Goal: Task Accomplishment & Management: Manage account settings

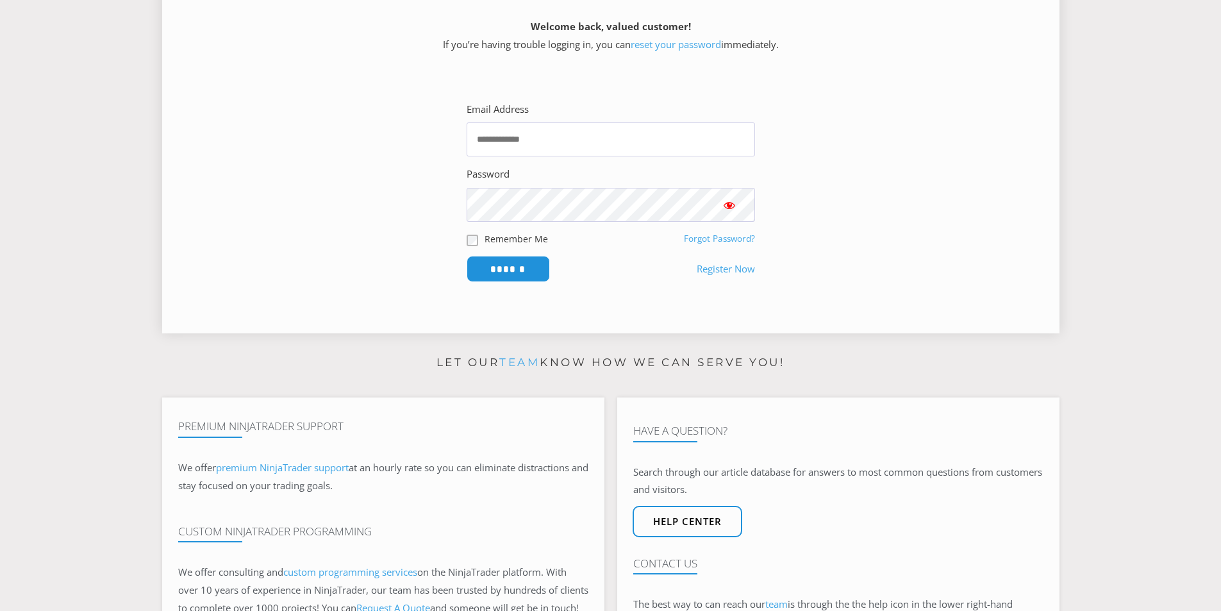
scroll to position [192, 0]
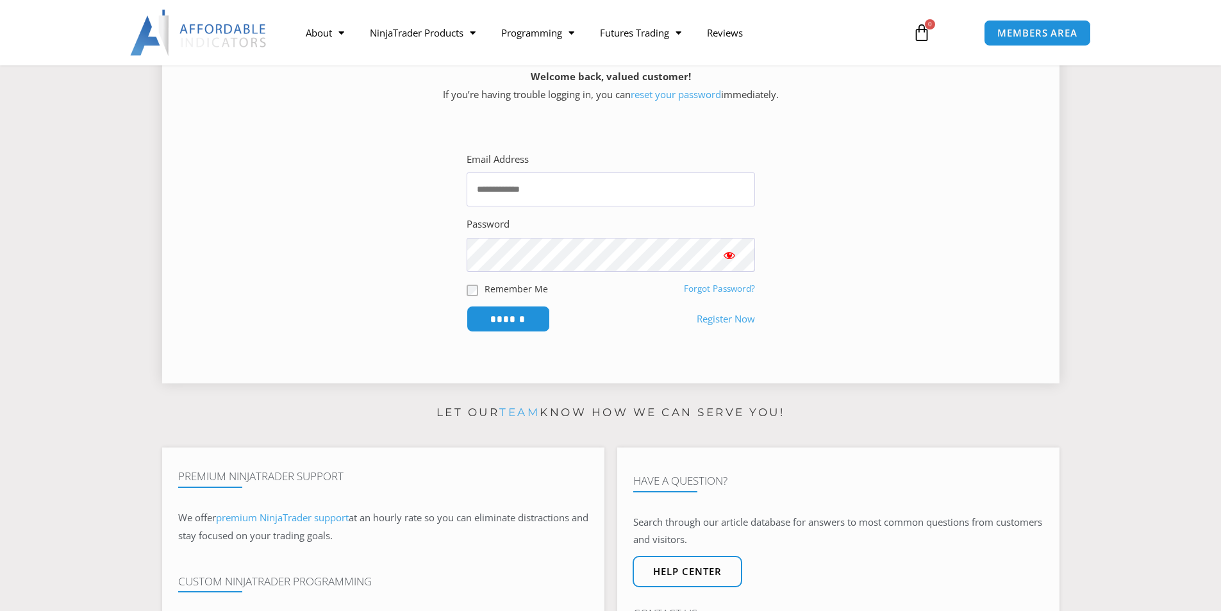
click at [535, 208] on form "Email Address Password Remember Me Forgot Password? ******" at bounding box center [611, 242] width 288 height 182
click at [537, 196] on input "Email Address" at bounding box center [611, 189] width 288 height 34
type input "**********"
click at [467, 306] on input "******" at bounding box center [508, 319] width 83 height 26
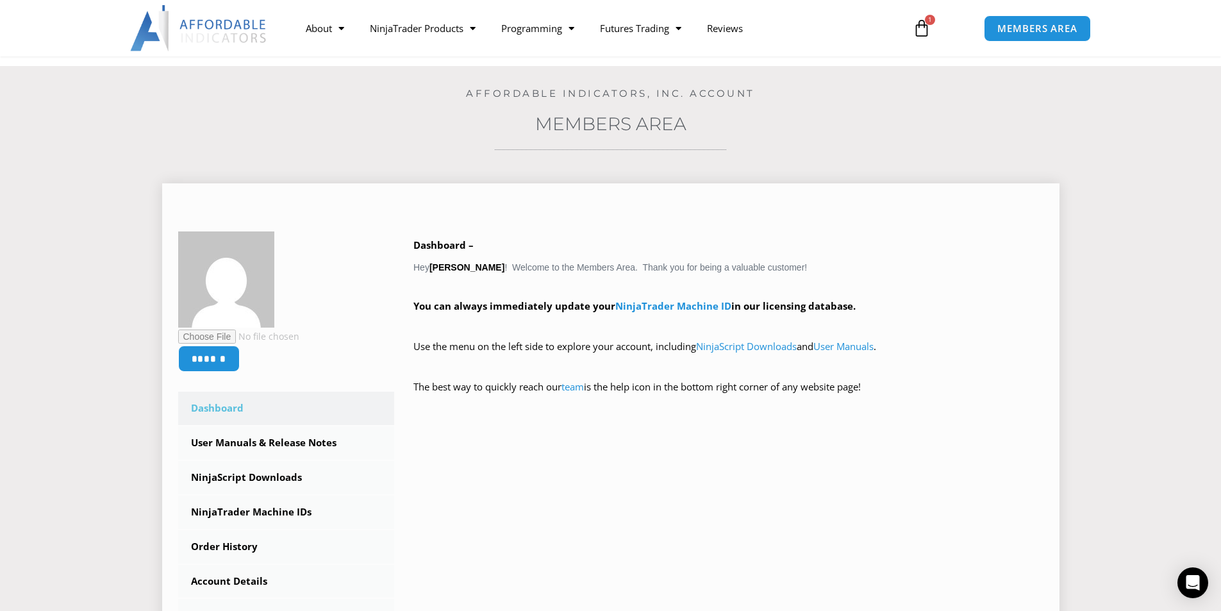
scroll to position [128, 0]
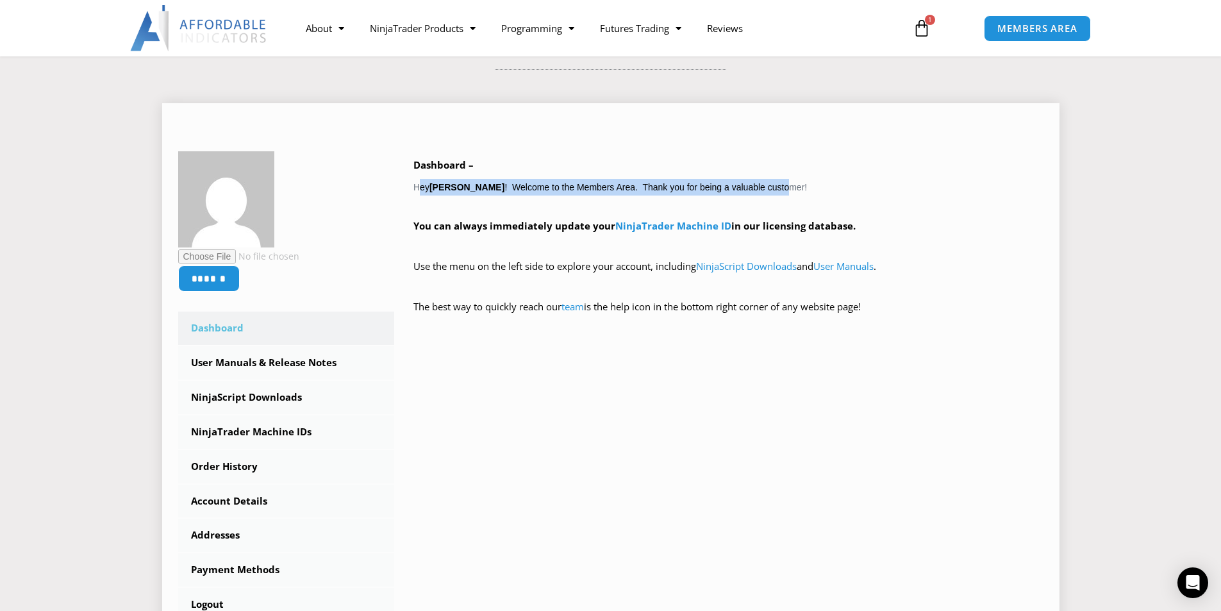
drag, startPoint x: 403, startPoint y: 189, endPoint x: 865, endPoint y: 187, distance: 462.1
click at [805, 189] on div "Dashboard – Hey byungchan choi ! Welcome to the Members Area. Thank you for bei…" at bounding box center [718, 244] width 649 height 187
click at [876, 187] on div "Dashboard – Hey byungchan choi ! Welcome to the Members Area. Thank you for bei…" at bounding box center [728, 245] width 630 height 178
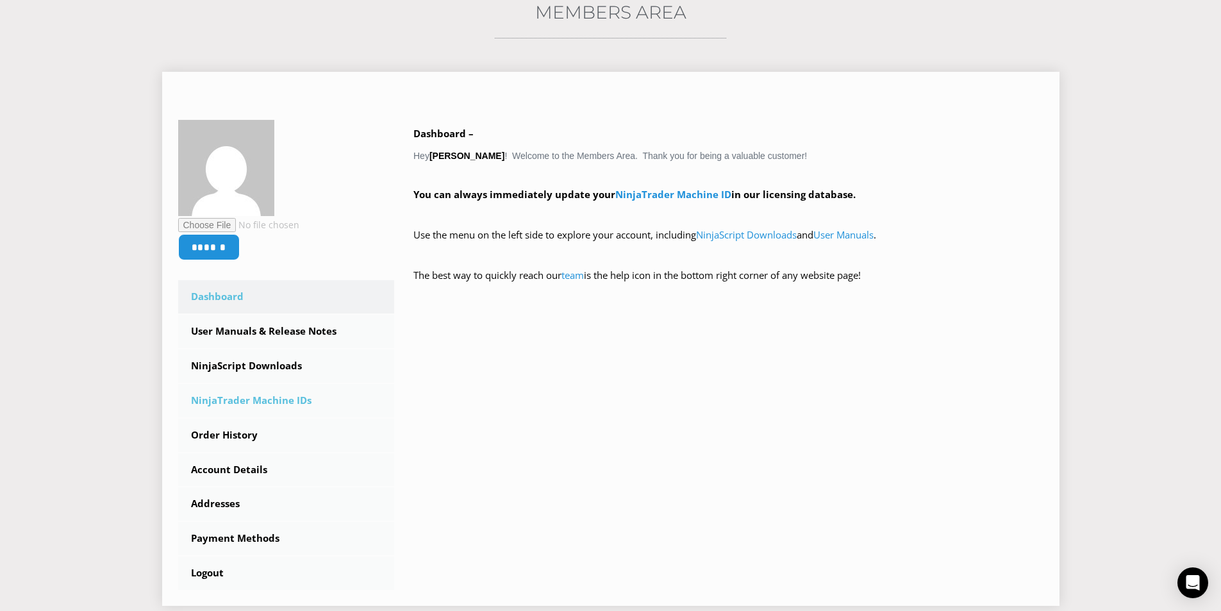
scroll to position [256, 0]
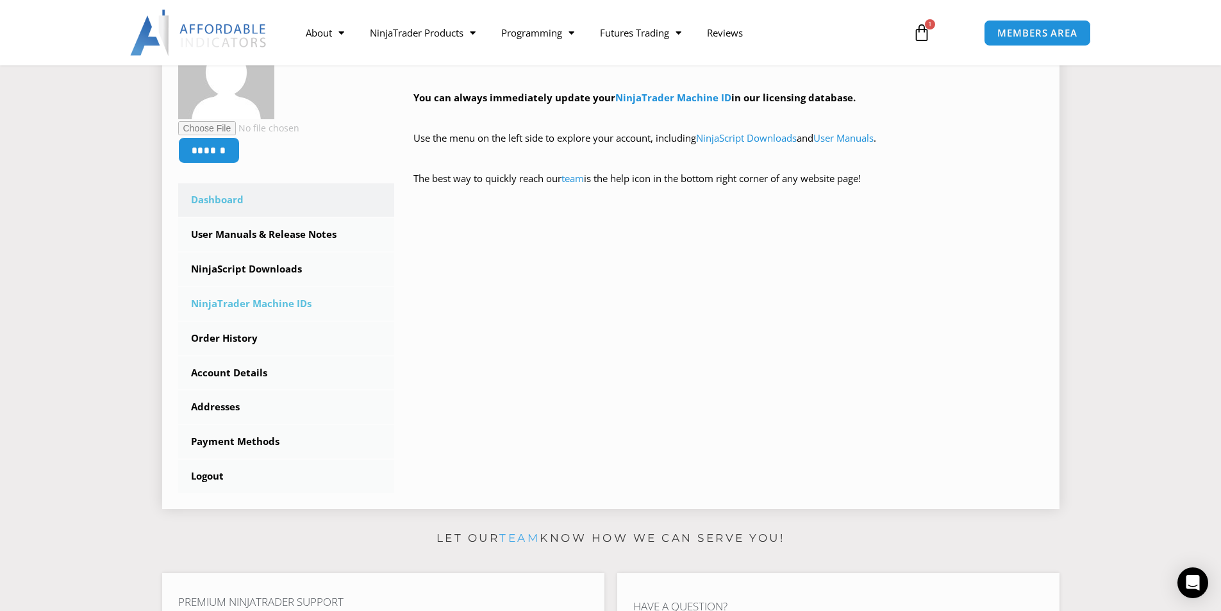
click at [277, 310] on link "NinjaTrader Machine IDs" at bounding box center [286, 303] width 217 height 33
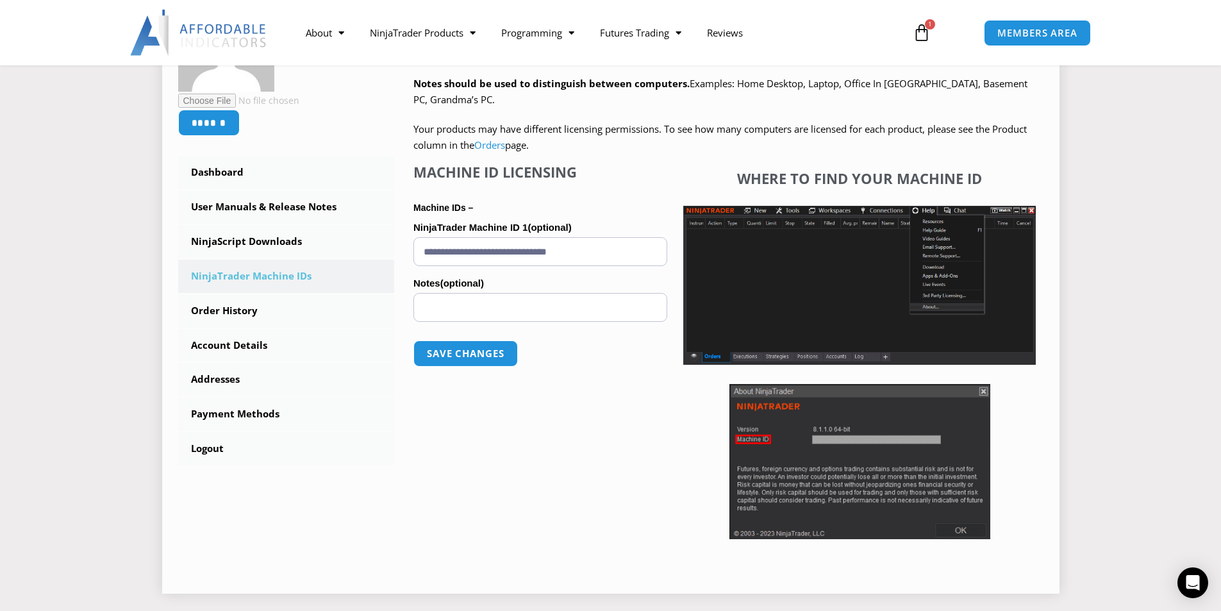
scroll to position [256, 0]
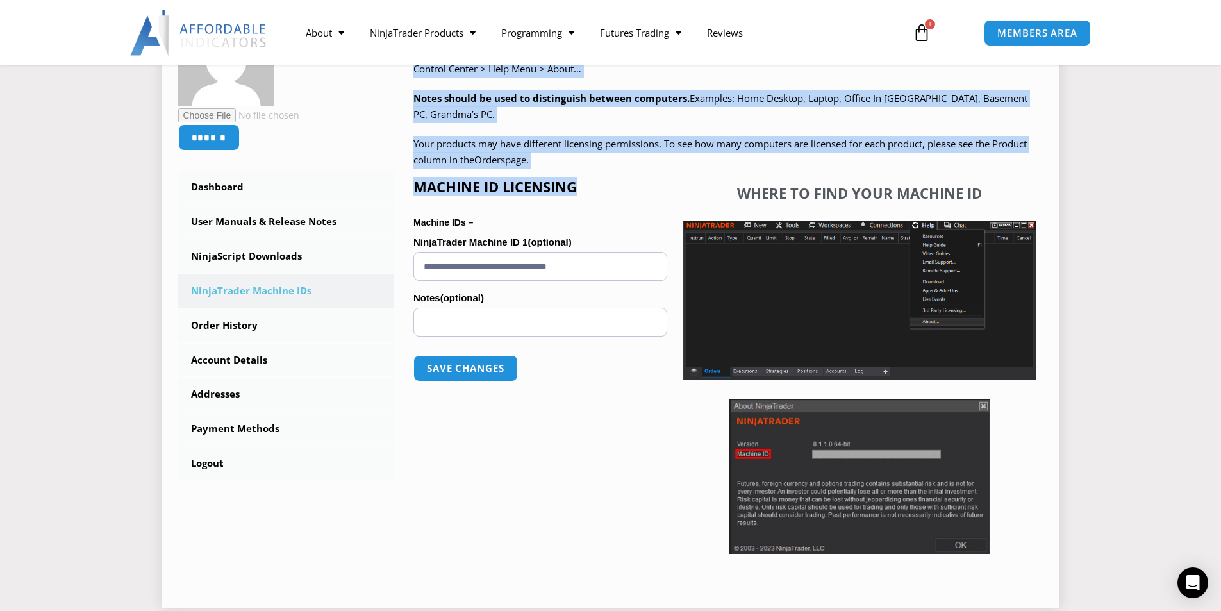
drag, startPoint x: 411, startPoint y: 276, endPoint x: 595, endPoint y: 195, distance: 200.6
click at [595, 195] on div "NinjaTrader Machine IDs – We are transitioning all NinjaTrader software package…" at bounding box center [718, 301] width 649 height 582
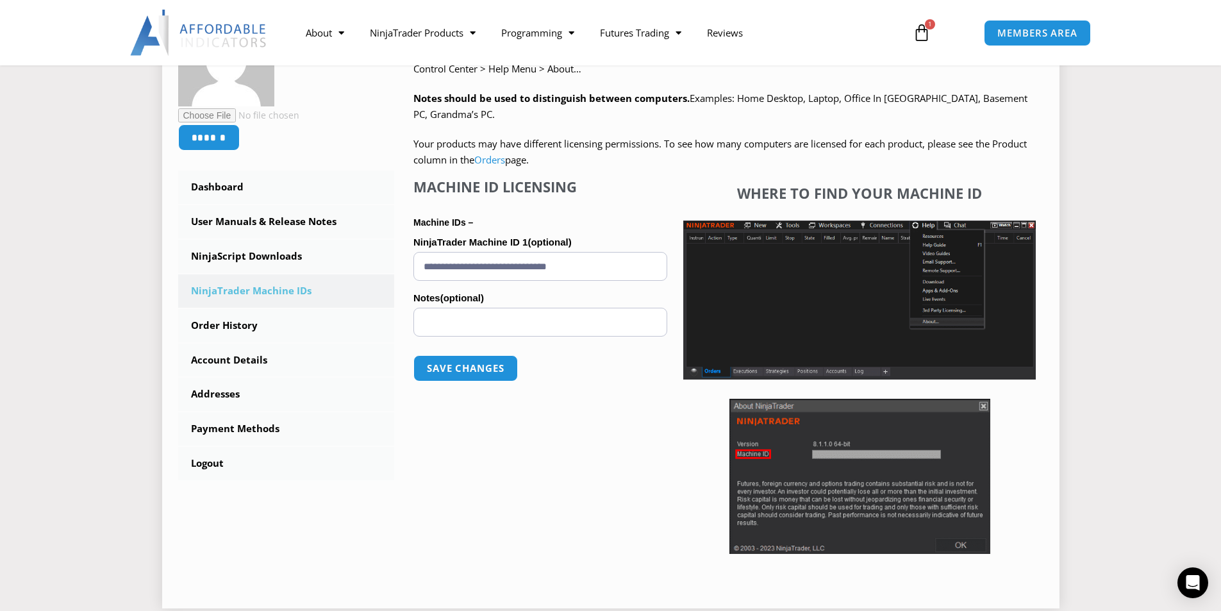
click at [462, 320] on input "Notes (optional)" at bounding box center [540, 322] width 254 height 29
click at [460, 273] on input "**********" at bounding box center [540, 266] width 254 height 29
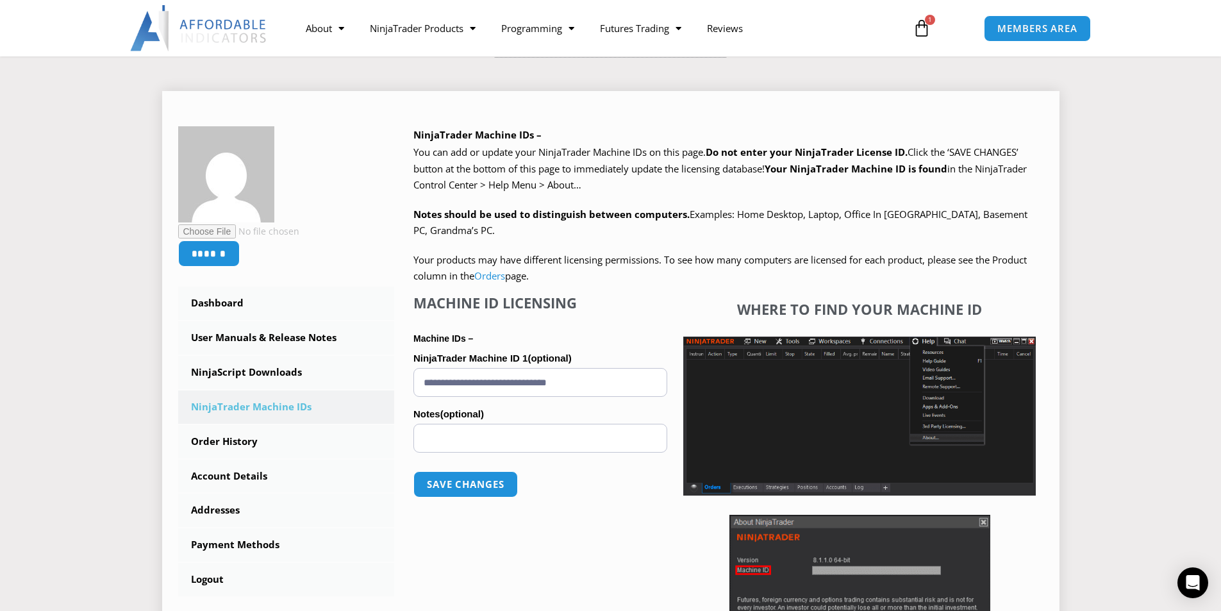
scroll to position [128, 0]
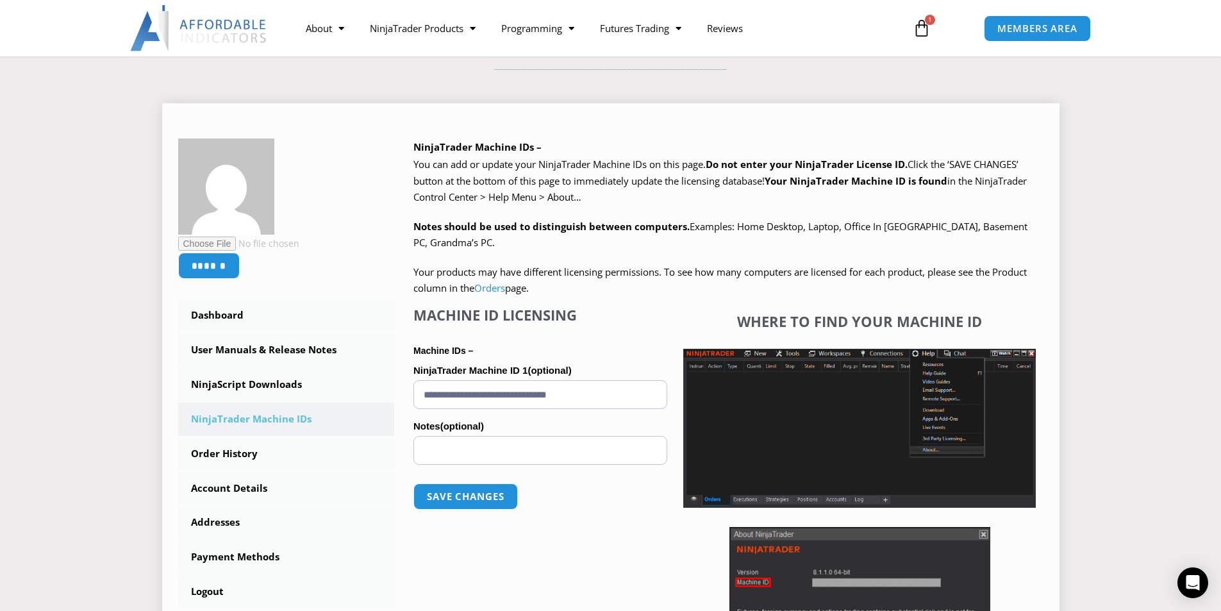
click at [579, 318] on h4 "Machine ID Licensing" at bounding box center [540, 314] width 254 height 17
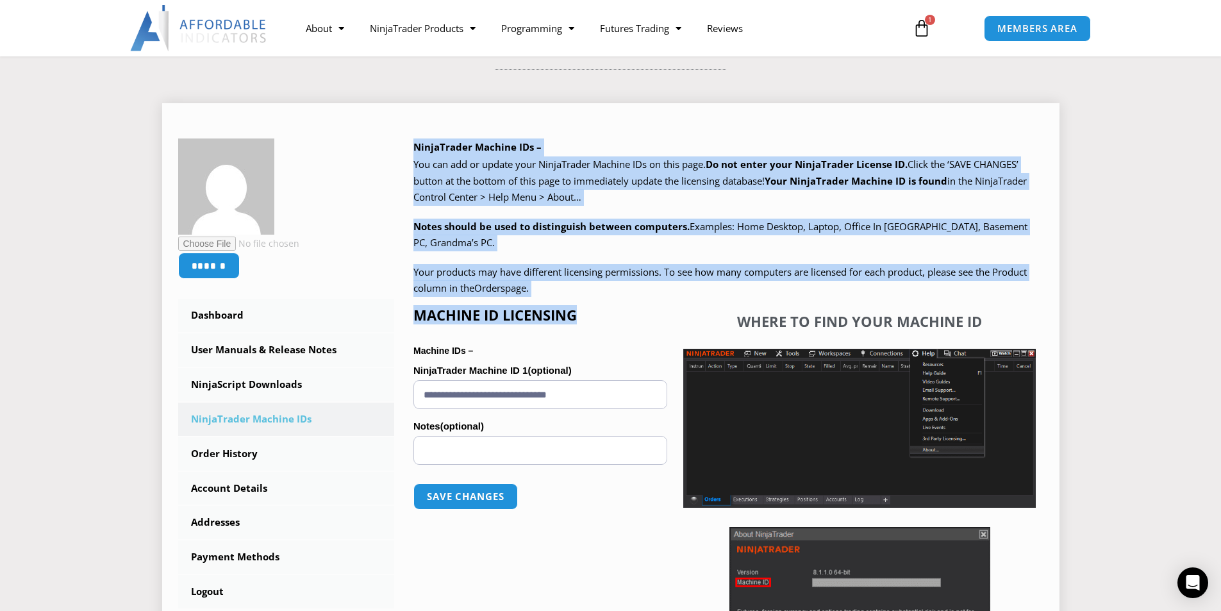
drag, startPoint x: 410, startPoint y: 142, endPoint x: 604, endPoint y: 313, distance: 258.9
click at [606, 313] on div "NinjaTrader Machine IDs – We are transitioning all NinjaTrader software package…" at bounding box center [718, 429] width 649 height 582
copy div "NinjaTrader Machine IDs – We are transitioning all NinjaTrader software package…"
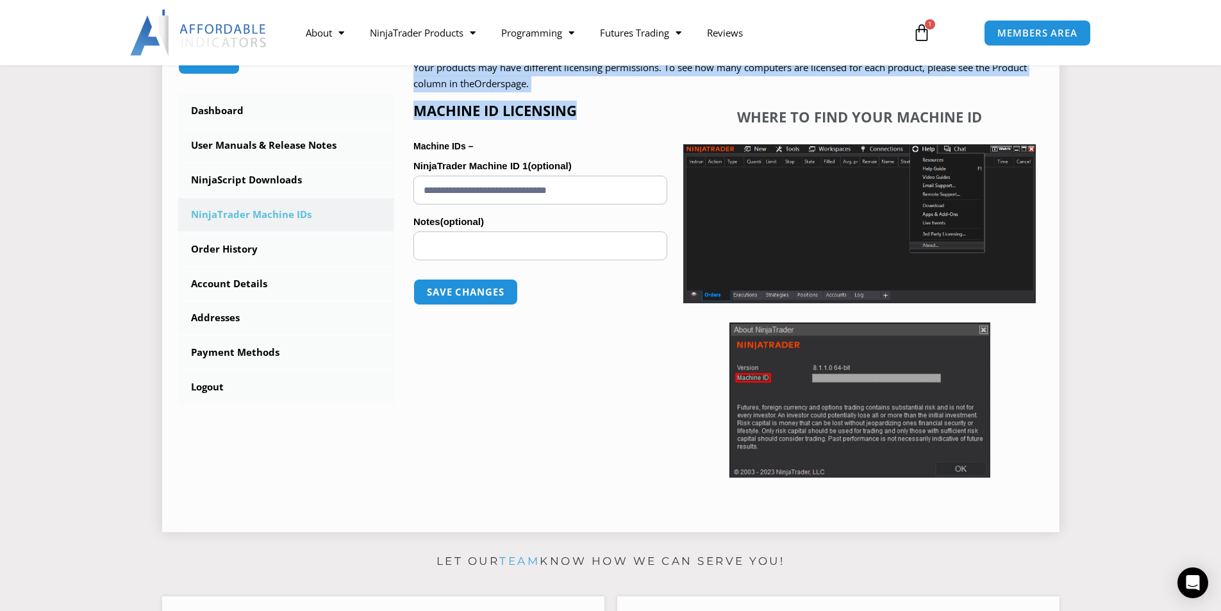
scroll to position [192, 0]
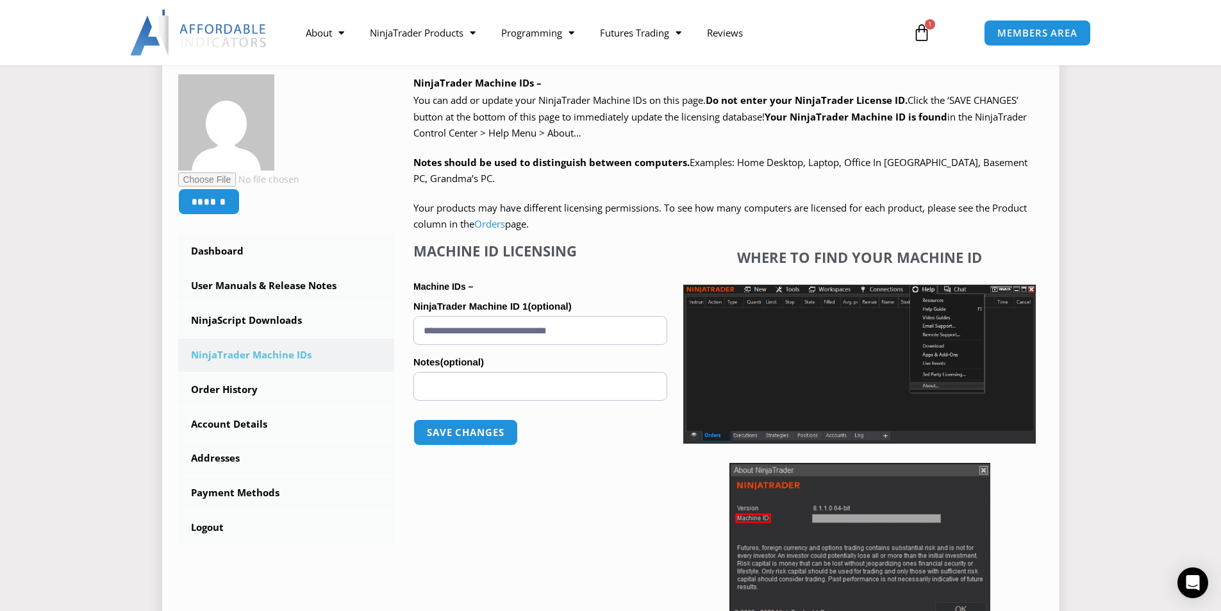
click at [510, 384] on input "Notes (optional)" at bounding box center [540, 386] width 254 height 29
click at [479, 392] on input "Notes (optional)" at bounding box center [540, 386] width 254 height 29
click at [468, 337] on input "**********" at bounding box center [540, 330] width 254 height 29
click at [519, 370] on label "Notes (optional)" at bounding box center [540, 362] width 254 height 19
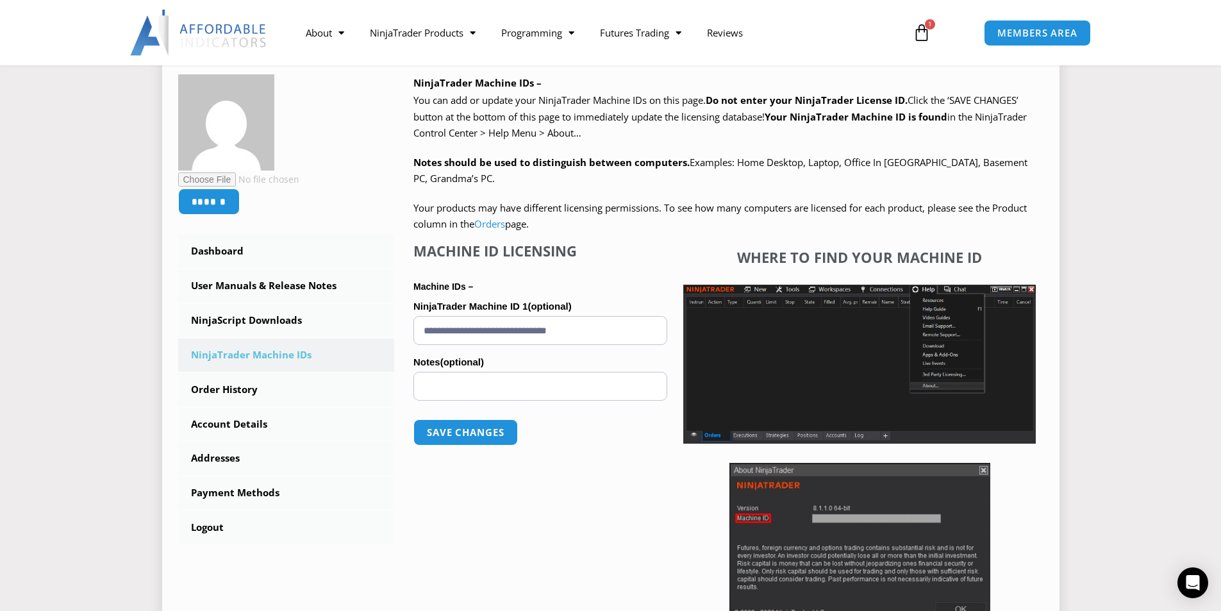
click at [519, 372] on input "Notes (optional)" at bounding box center [540, 386] width 254 height 29
click at [522, 386] on input "Notes (optional)" at bounding box center [540, 386] width 254 height 29
click at [518, 333] on input "**********" at bounding box center [540, 330] width 254 height 29
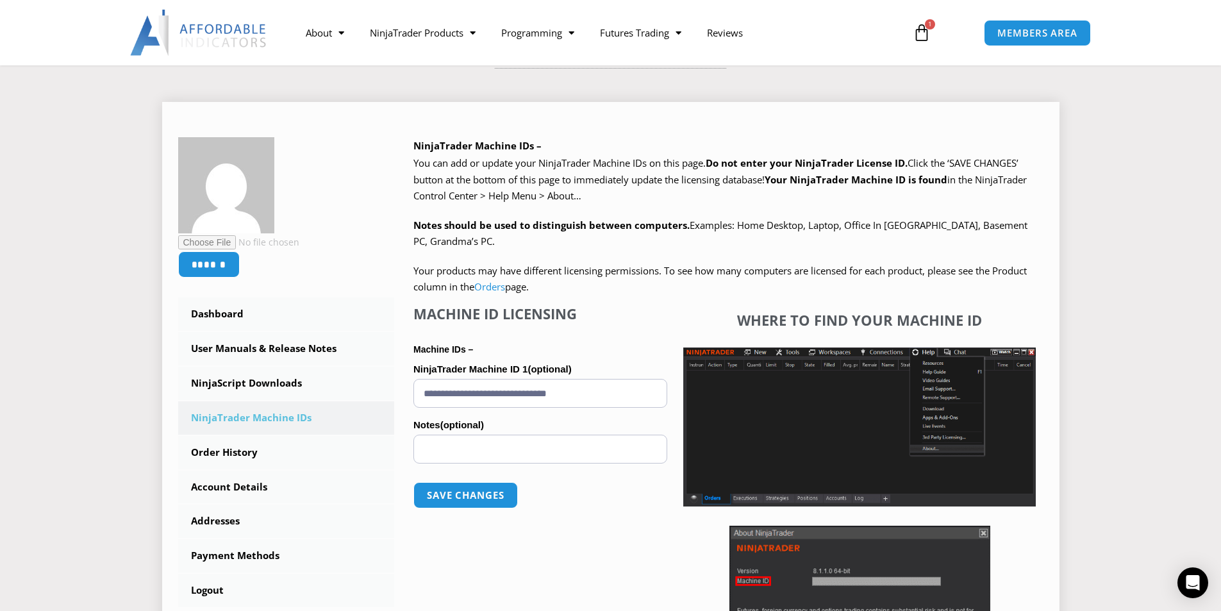
scroll to position [128, 0]
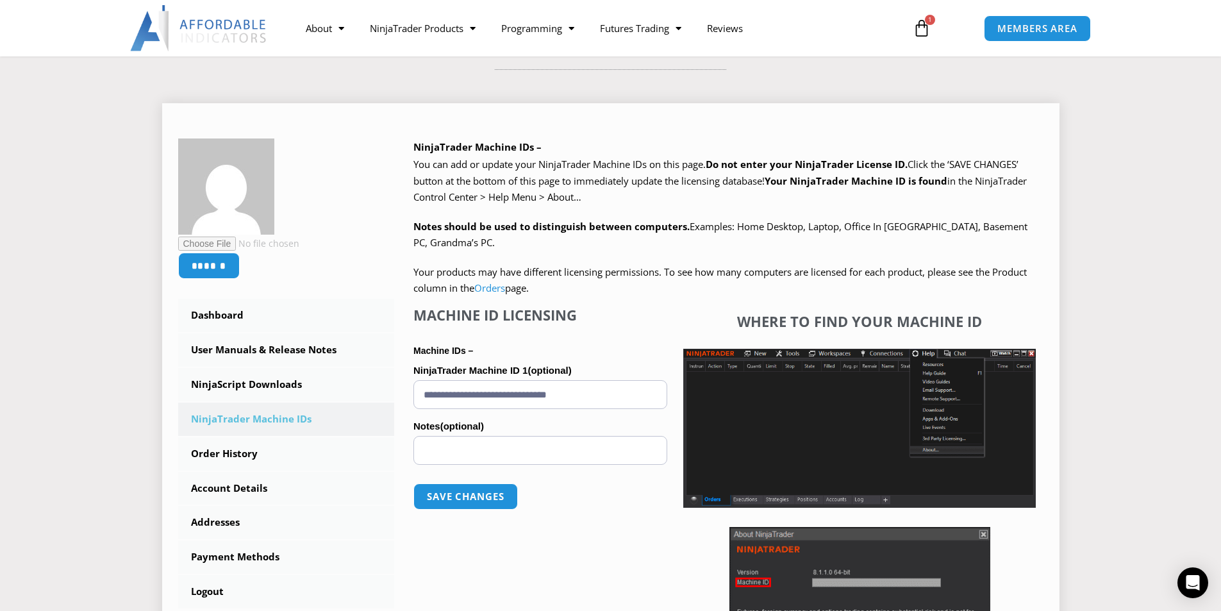
click at [616, 183] on span "Click the ‘SAVE CHANGES’ button at the bottom of this page to immediately updat…" at bounding box center [719, 181] width 613 height 46
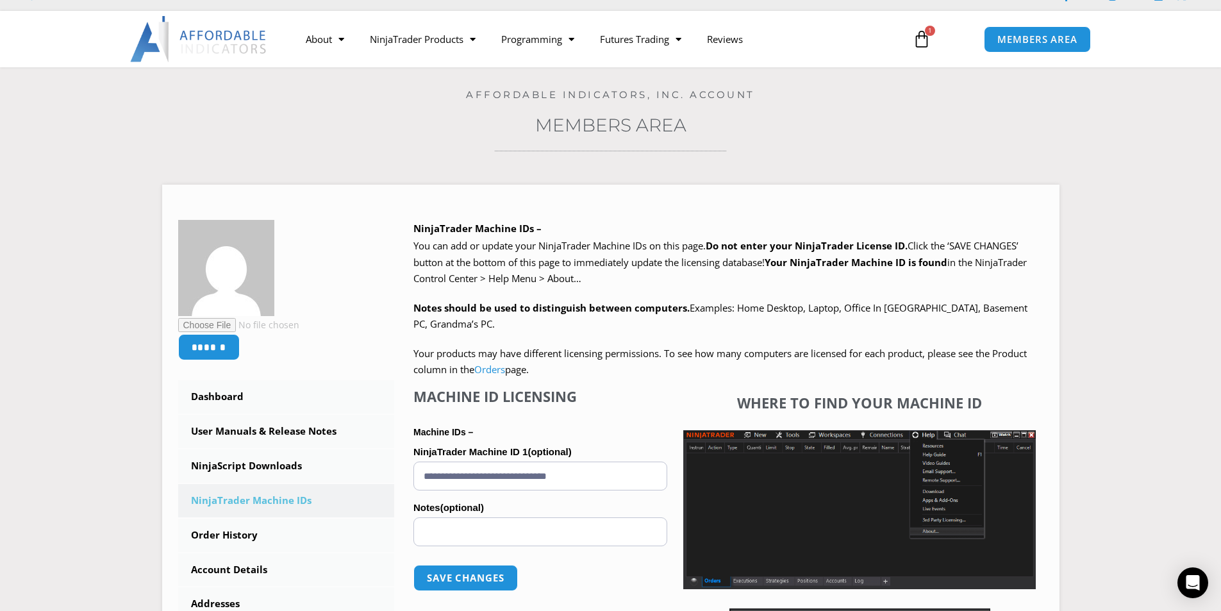
scroll to position [0, 0]
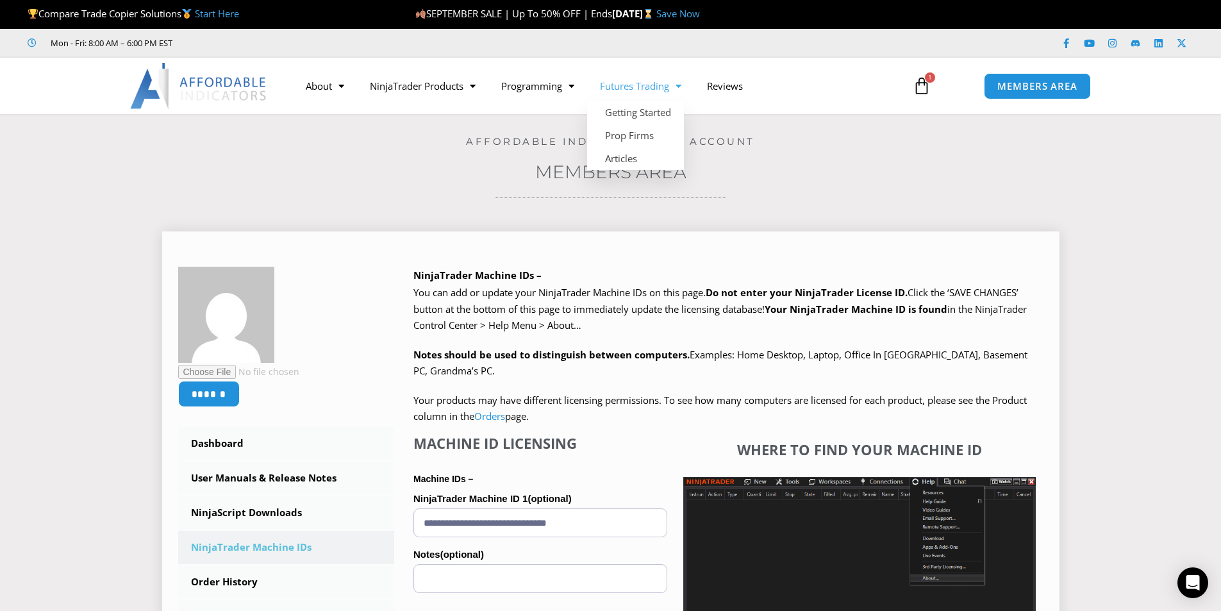
click at [719, 340] on div "We are transitioning all NinjaTrader software packages to a web site licensing …" at bounding box center [728, 355] width 630 height 140
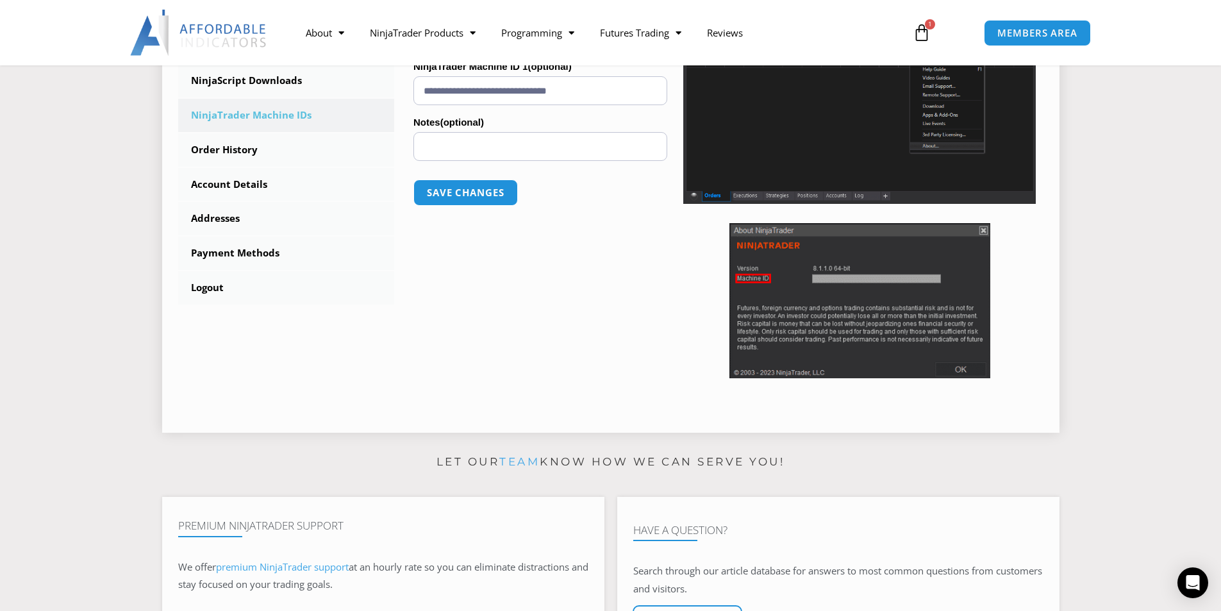
scroll to position [320, 0]
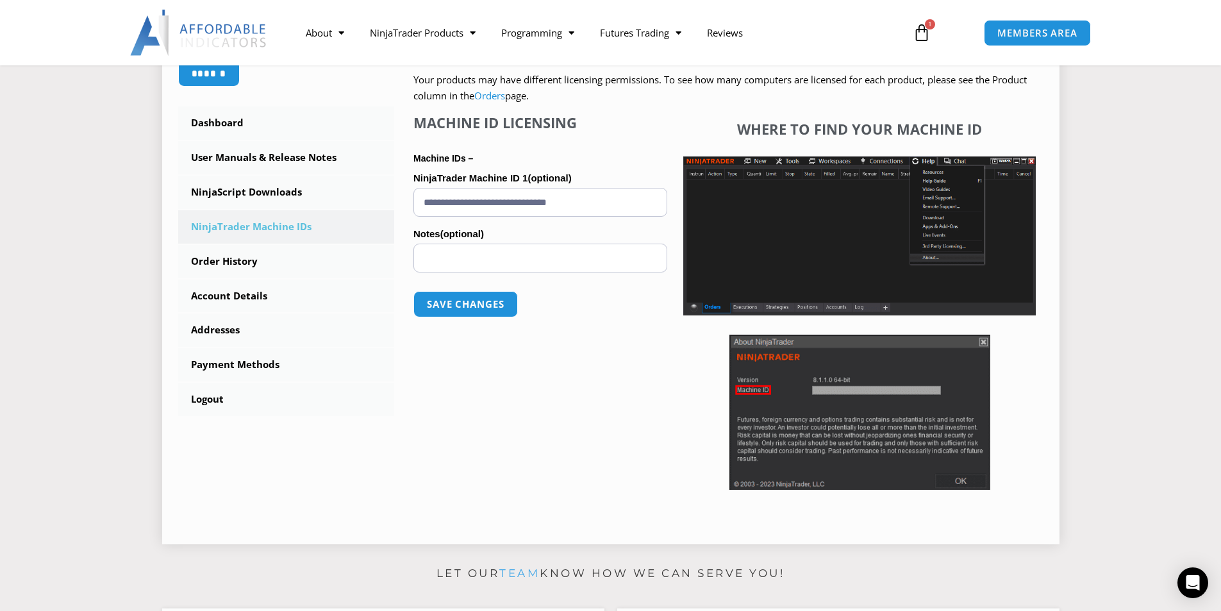
click at [547, 385] on div "**********" at bounding box center [540, 305] width 254 height 382
click at [469, 267] on input "Notes (optional)" at bounding box center [540, 258] width 254 height 29
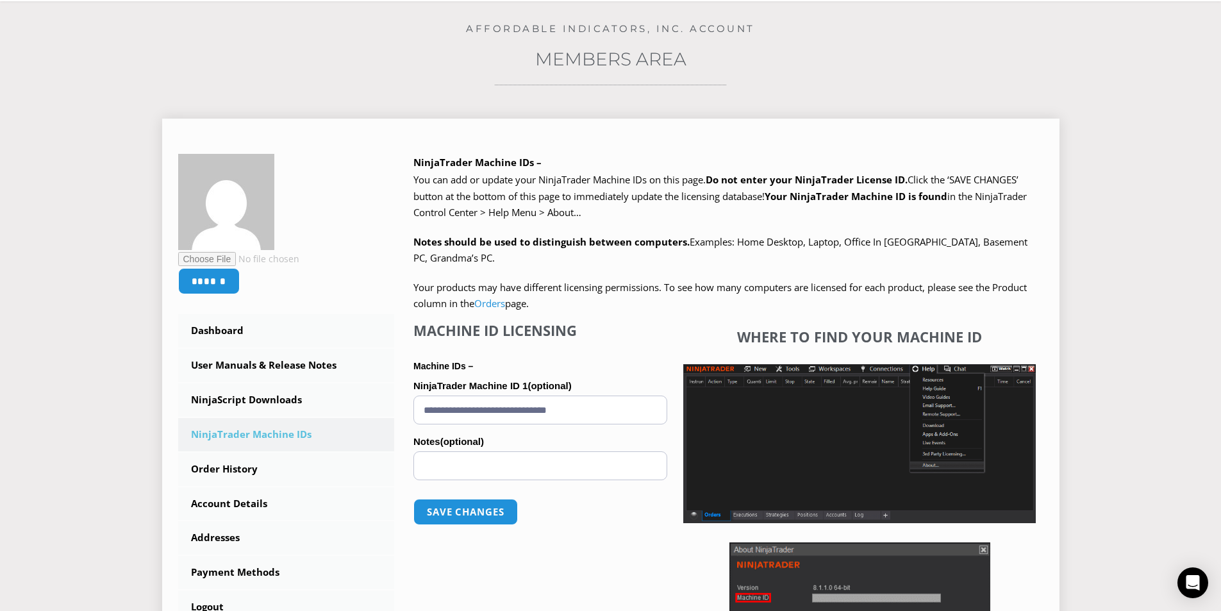
scroll to position [256, 0]
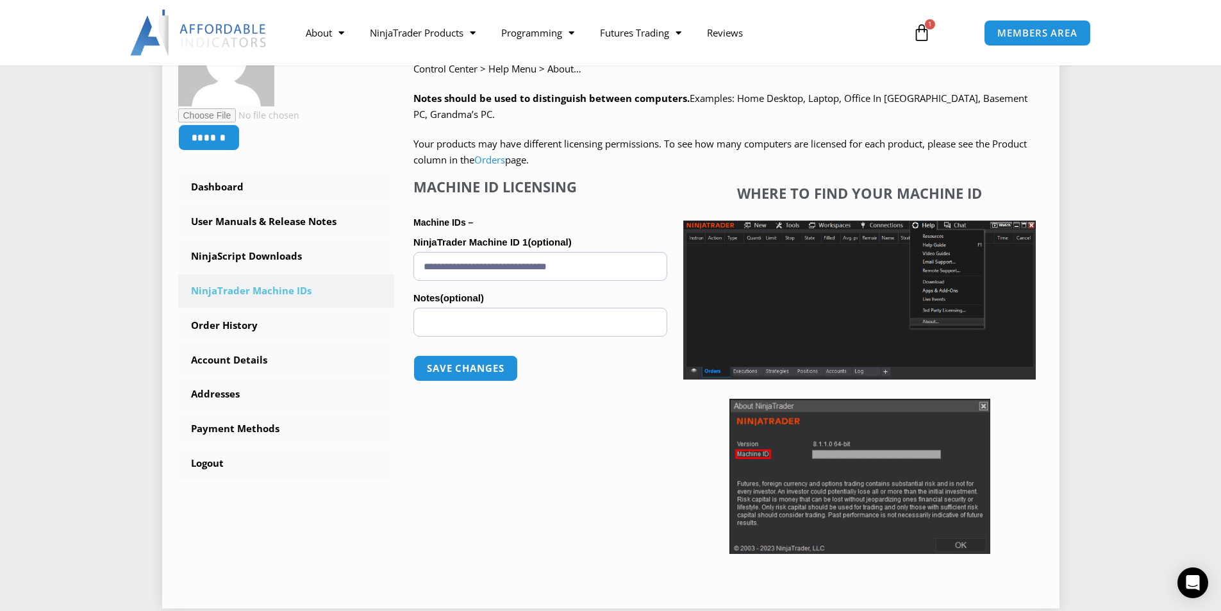
click at [453, 312] on input "Notes (optional)" at bounding box center [540, 322] width 254 height 29
type input "***"
click at [474, 360] on button "Save changes" at bounding box center [466, 368] width 110 height 28
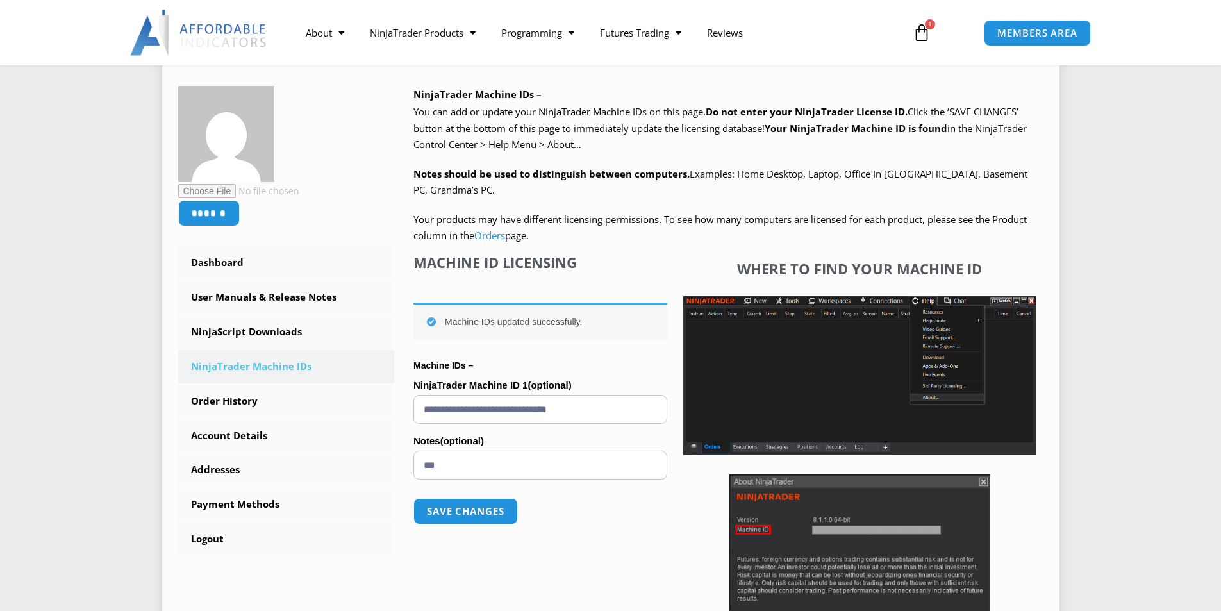
scroll to position [320, 0]
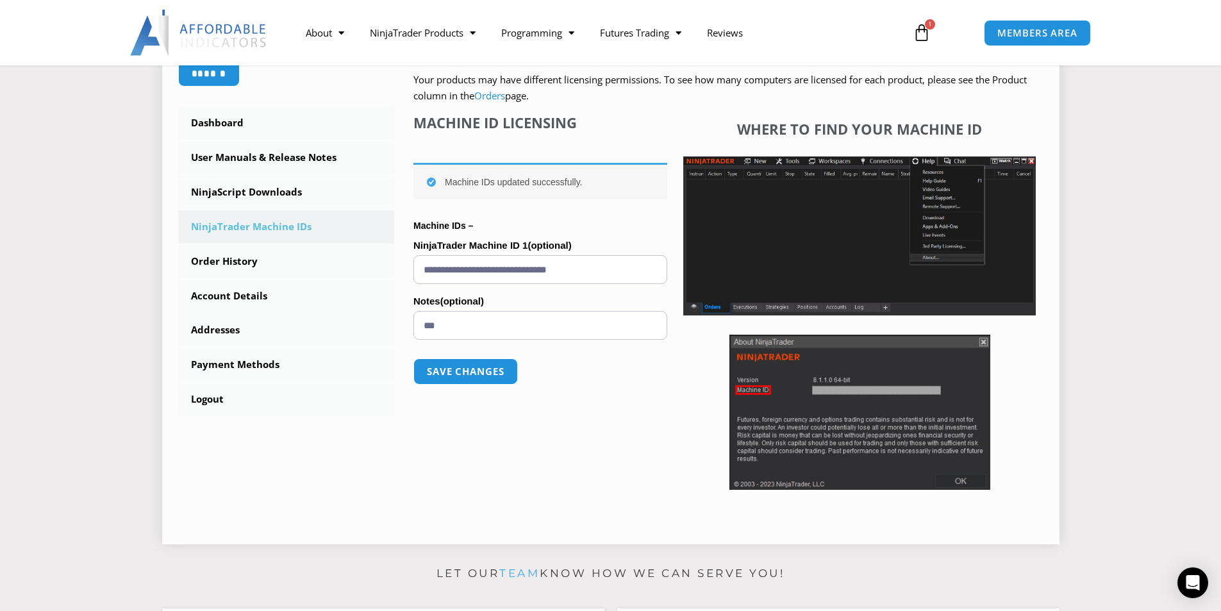
drag, startPoint x: 512, startPoint y: 323, endPoint x: 168, endPoint y: 303, distance: 344.8
click at [168, 303] on div "****** Dashboard Subscriptions User Manuals & Release Notes NinjaScript Downloa…" at bounding box center [610, 227] width 897 height 633
type input "***"
click at [459, 372] on button "Save changes" at bounding box center [466, 372] width 110 height 28
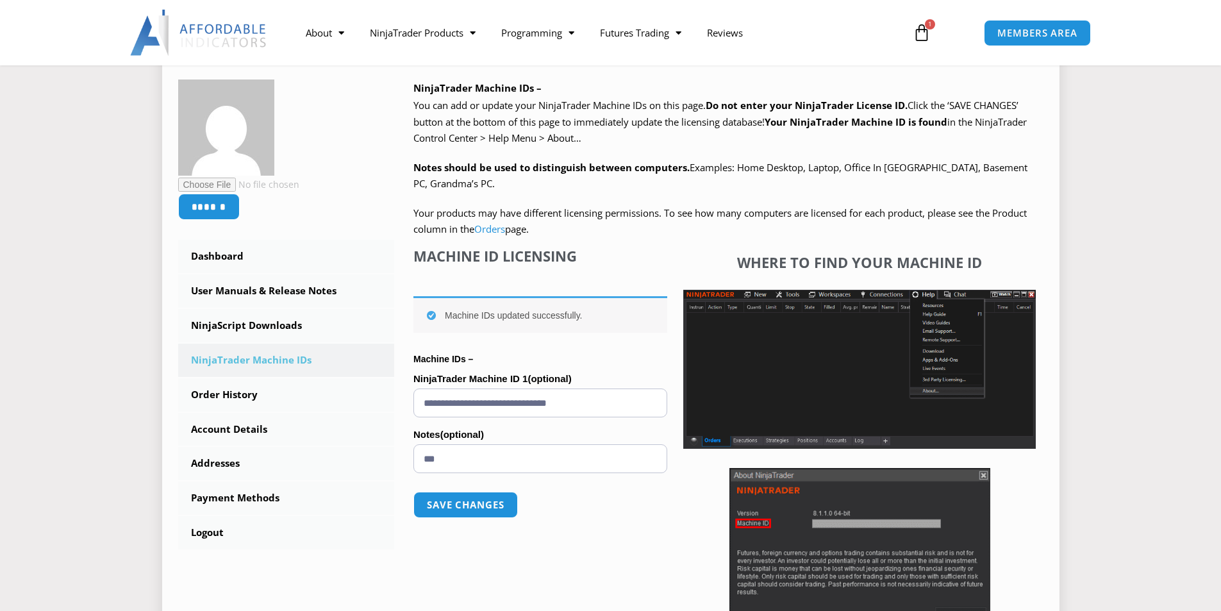
scroll to position [320, 0]
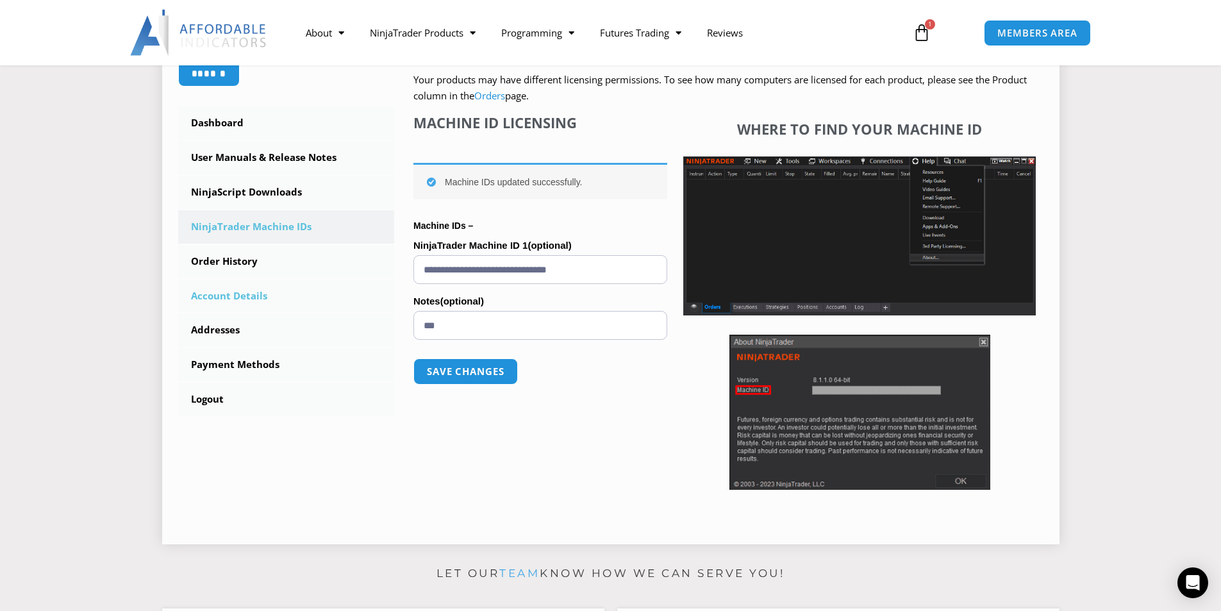
drag, startPoint x: 493, startPoint y: 331, endPoint x: 204, endPoint y: 312, distance: 289.0
click at [215, 314] on div "****** Dashboard Subscriptions User Manuals & Release Notes NinjaScript Downloa…" at bounding box center [610, 237] width 865 height 582
type input "*"
drag, startPoint x: 294, startPoint y: 313, endPoint x: 88, endPoint y: 297, distance: 207.0
click at [128, 301] on section "****** Dashboard Subscriptions User Manuals & Release Notes NinjaScript Downloa…" at bounding box center [610, 223] width 1157 height 662
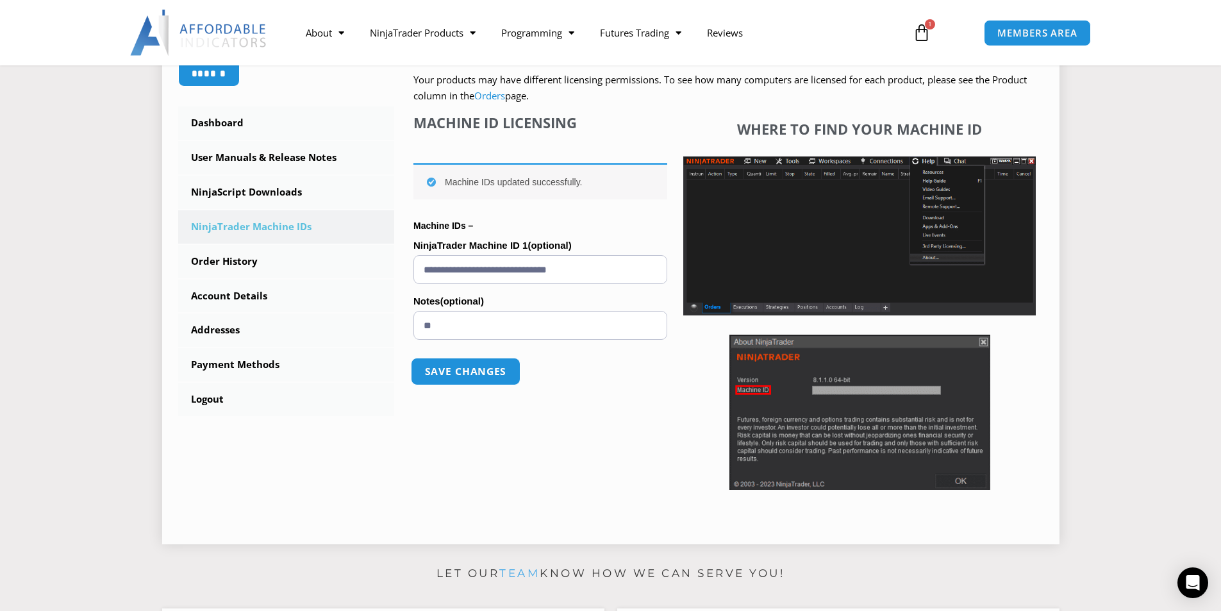
type input "**"
click at [490, 374] on button "Save changes" at bounding box center [466, 372] width 110 height 28
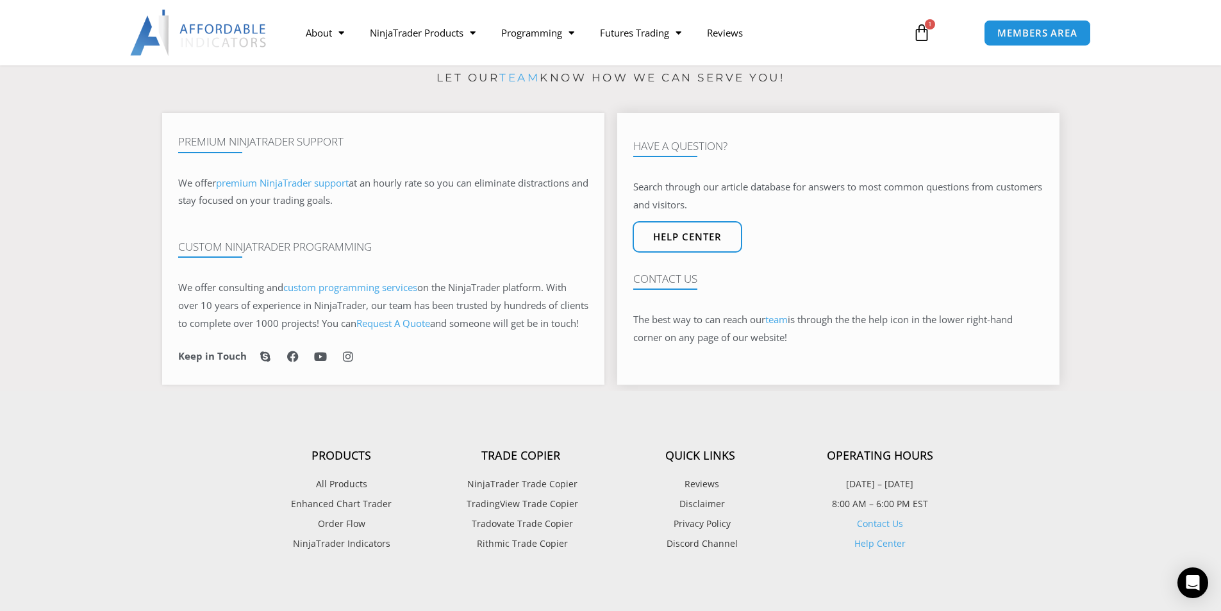
scroll to position [769, 0]
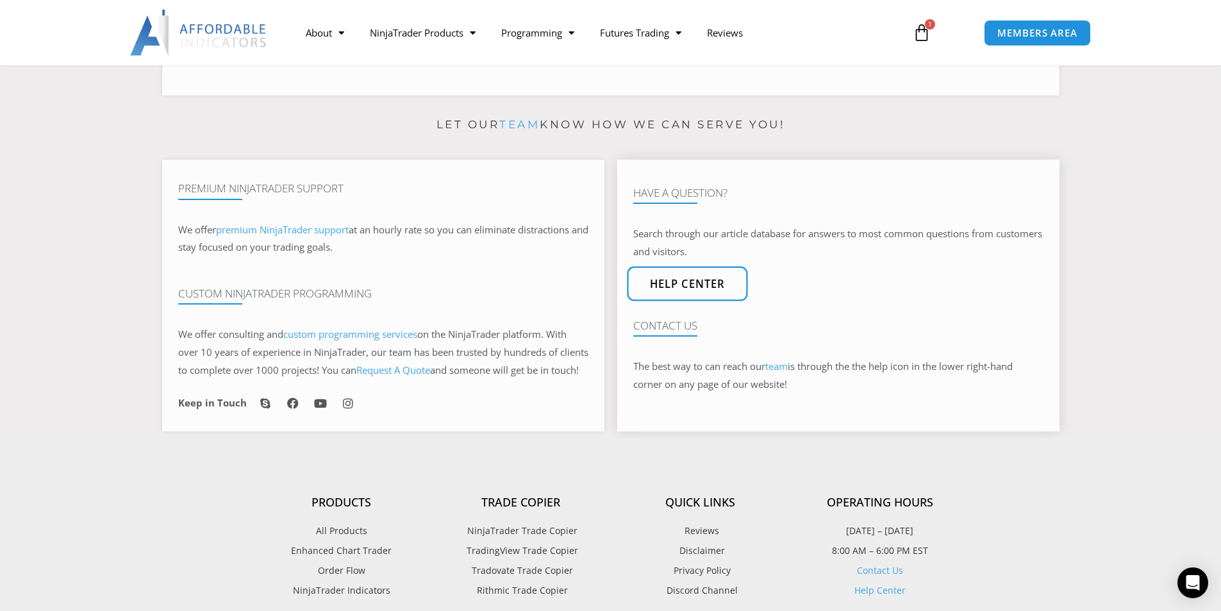
click at [688, 285] on span "Help center" at bounding box center [687, 283] width 76 height 11
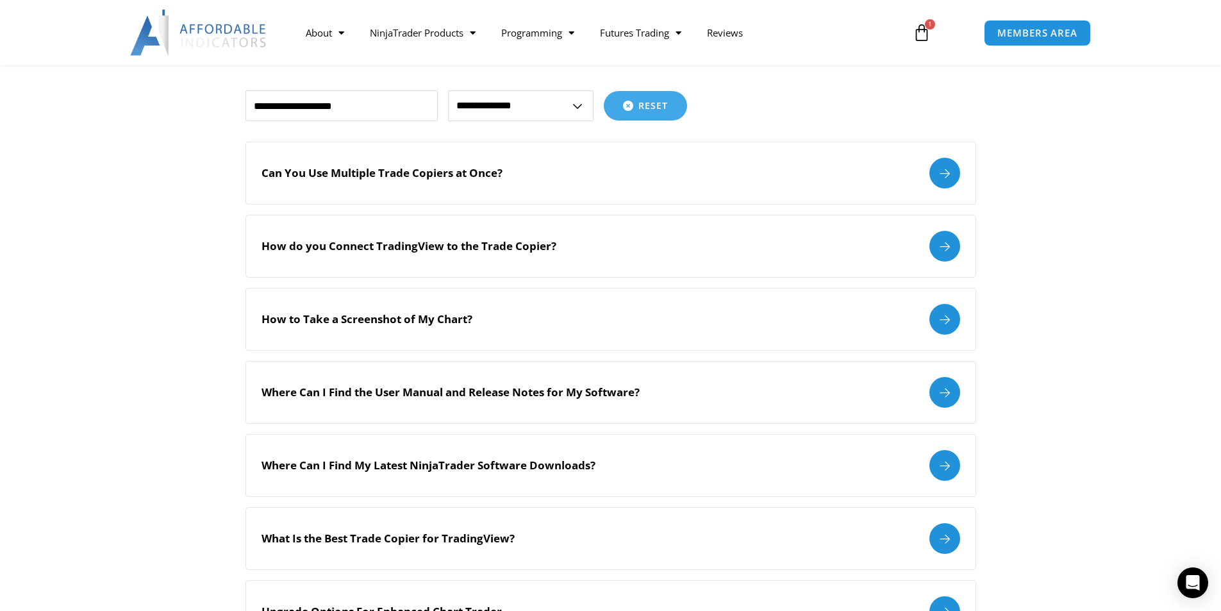
scroll to position [192, 0]
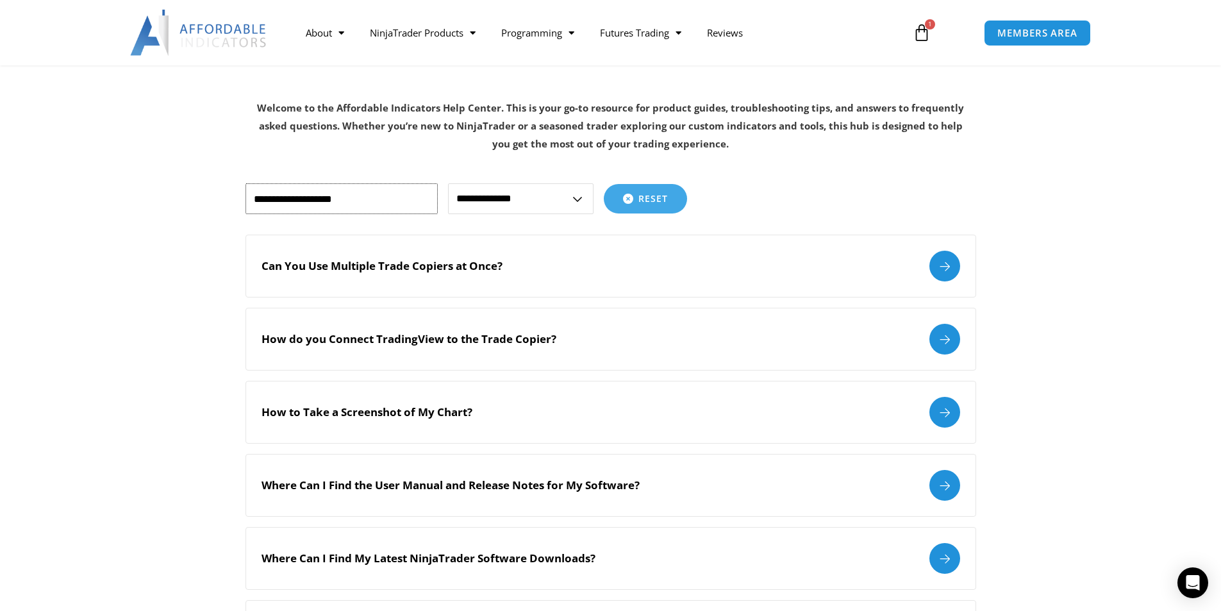
click at [303, 212] on input "text" at bounding box center [341, 198] width 192 height 31
type input "*"
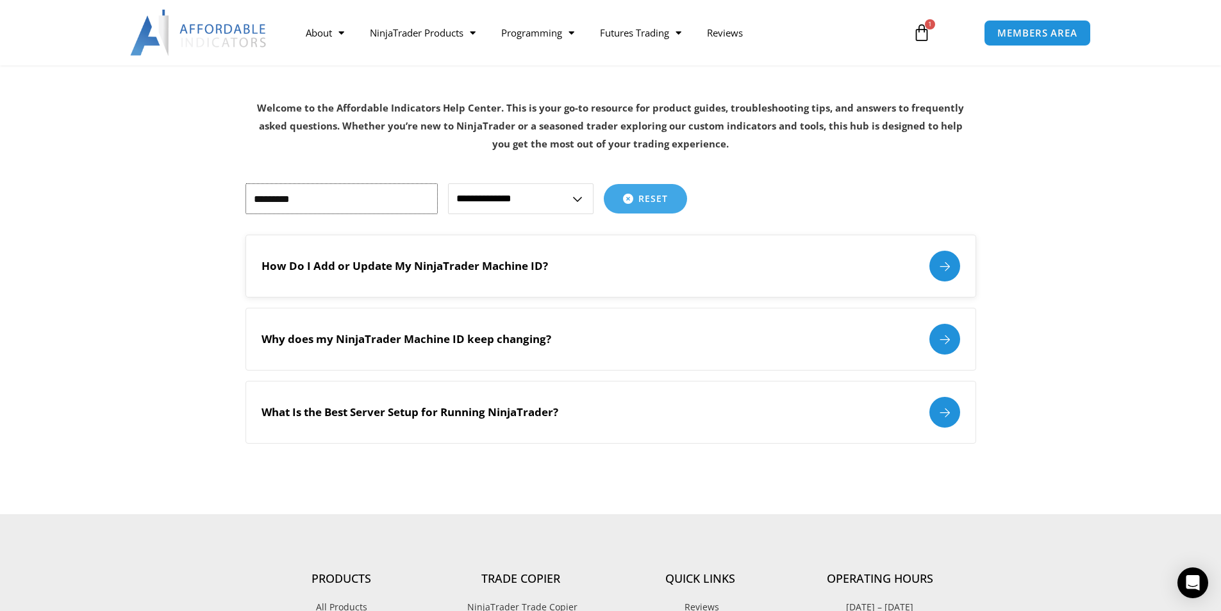
type input "*********"
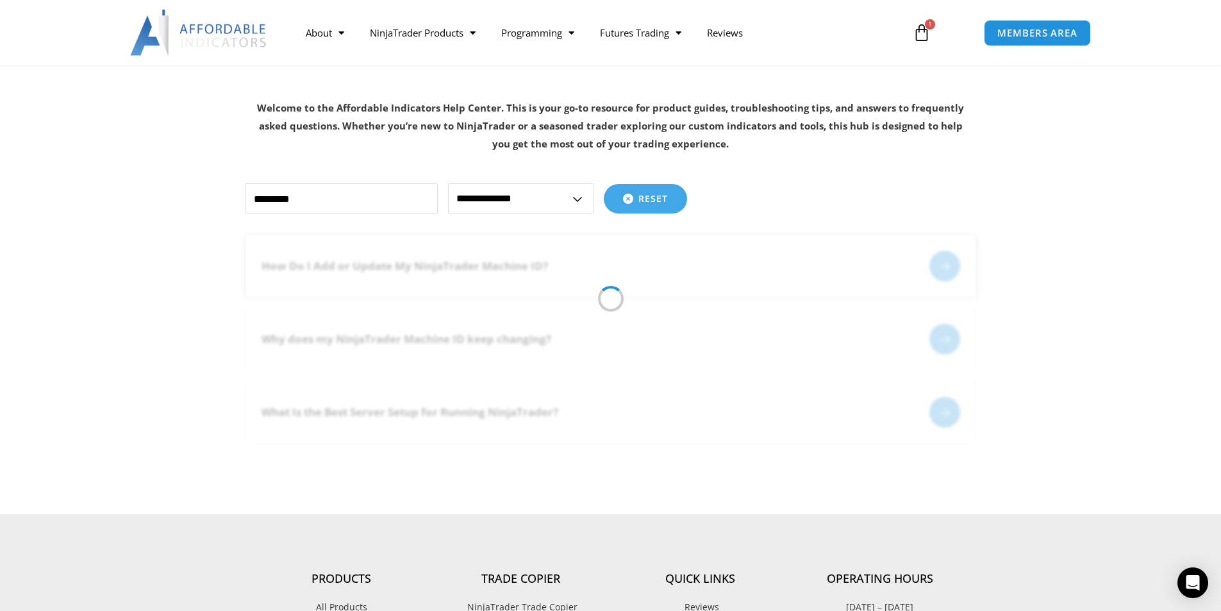
click at [370, 279] on div "How Do I Add or Update My NinjaTrader Machine ID?" at bounding box center [611, 266] width 699 height 31
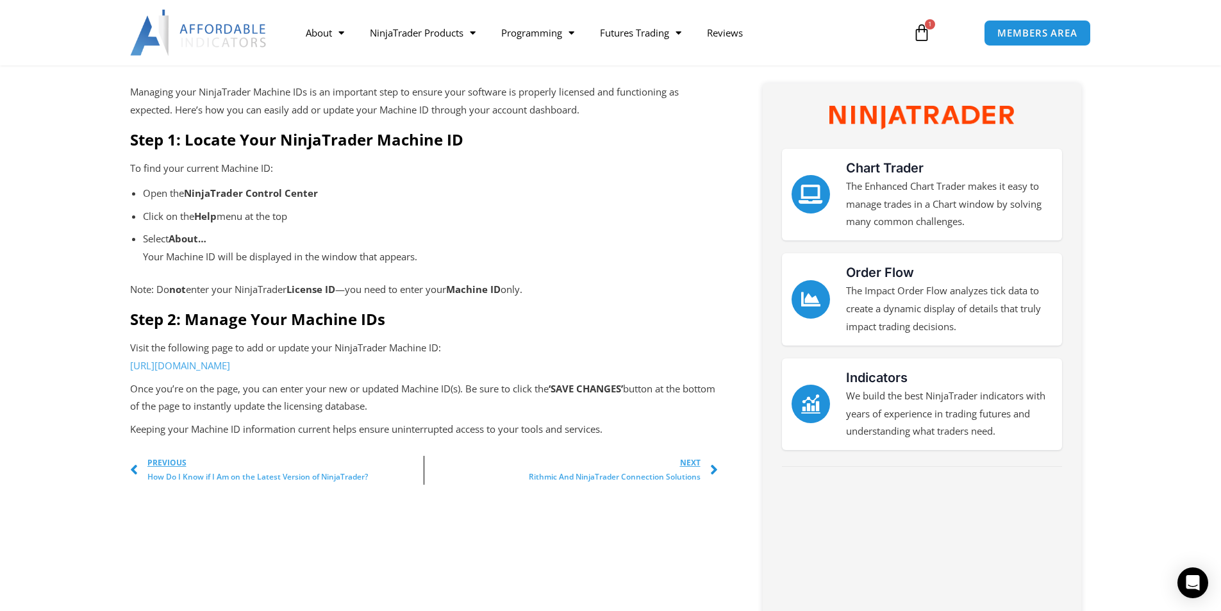
scroll to position [385, 0]
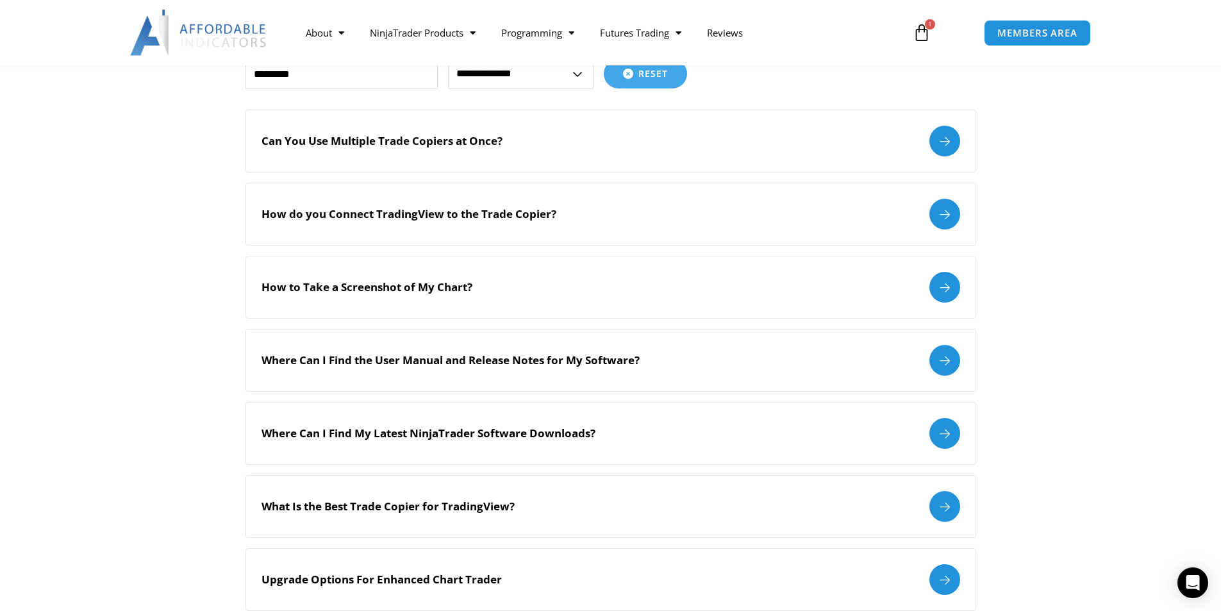
scroll to position [320, 0]
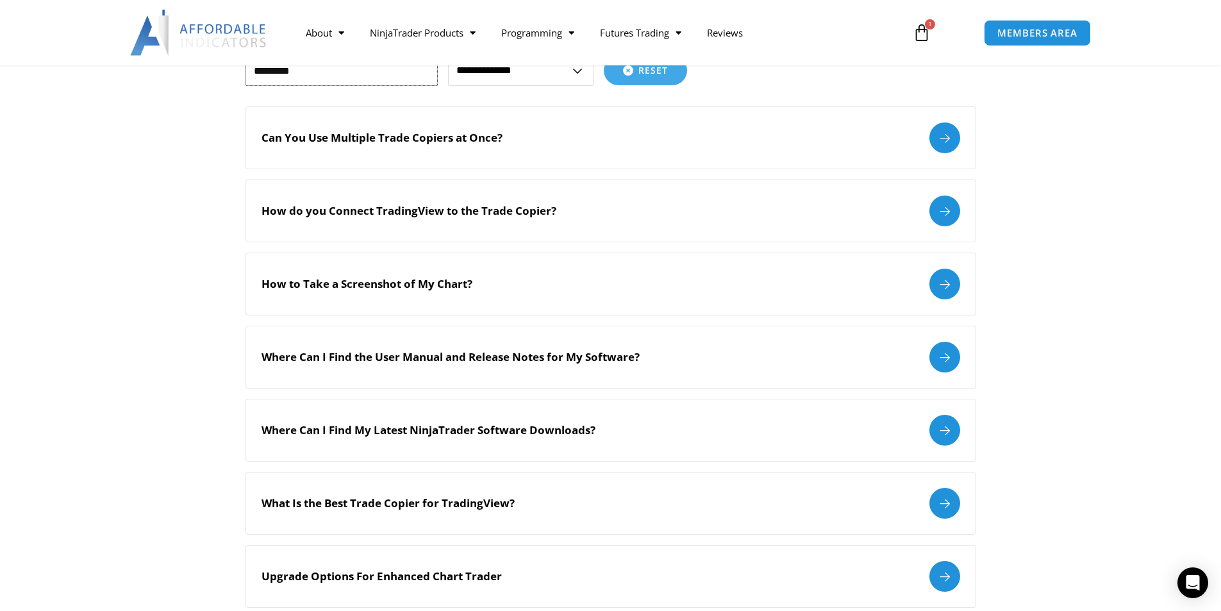
click at [390, 79] on input "*********" at bounding box center [341, 70] width 192 height 31
click at [656, 74] on span "Reset" at bounding box center [652, 70] width 29 height 9
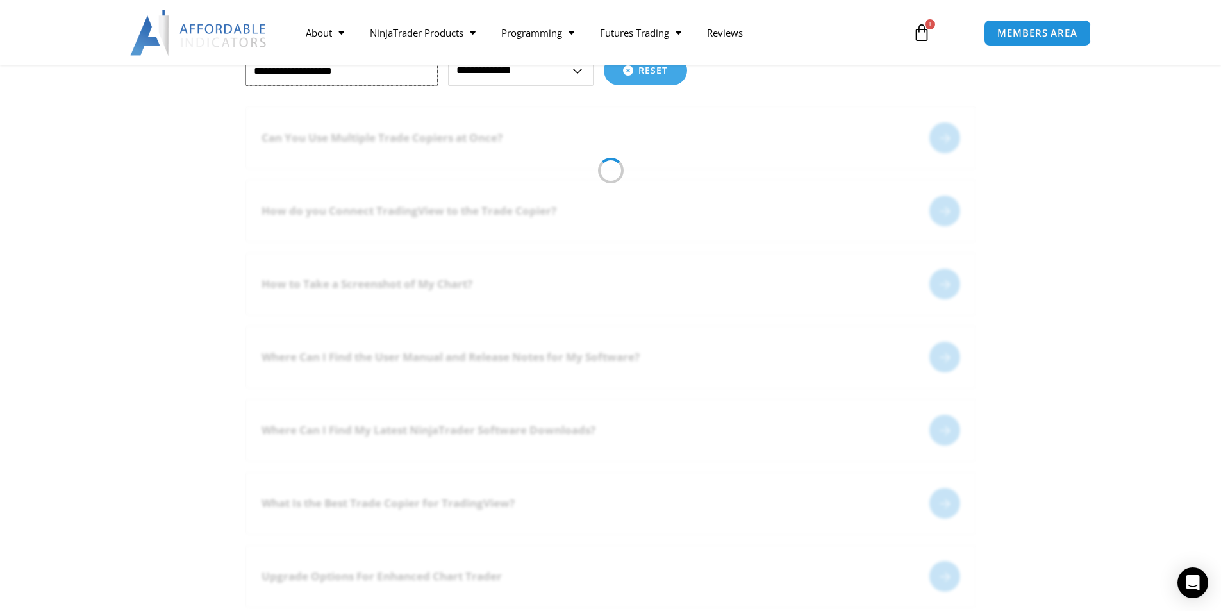
click at [340, 79] on input "text" at bounding box center [341, 70] width 192 height 31
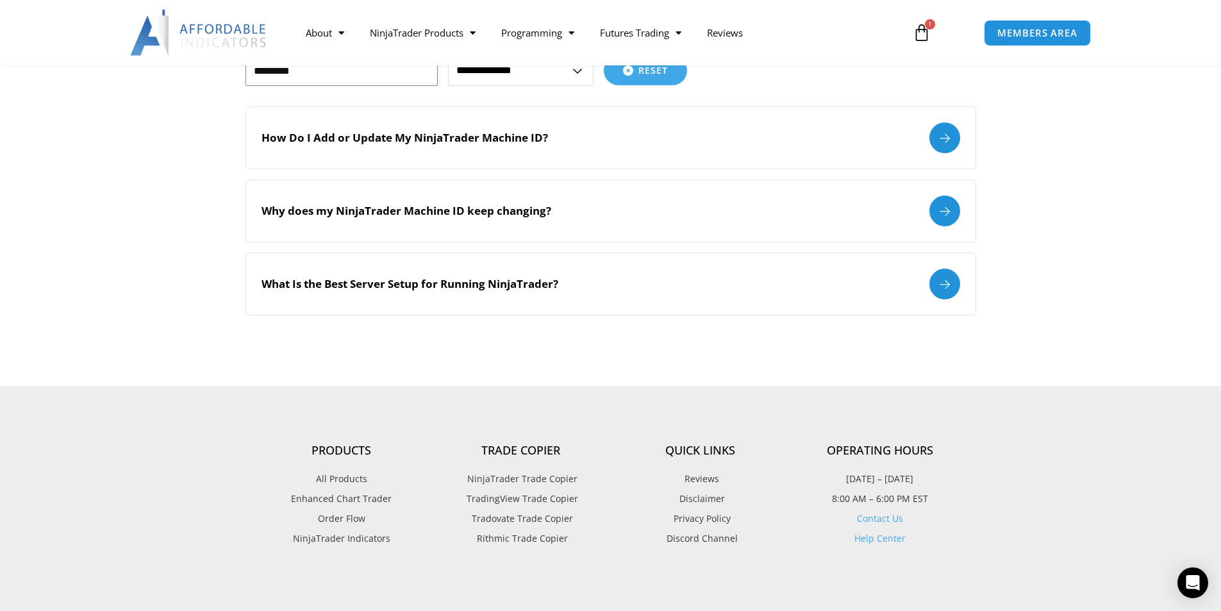
type input "*********"
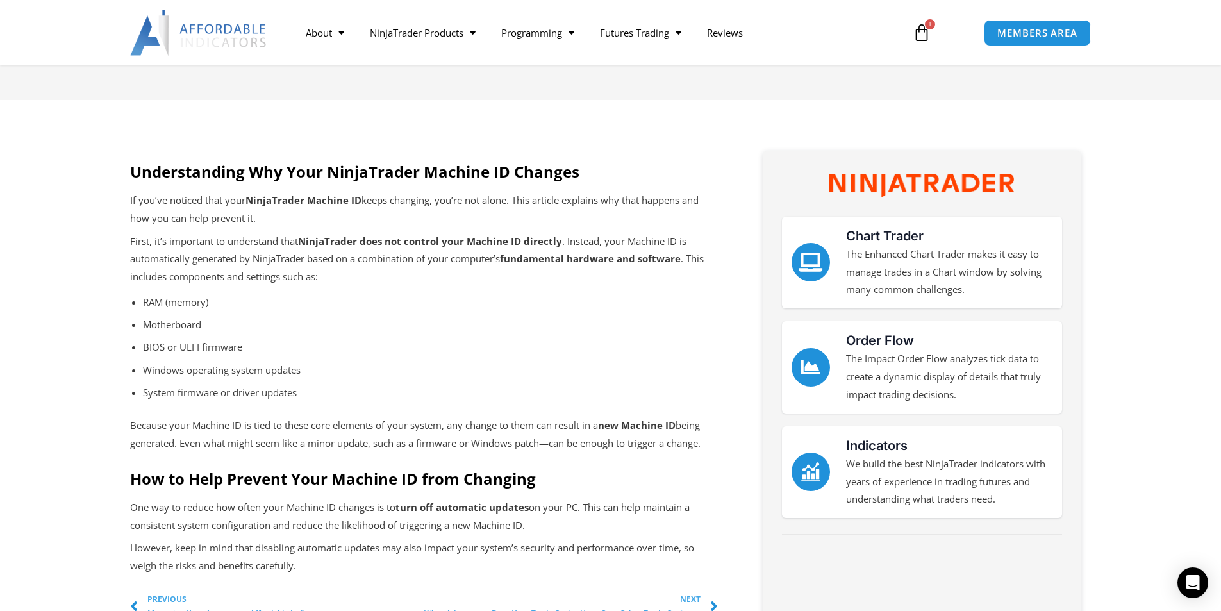
scroll to position [320, 0]
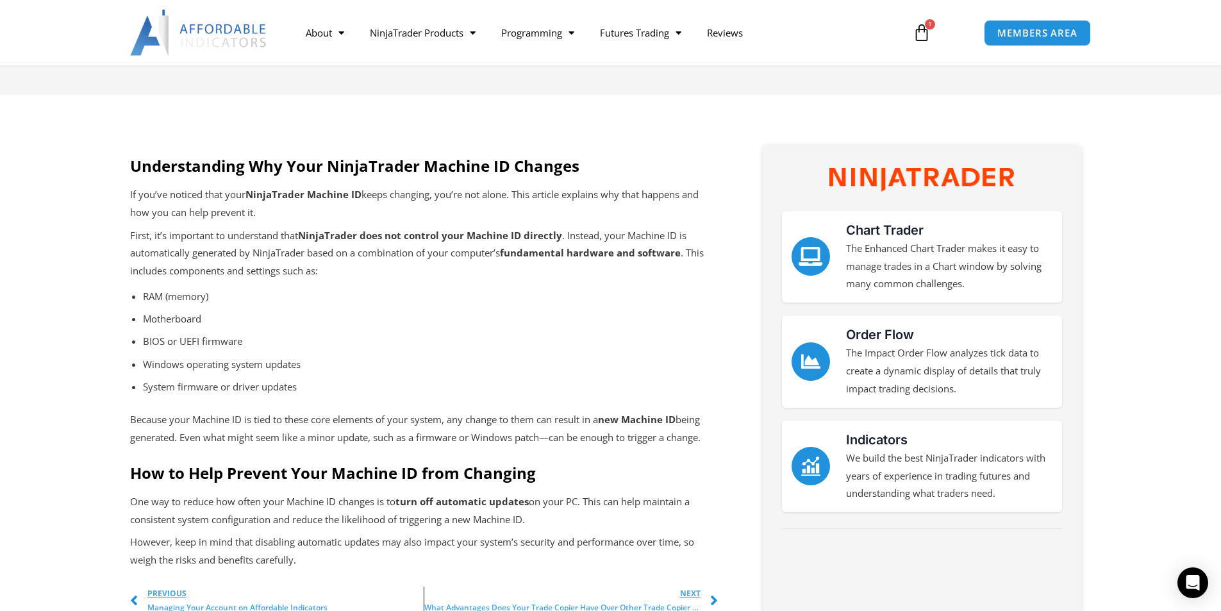
drag, startPoint x: 117, startPoint y: 170, endPoint x: 126, endPoint y: 171, distance: 8.4
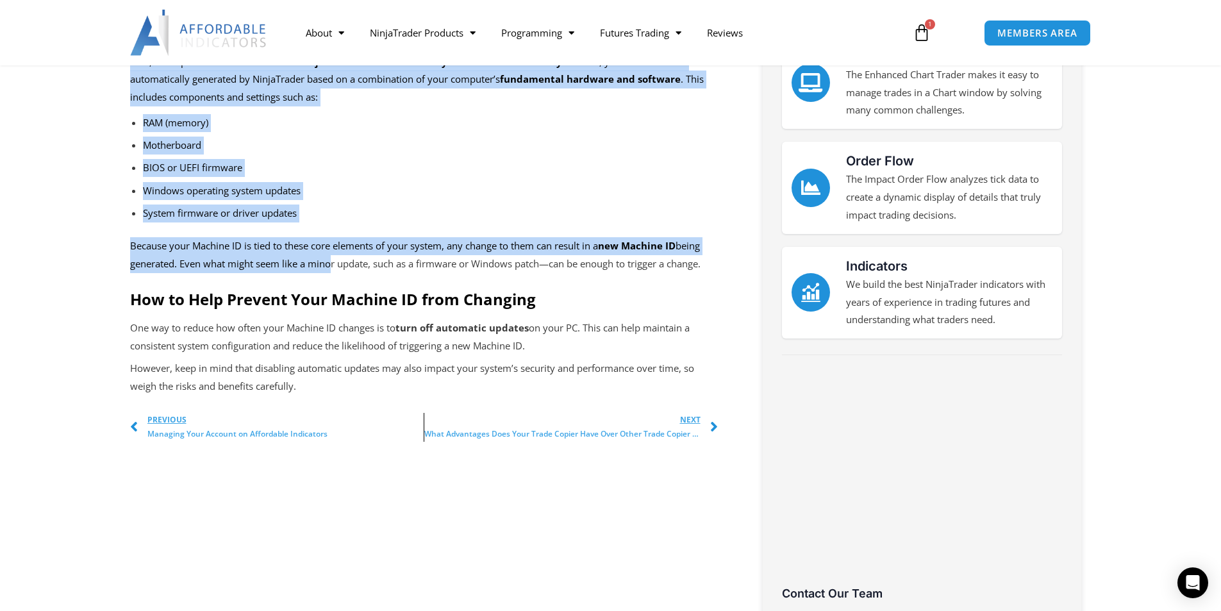
scroll to position [513, 0]
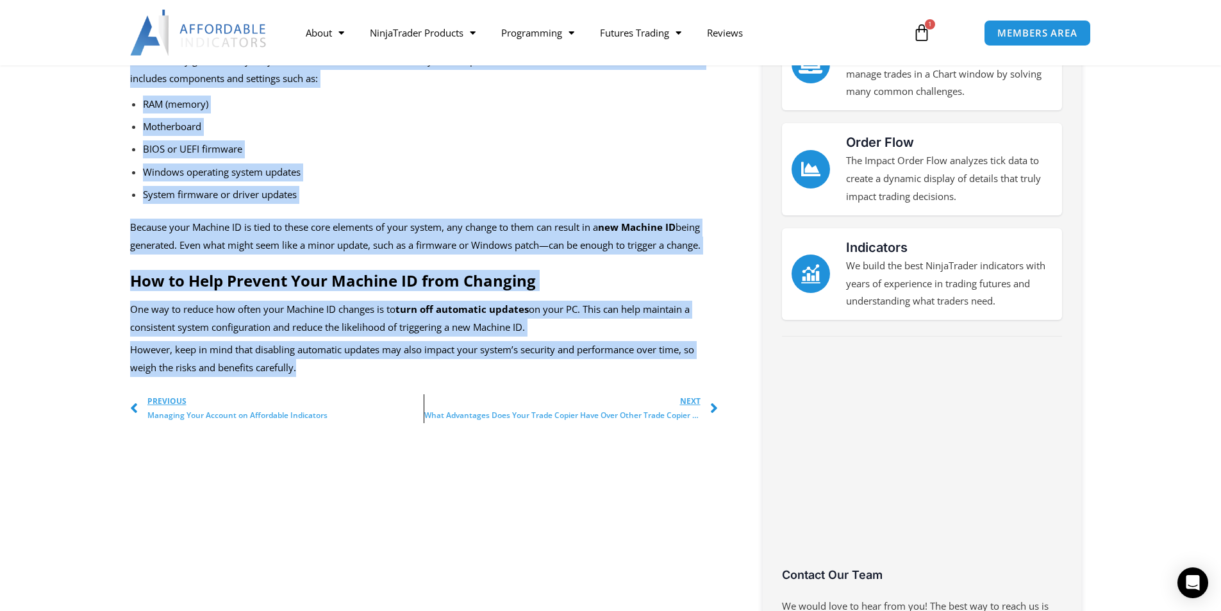
drag, startPoint x: 126, startPoint y: 169, endPoint x: 564, endPoint y: 370, distance: 482.4
click at [564, 370] on section "Understanding Why Your NinjaTrader Machine ID Changes If you’ve noticed that yo…" at bounding box center [610, 595] width 1221 height 1387
copy div "Understanding Why Your NinjaTrader Machine ID Changes If you’ve noticed that yo…"
click at [375, 341] on p "However, keep in mind that disabling automatic updates may also impact your sys…" at bounding box center [424, 359] width 588 height 36
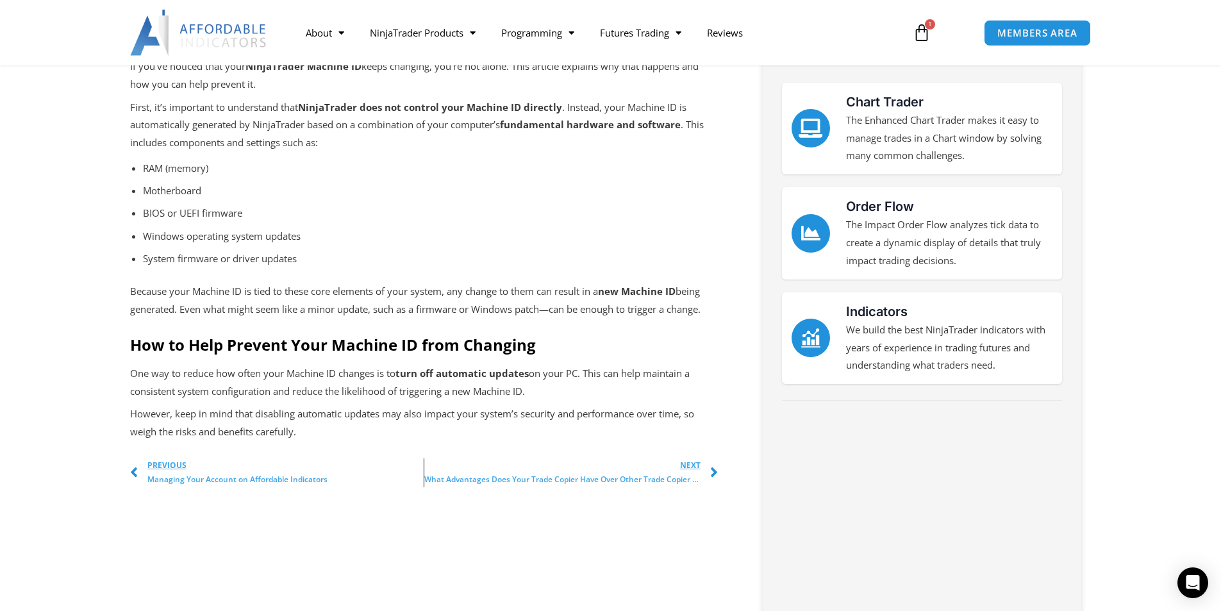
scroll to position [320, 0]
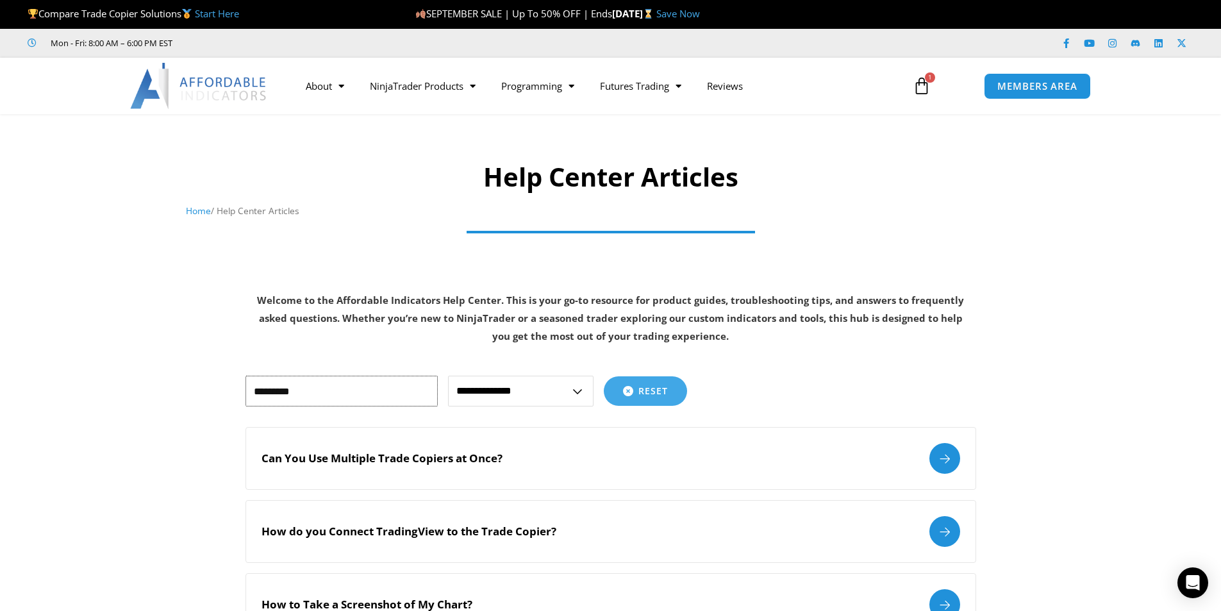
click at [348, 404] on input "*********" at bounding box center [341, 391] width 192 height 31
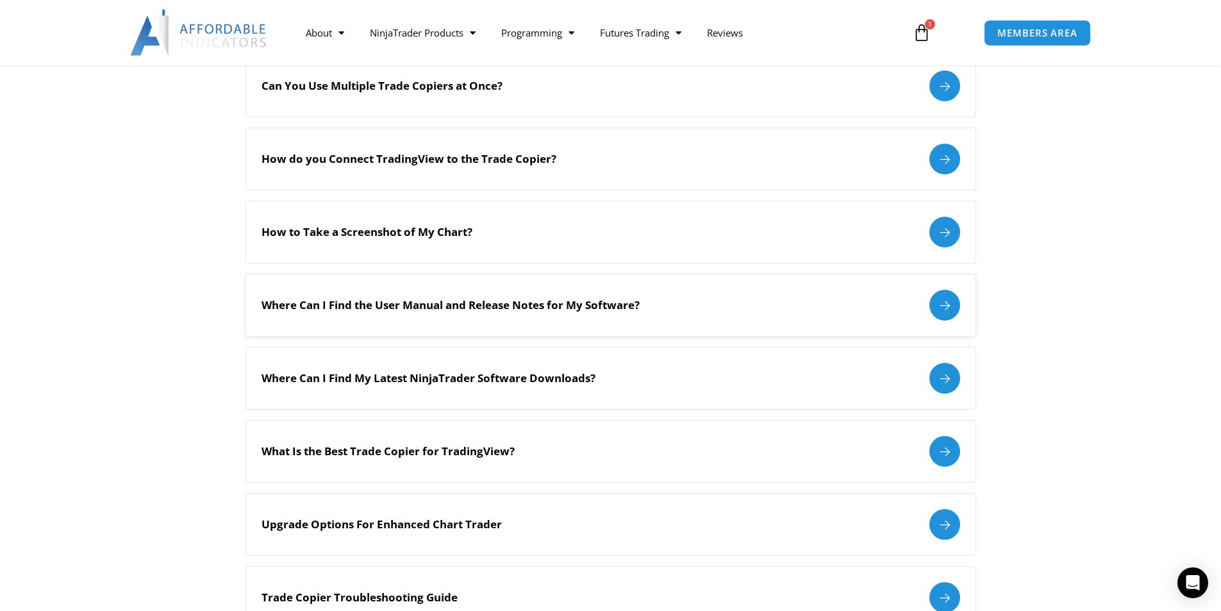
scroll to position [320, 0]
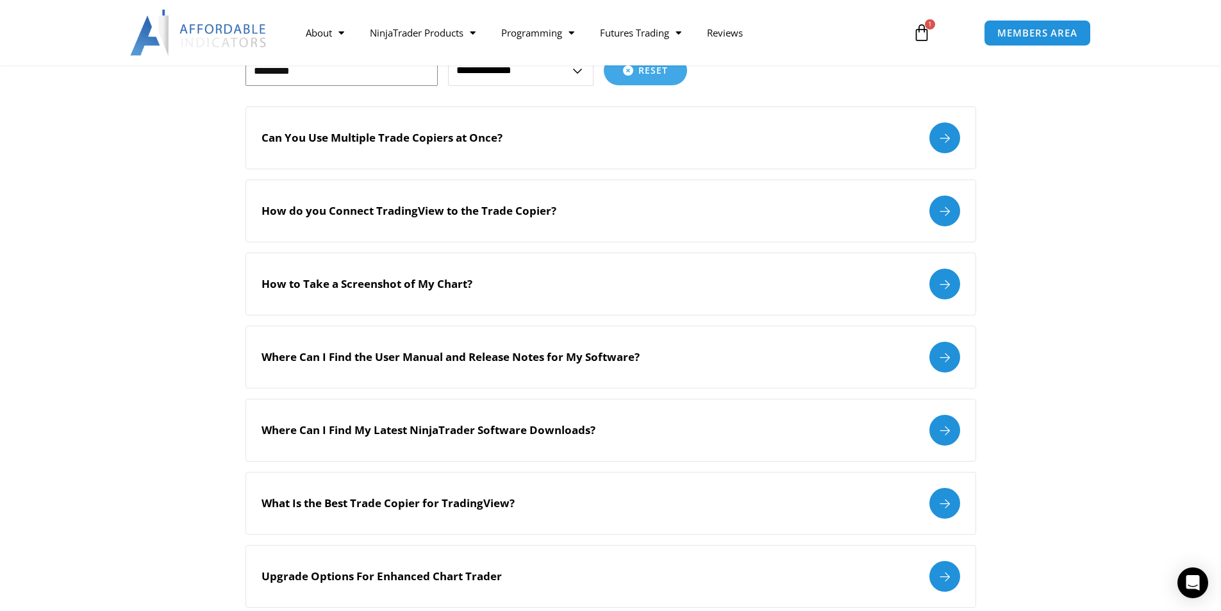
click at [319, 73] on input "*********" at bounding box center [341, 70] width 192 height 31
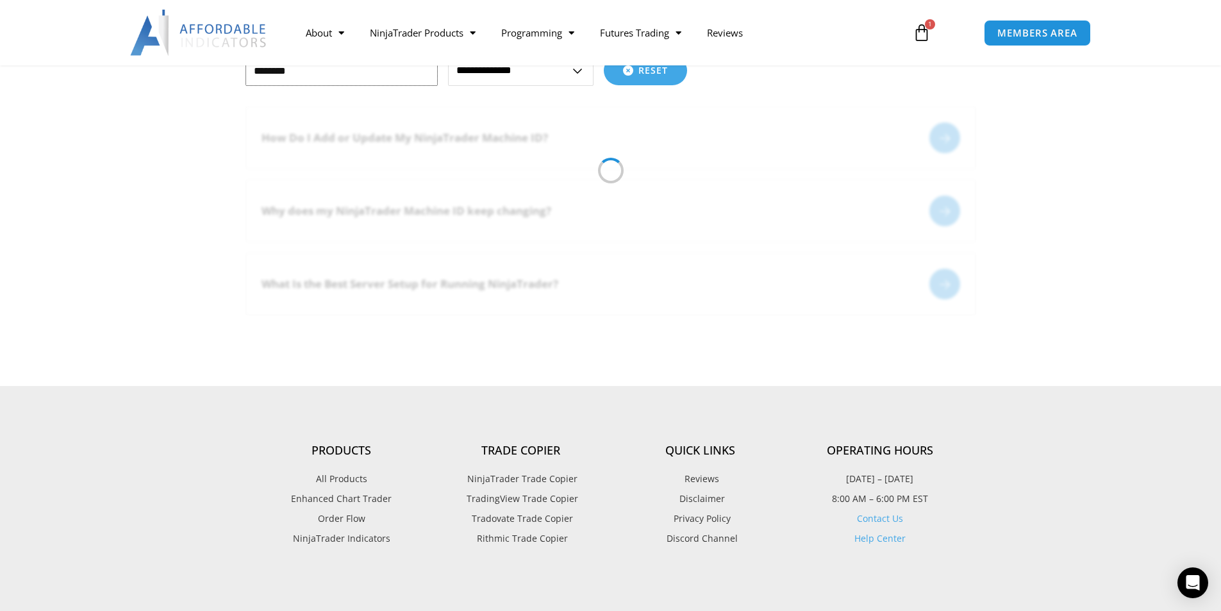
type input "*********"
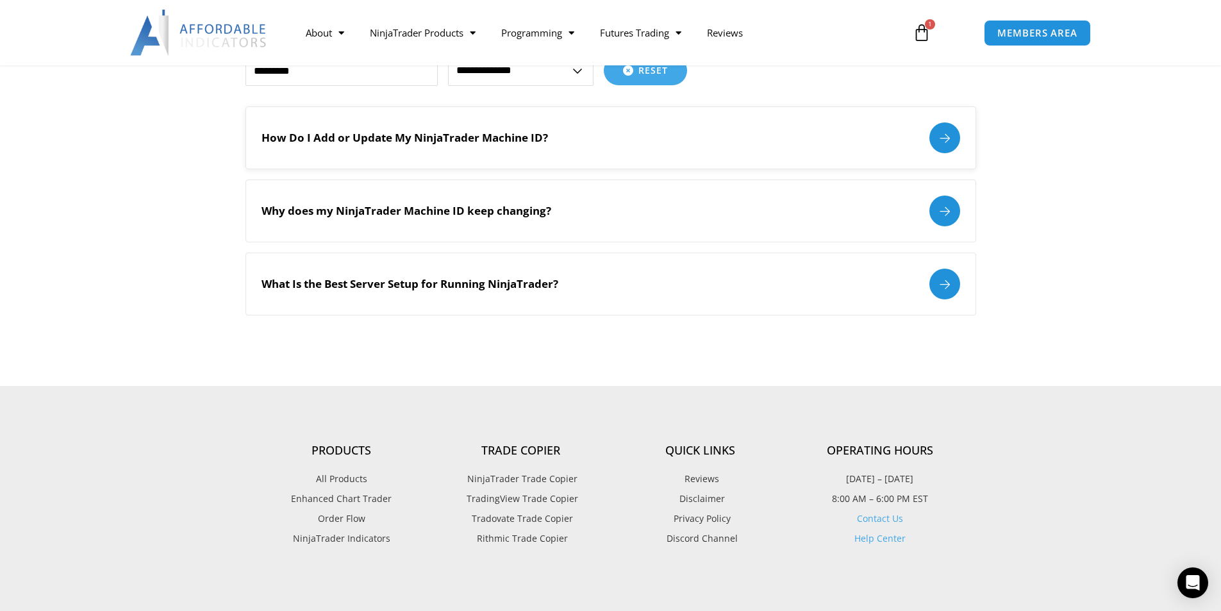
click at [948, 140] on div at bounding box center [944, 137] width 31 height 31
click at [922, 295] on div "What Is the Best Server Setup for Running NinjaTrader?" at bounding box center [611, 284] width 699 height 31
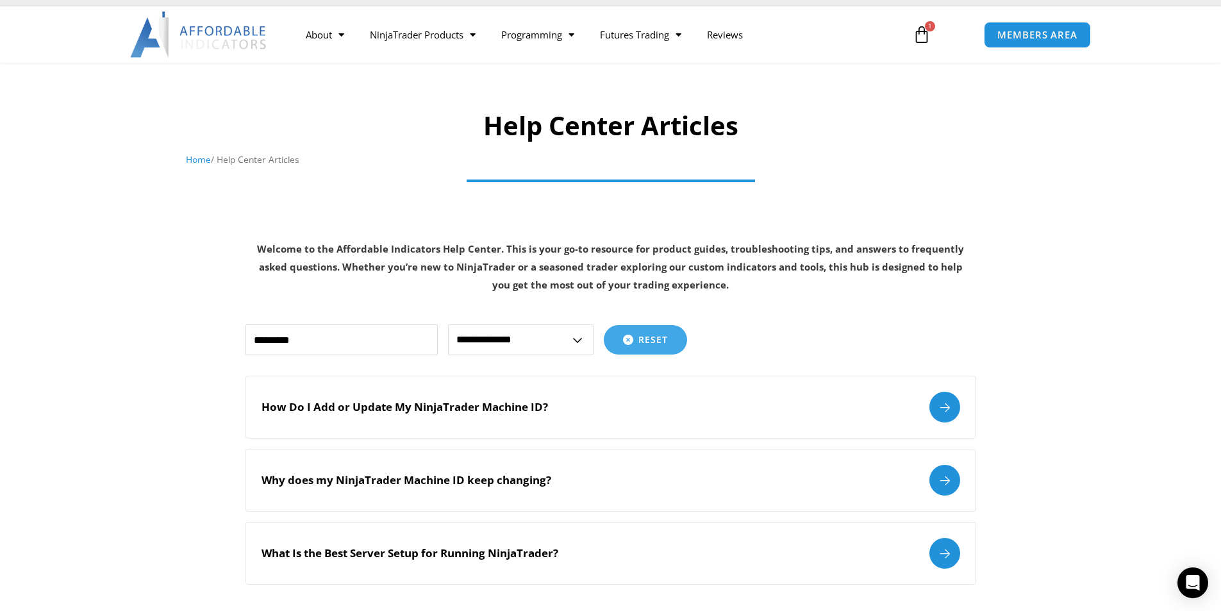
scroll to position [0, 0]
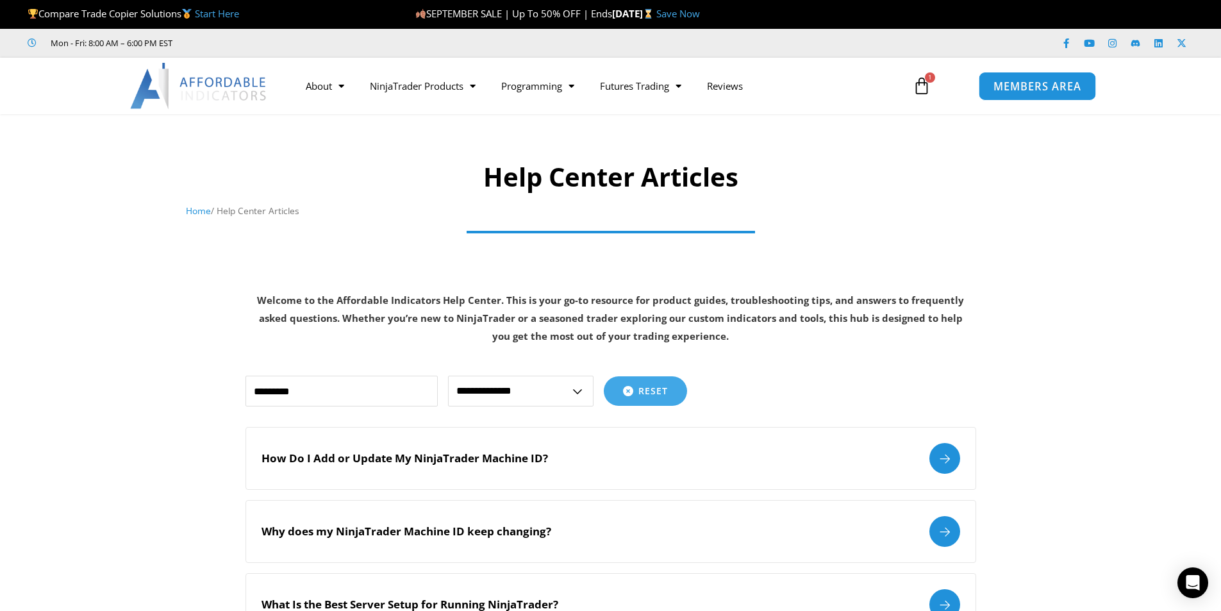
click at [1019, 87] on span "MEMBERS AREA" at bounding box center [1037, 86] width 88 height 11
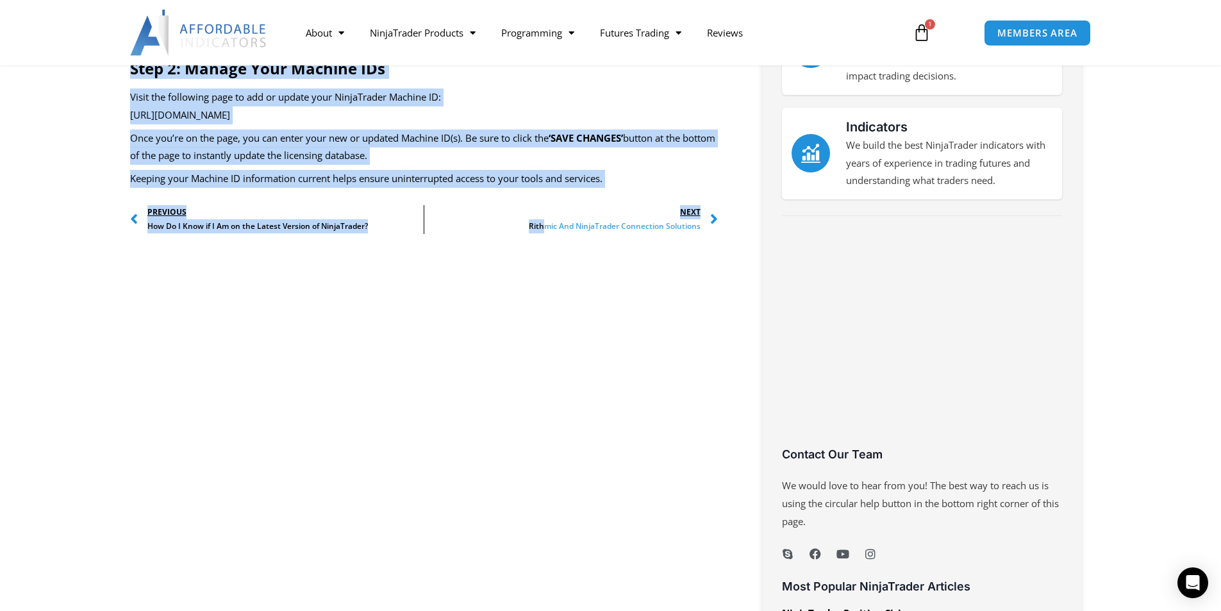
scroll to position [641, 0]
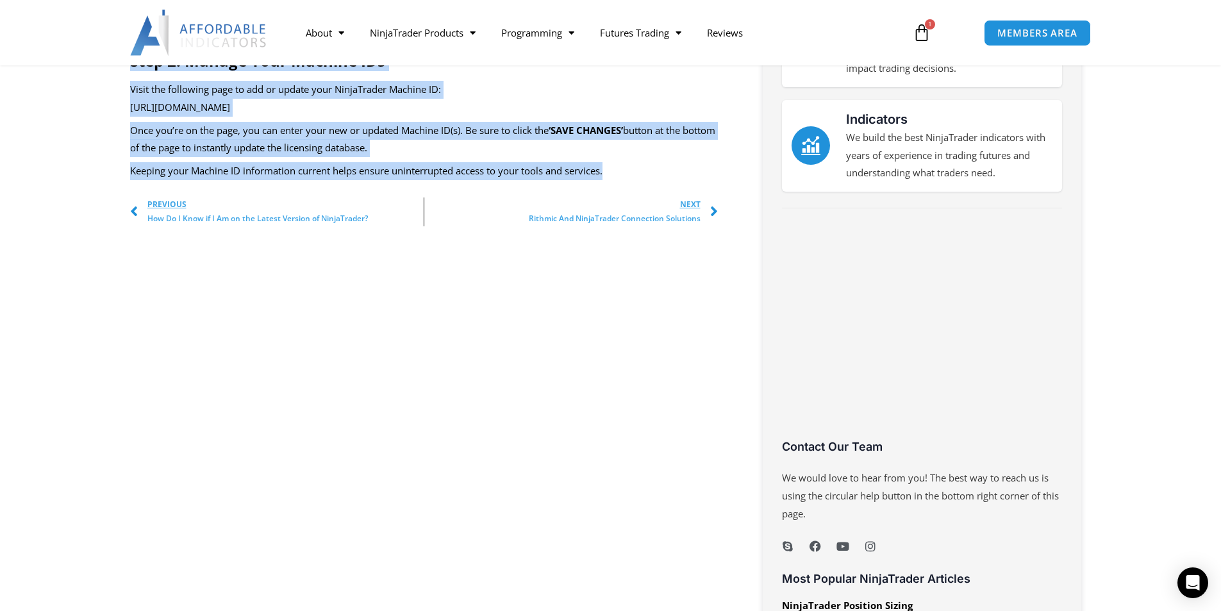
drag, startPoint x: 126, startPoint y: 150, endPoint x: 622, endPoint y: 175, distance: 496.1
click at [622, 175] on section "Managing your NinjaTrader Machine IDs is an important step to ensure your softw…" at bounding box center [610, 467] width 1221 height 1387
copy div "Managing your NinjaTrader Machine IDs is an important step to ensure your softw…"
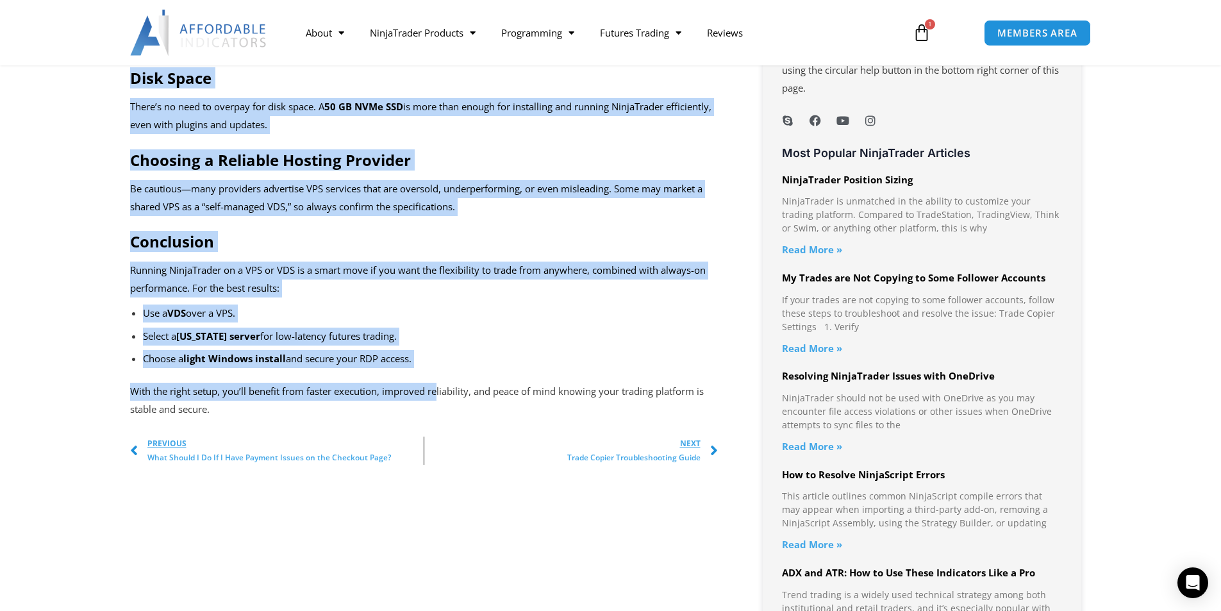
scroll to position [1090, 0]
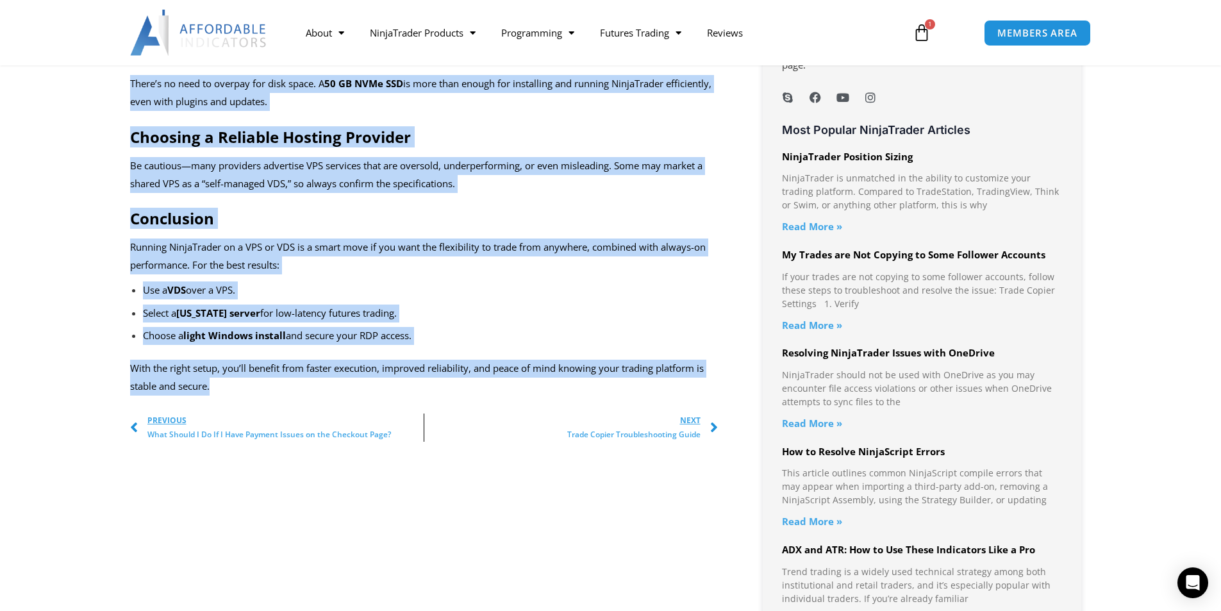
drag, startPoint x: 129, startPoint y: 167, endPoint x: 461, endPoint y: 371, distance: 389.9
copy div "VPS vs. VDS – Understand the Difference When choosing a remote hosting environm…"
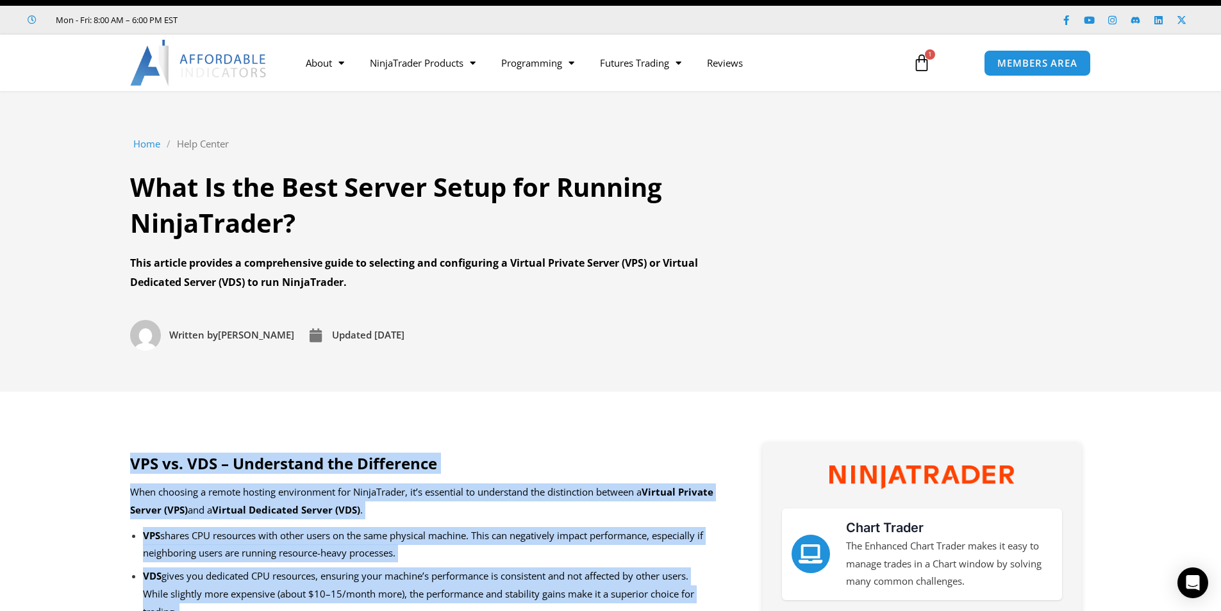
scroll to position [0, 0]
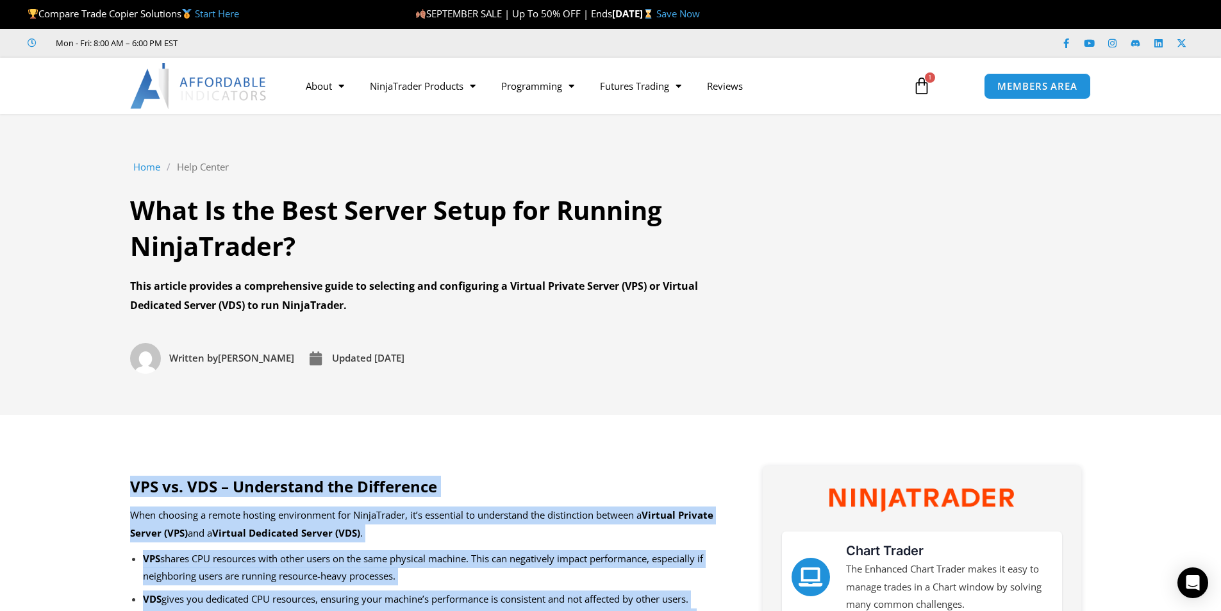
click at [252, 96] on img at bounding box center [199, 86] width 138 height 46
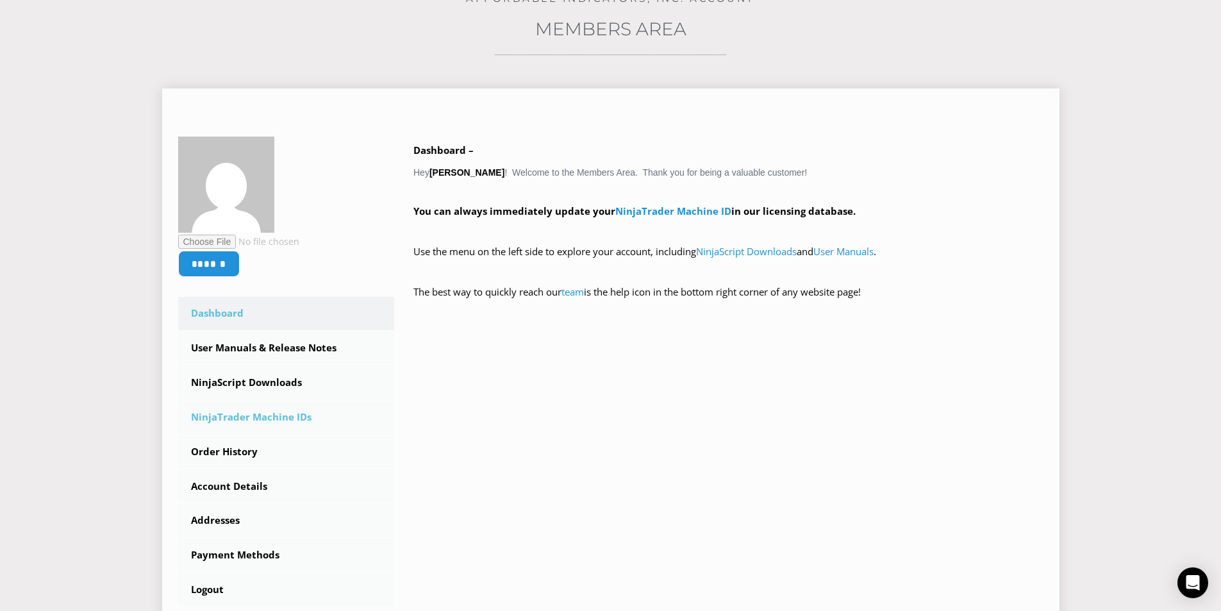
scroll to position [256, 0]
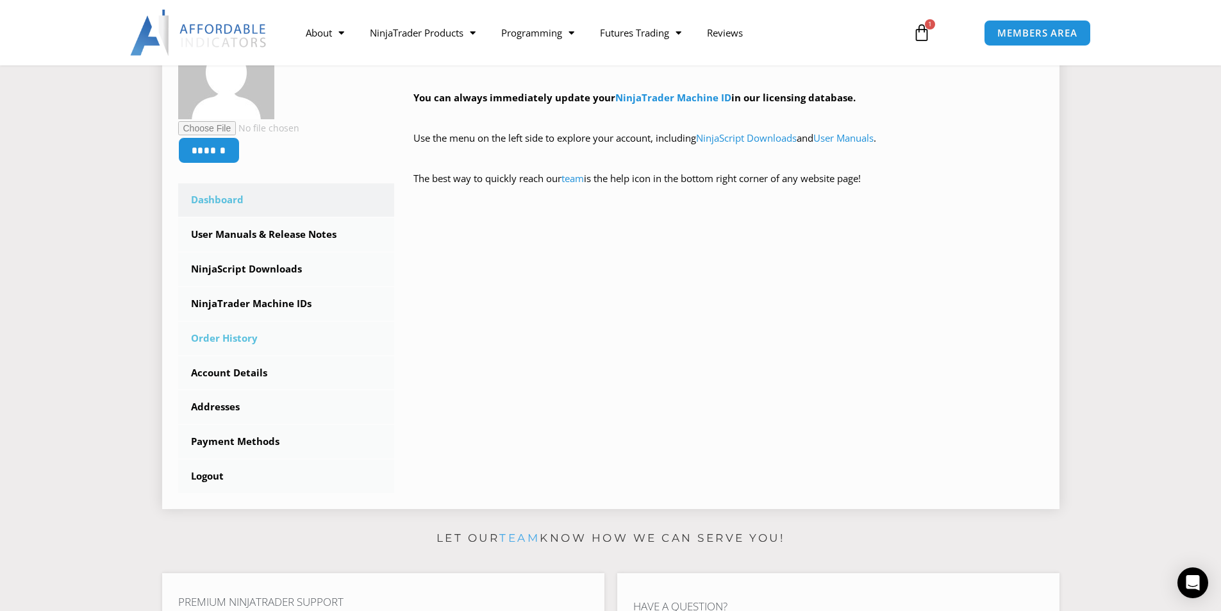
click at [247, 337] on link "Order History" at bounding box center [286, 338] width 217 height 33
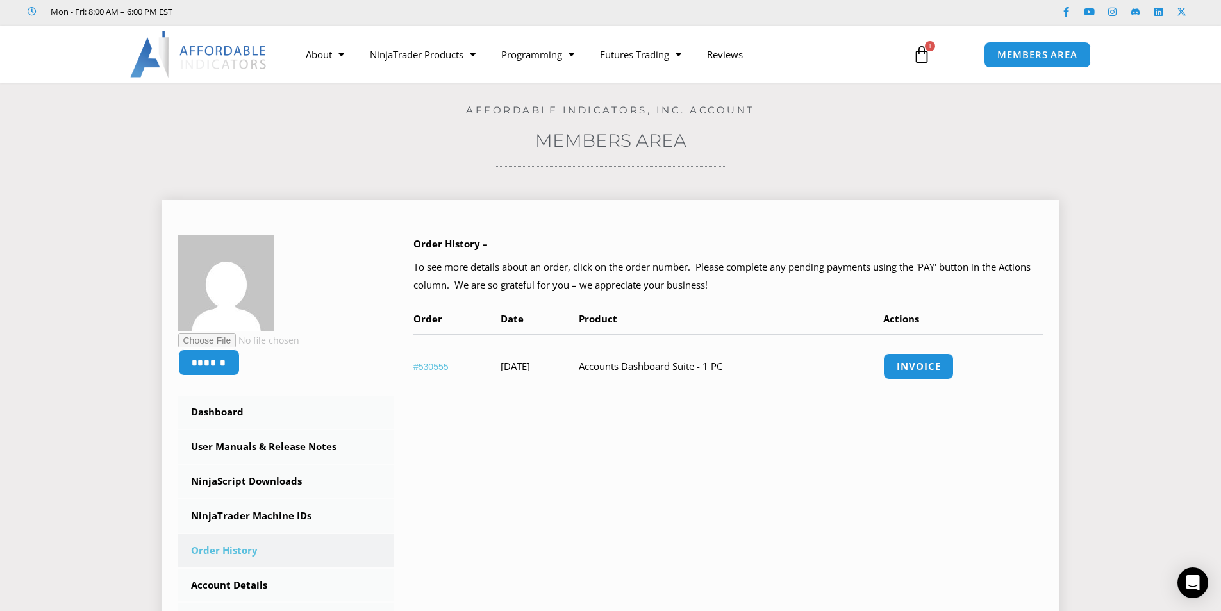
scroll to position [128, 0]
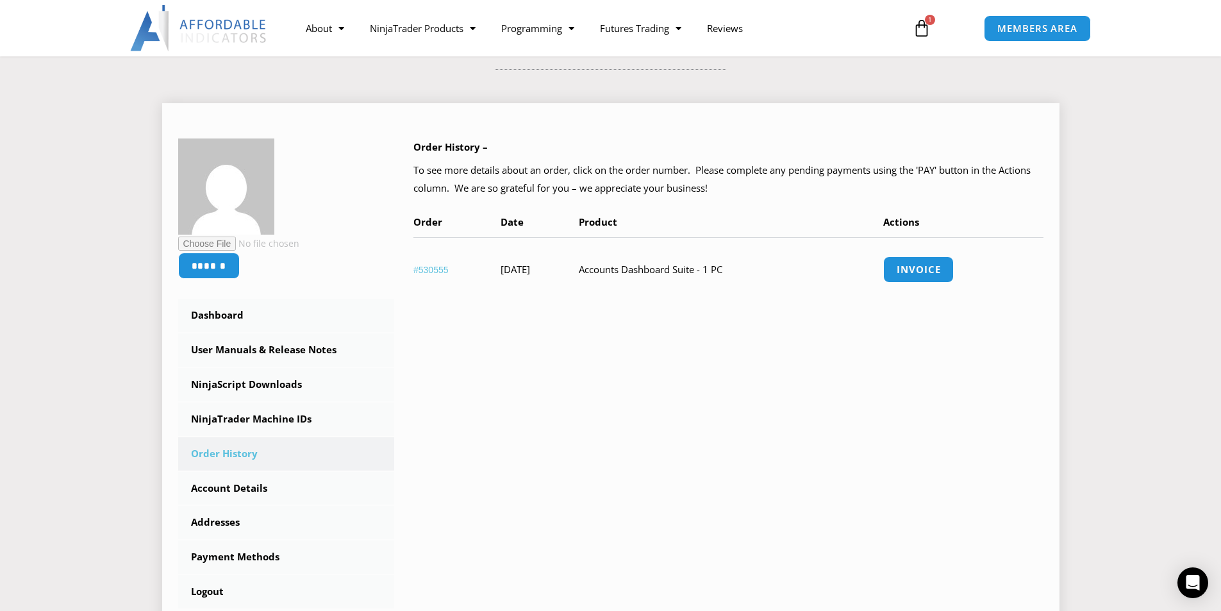
drag, startPoint x: 610, startPoint y: 272, endPoint x: 772, endPoint y: 268, distance: 161.6
click at [772, 268] on tr "#530555 April 12, 2025 Accounts Dashboard Suite - 1 PC Invoice" at bounding box center [728, 269] width 630 height 64
copy tr "Accounts Dashboard Suite - 1 PC"
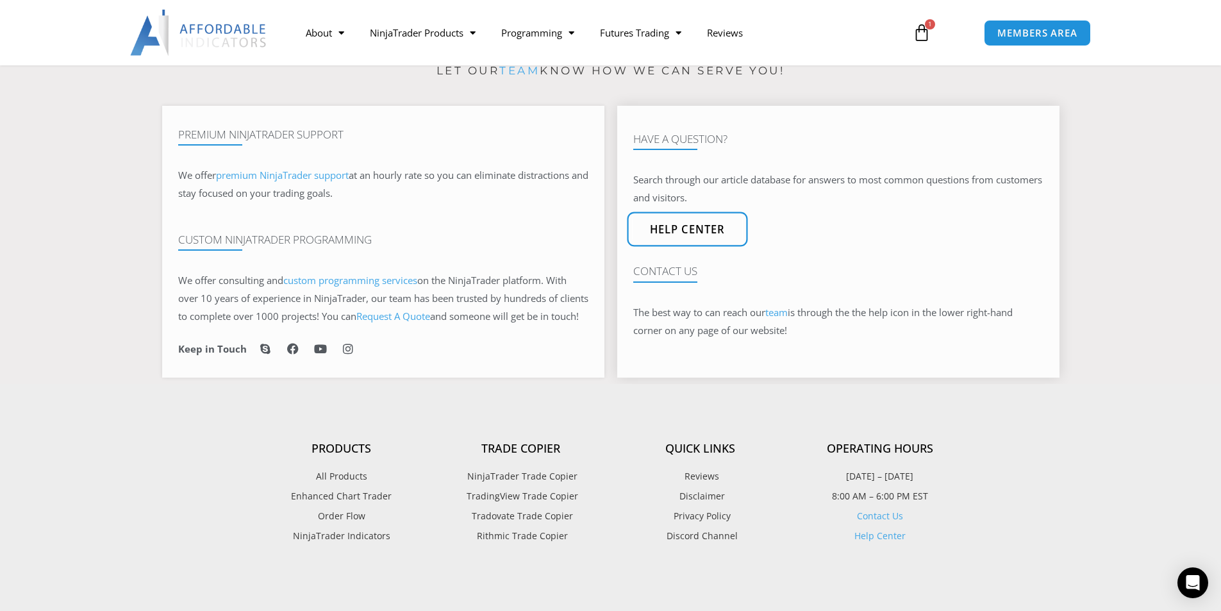
scroll to position [705, 0]
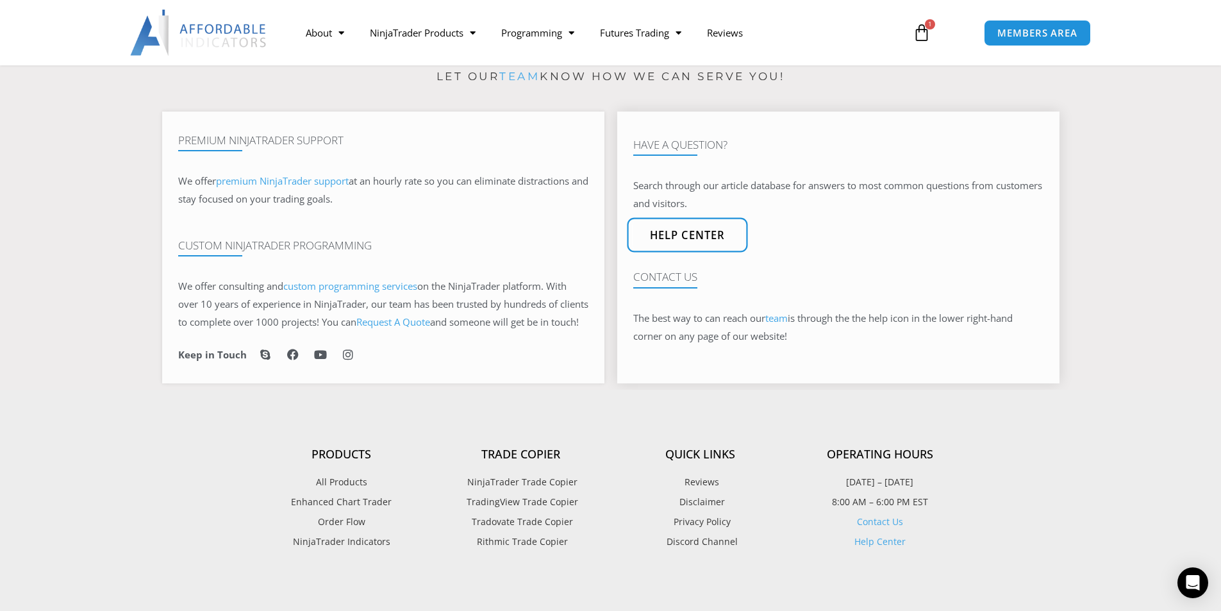
click at [706, 251] on link "Help center" at bounding box center [687, 235] width 120 height 35
click at [779, 335] on p "The best way to can reach our team is through the the help icon in the lower ri…" at bounding box center [838, 328] width 410 height 36
click at [784, 324] on link "team" at bounding box center [776, 318] width 22 height 13
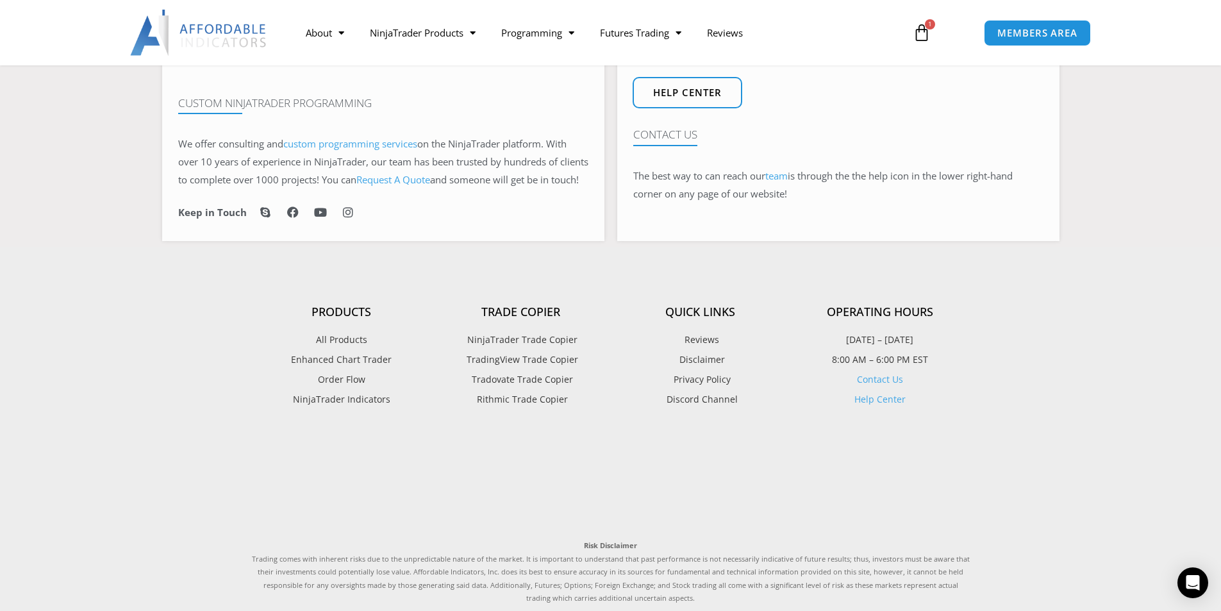
scroll to position [1090, 0]
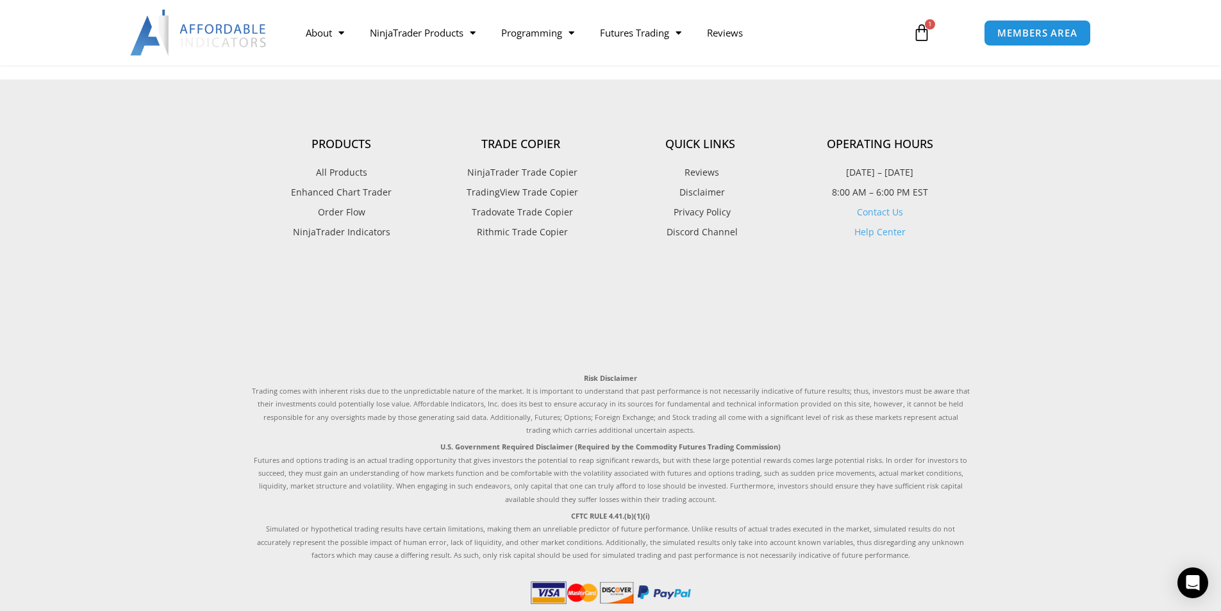
scroll to position [1484, 0]
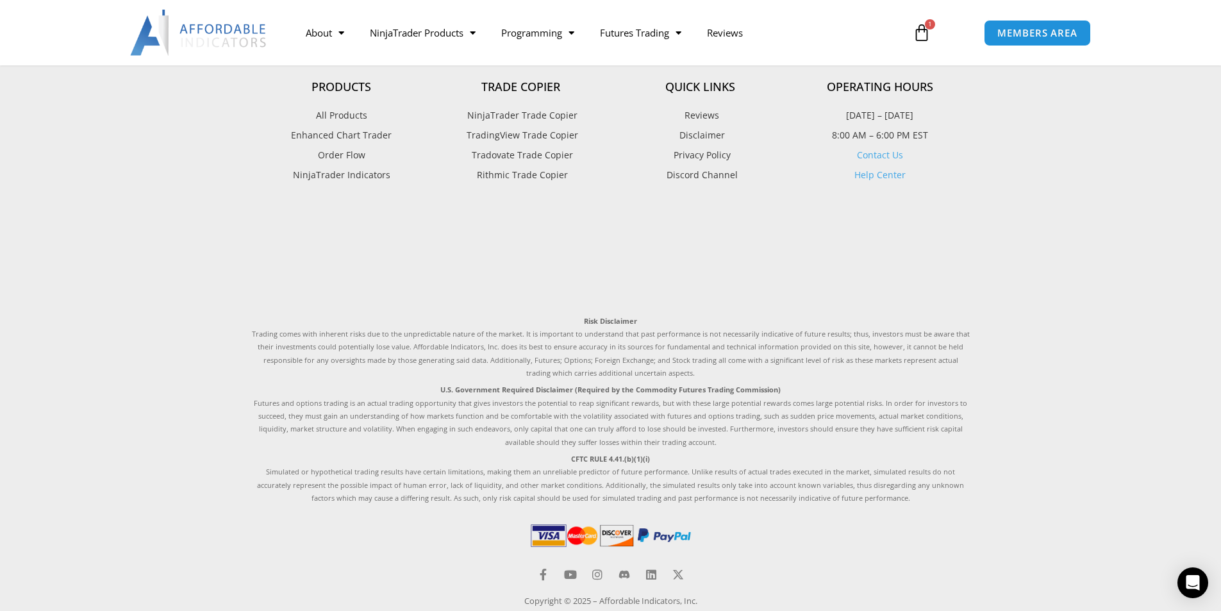
click at [881, 149] on link "Contact Us" at bounding box center [880, 155] width 46 height 12
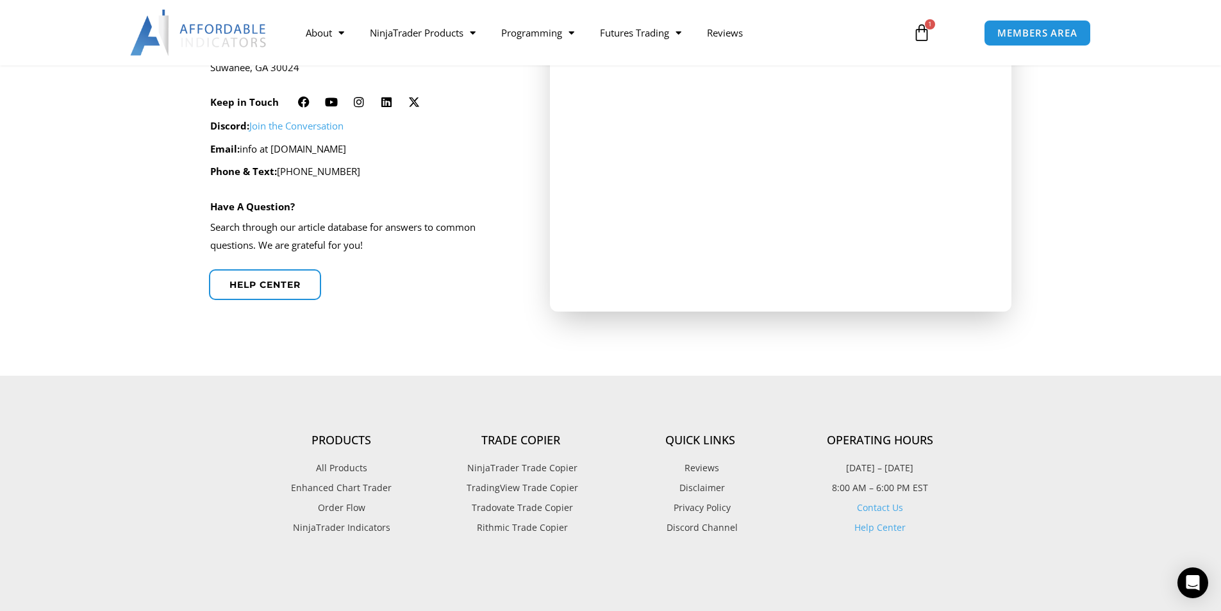
scroll to position [577, 0]
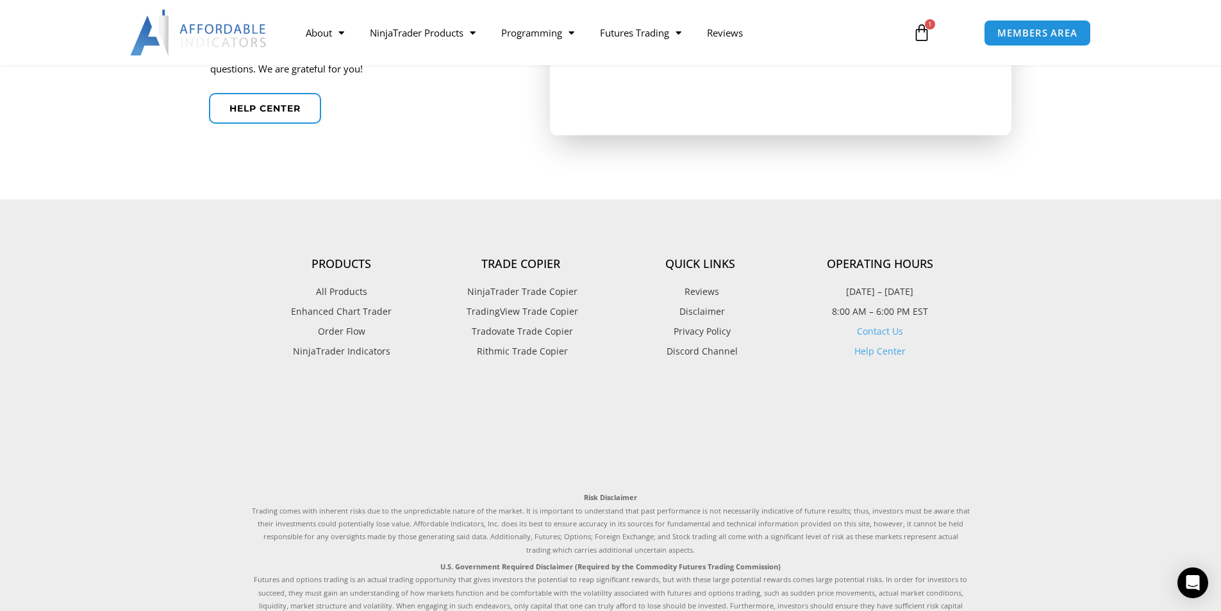
click at [871, 350] on link "Help Center" at bounding box center [879, 351] width 51 height 12
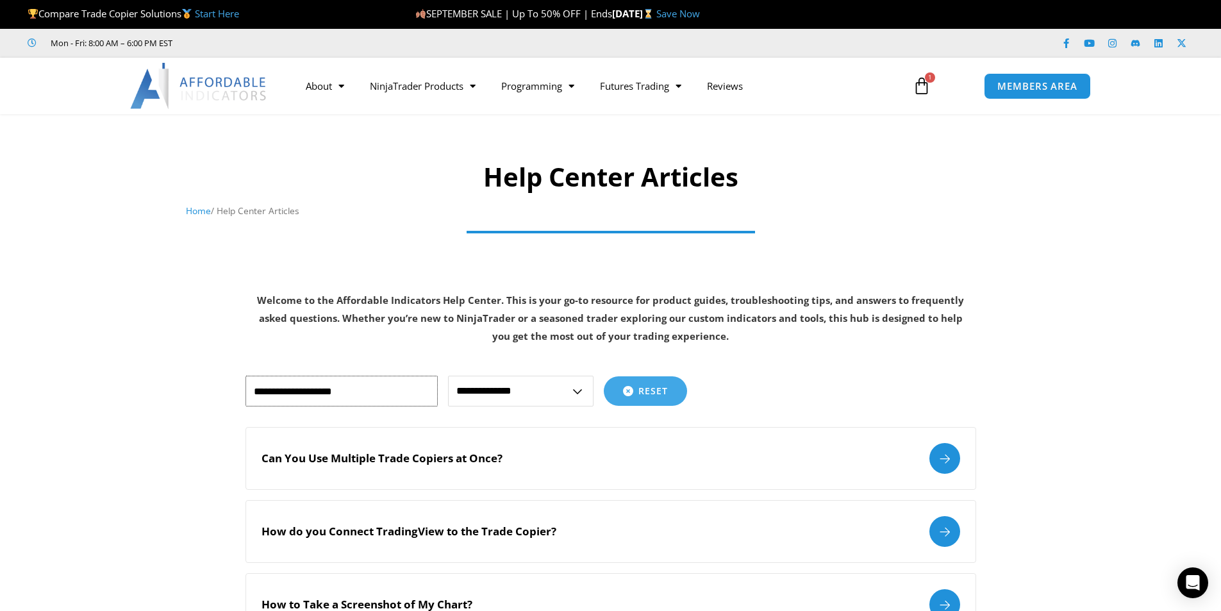
click at [356, 397] on input "text" at bounding box center [341, 391] width 192 height 31
type input "*"
type input "****"
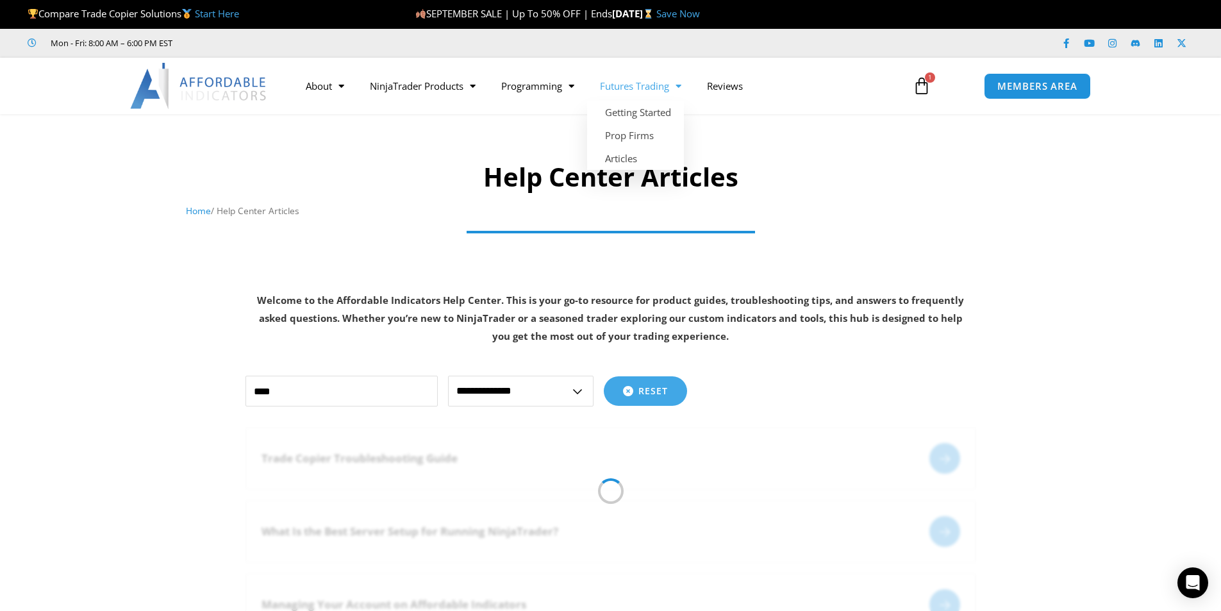
click at [679, 88] on span "Menu" at bounding box center [675, 86] width 12 height 22
click at [681, 87] on span "Menu" at bounding box center [675, 86] width 12 height 22
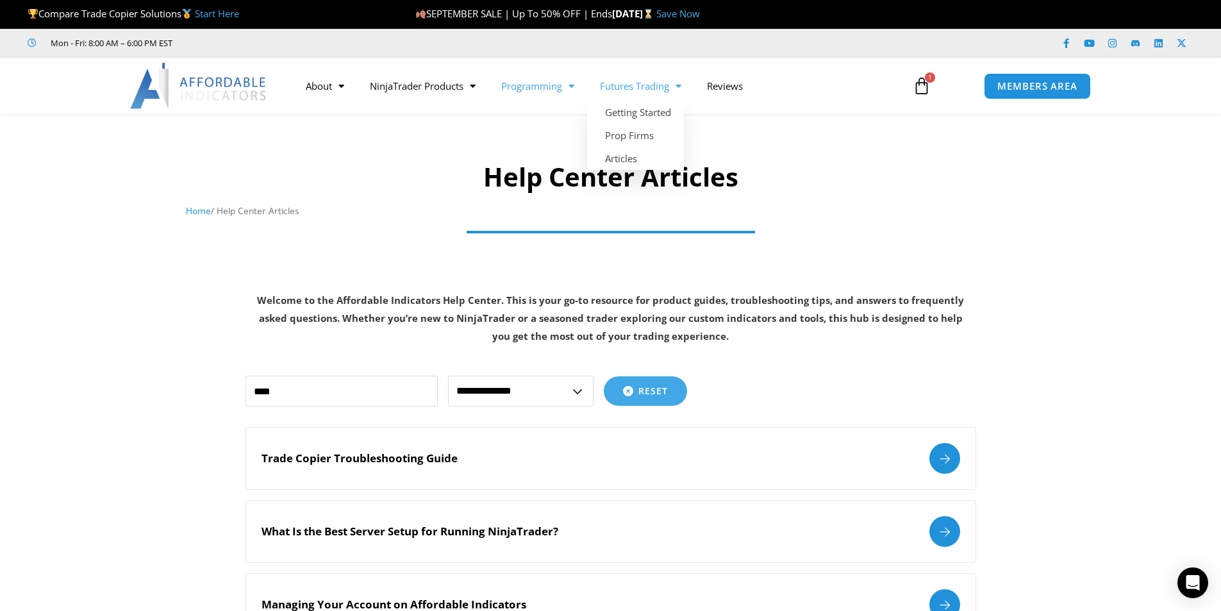
click at [567, 82] on span "Menu" at bounding box center [568, 86] width 12 height 22
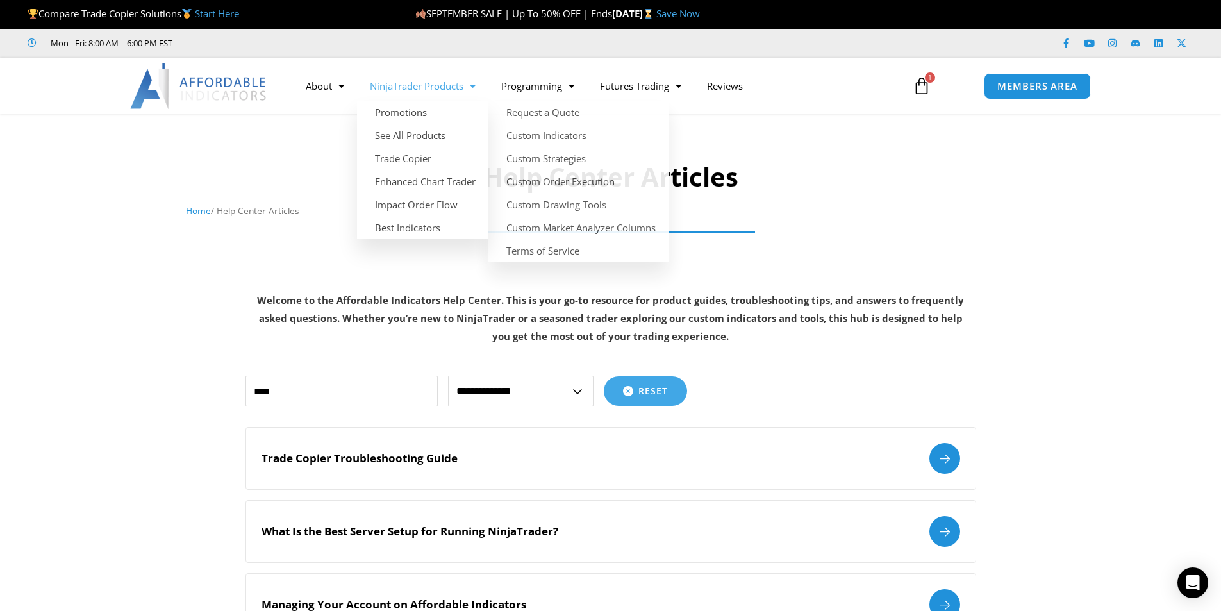
click at [432, 92] on link "NinjaTrader Products" at bounding box center [422, 85] width 131 height 29
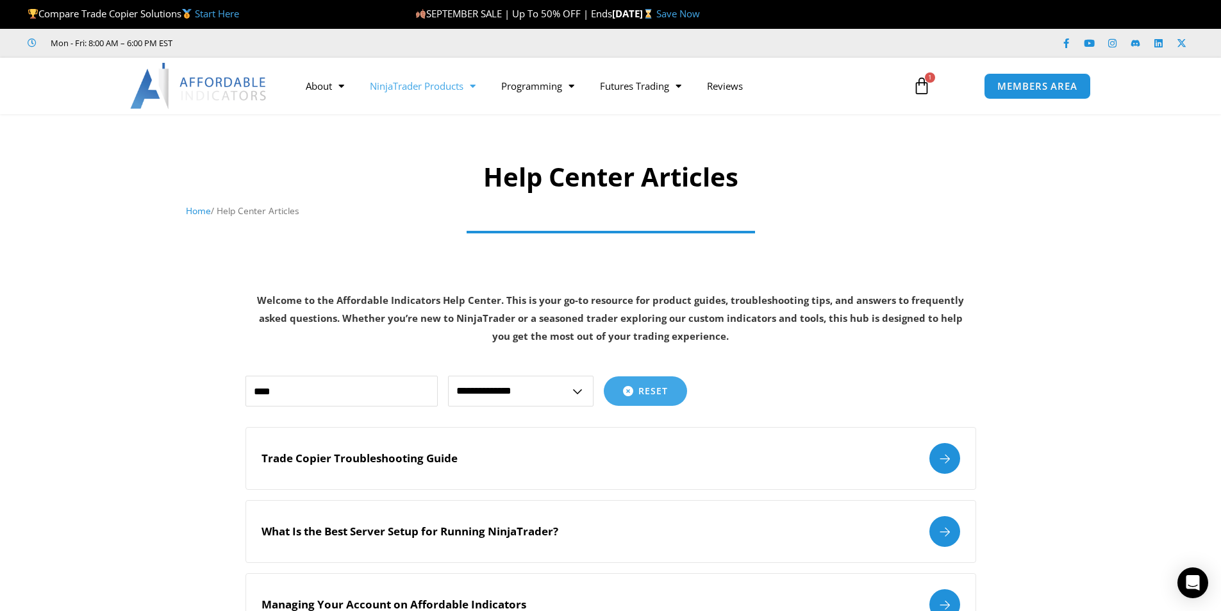
click at [432, 92] on link "NinjaTrader Products" at bounding box center [422, 85] width 131 height 29
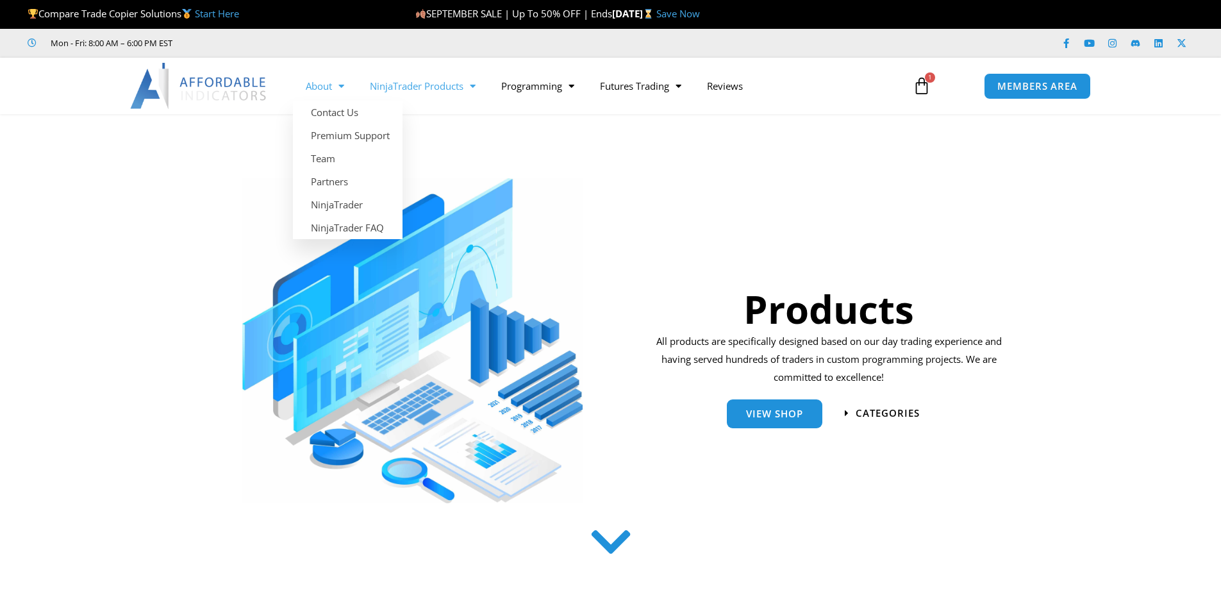
click at [345, 90] on link "About" at bounding box center [325, 85] width 64 height 29
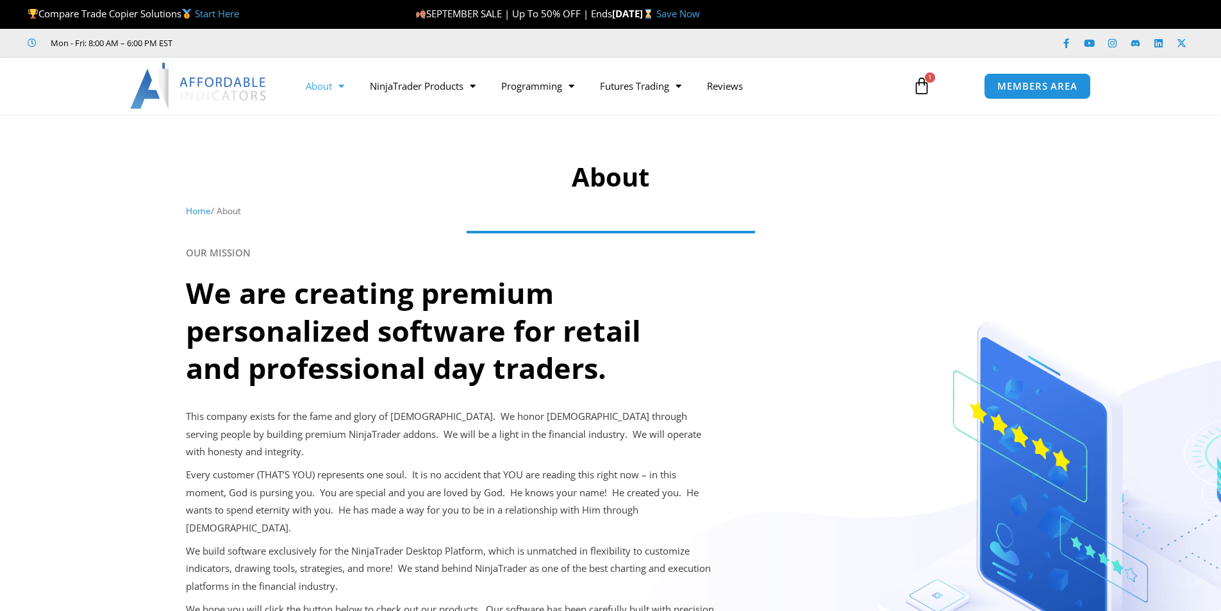
click at [342, 96] on span "Menu" at bounding box center [338, 86] width 12 height 22
click at [340, 119] on link "Contact Us" at bounding box center [348, 112] width 110 height 23
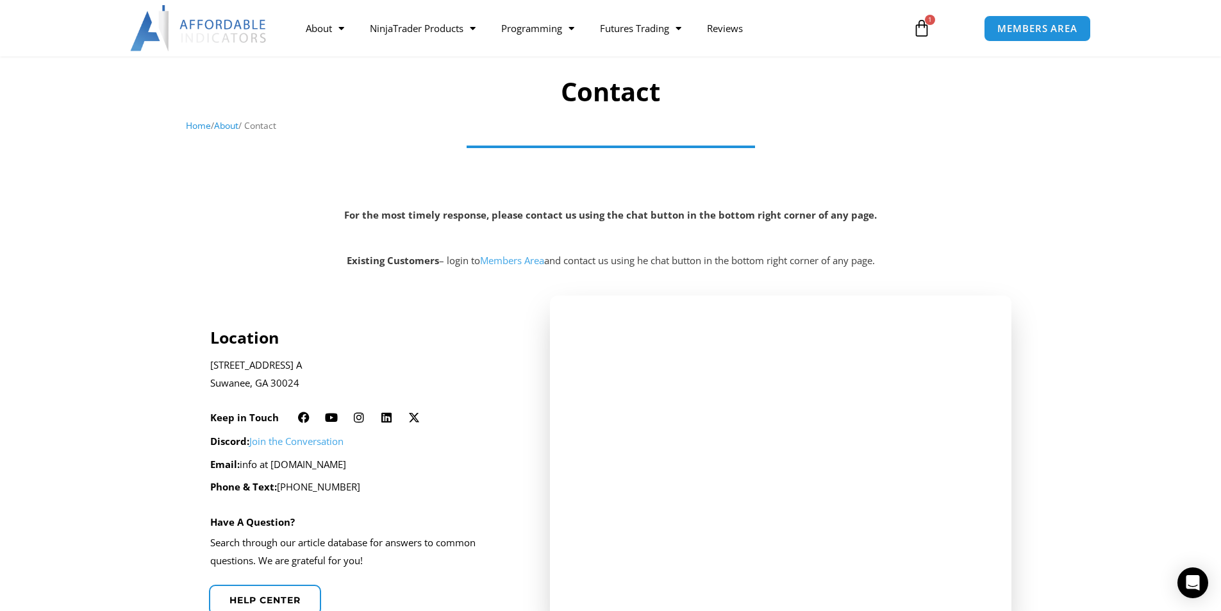
scroll to position [85, 0]
click at [491, 262] on link "Members Area" at bounding box center [512, 260] width 64 height 13
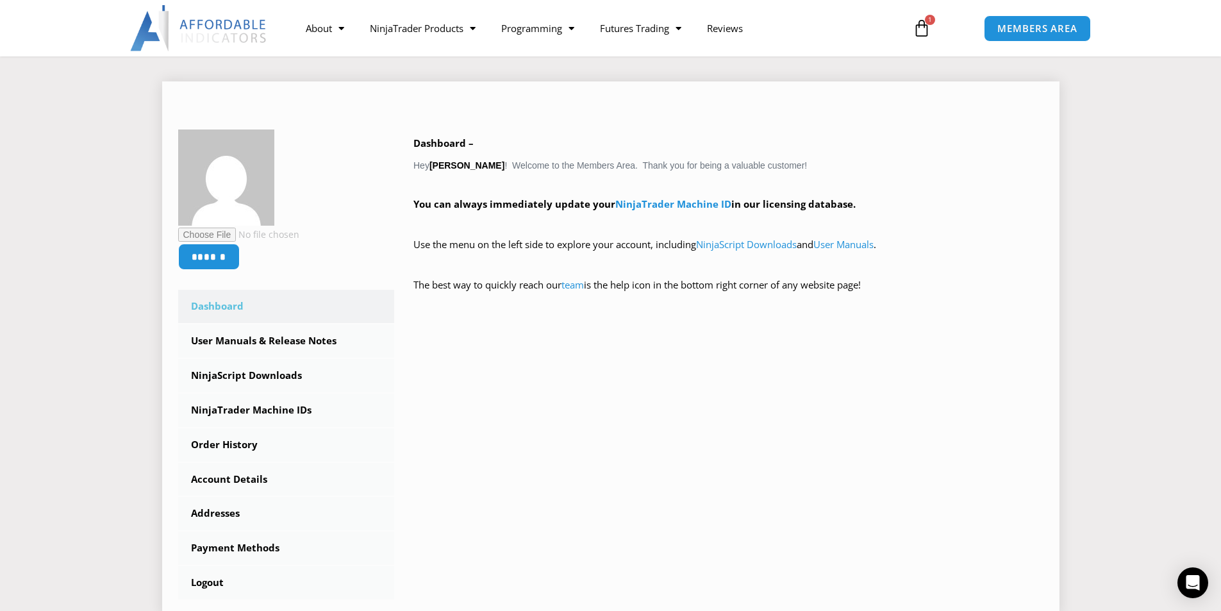
scroll to position [64, 0]
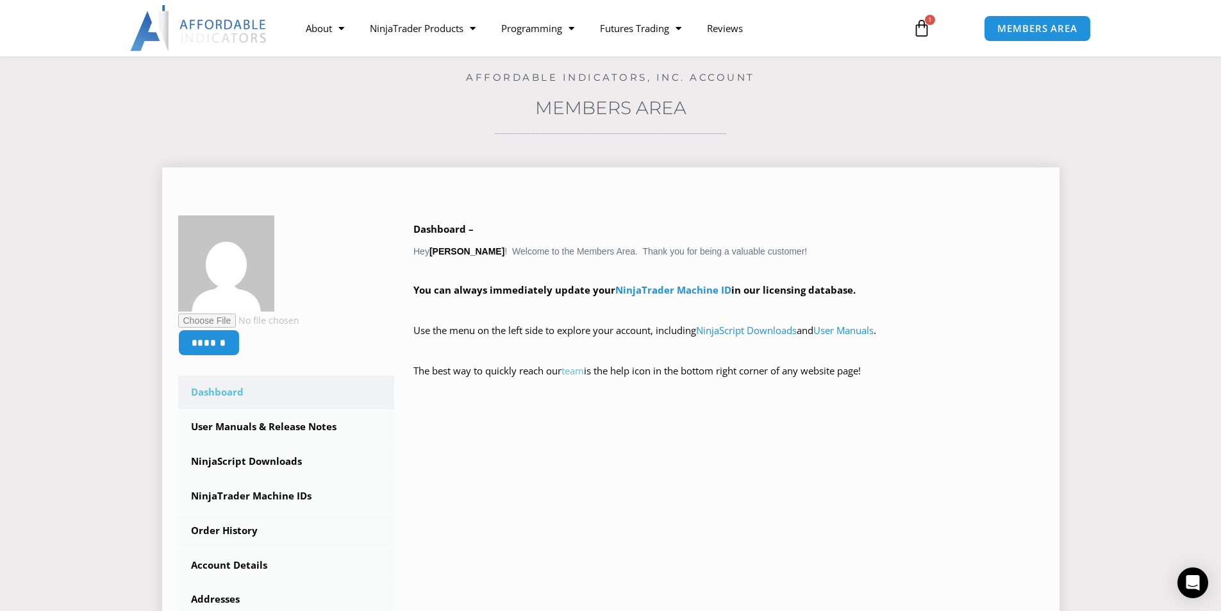
click at [571, 376] on link "team" at bounding box center [572, 370] width 22 height 13
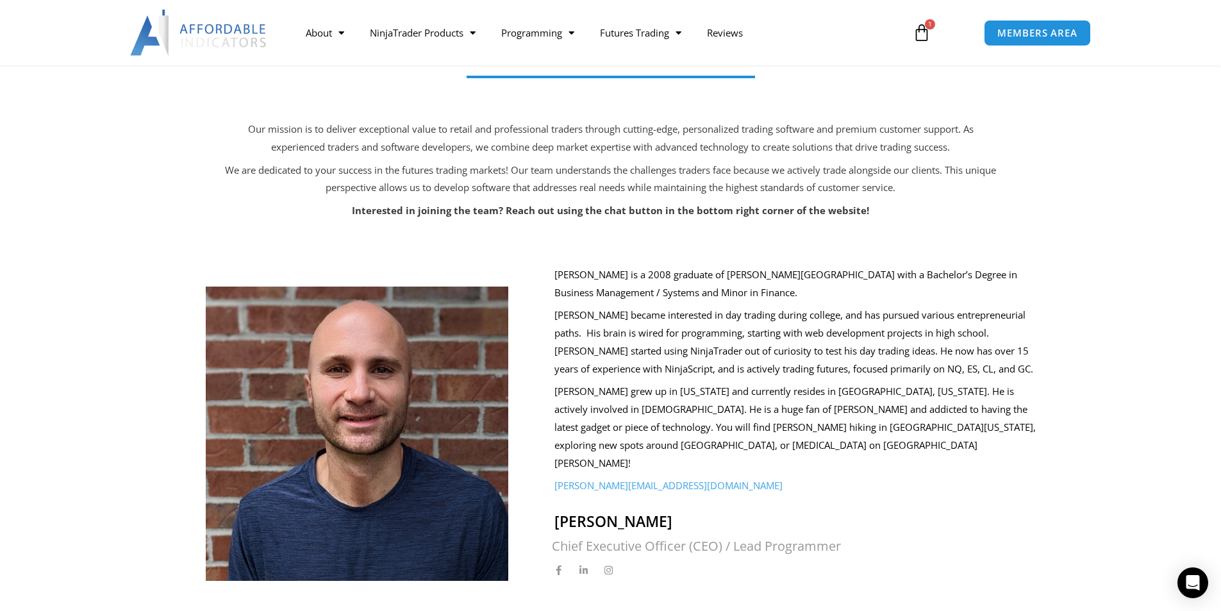
scroll to position [320, 0]
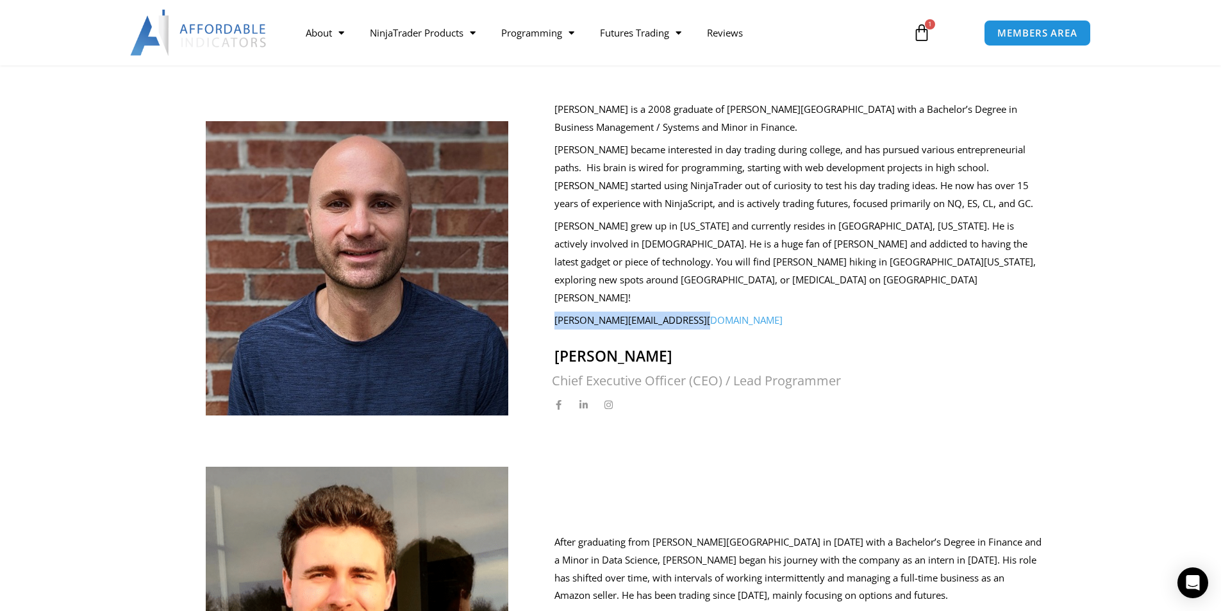
drag, startPoint x: 544, startPoint y: 285, endPoint x: 726, endPoint y: 283, distance: 182.0
click at [726, 283] on div "Joel Ryan Wyse is a 2008 graduate of Taylor University with a Bachelor’s Degree…" at bounding box center [788, 258] width 507 height 315
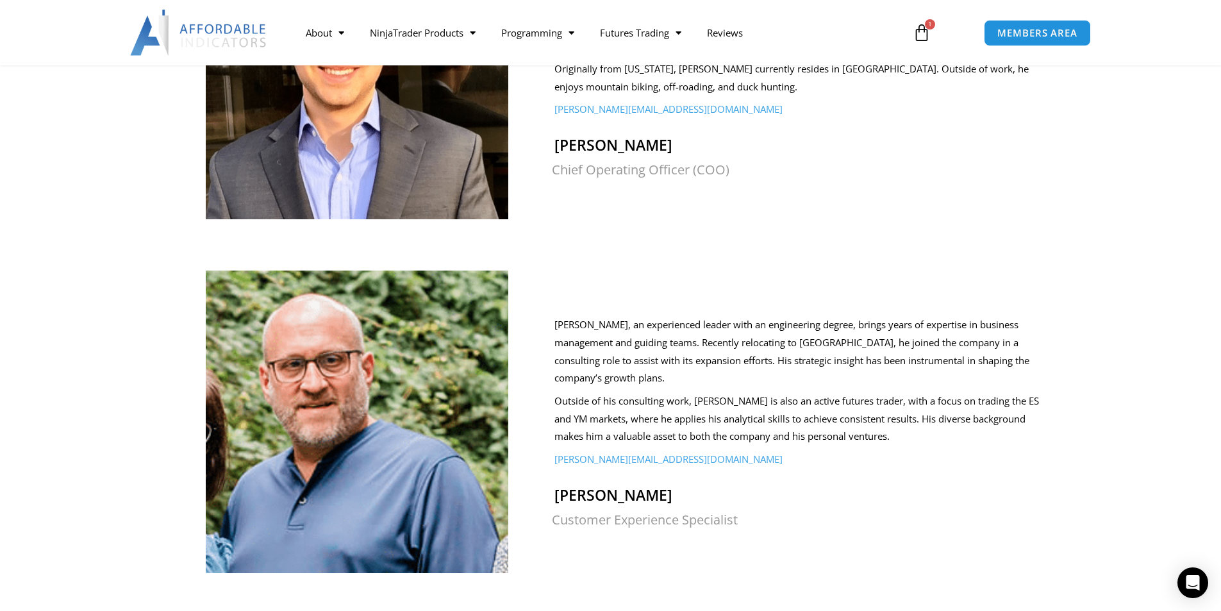
scroll to position [1026, 0]
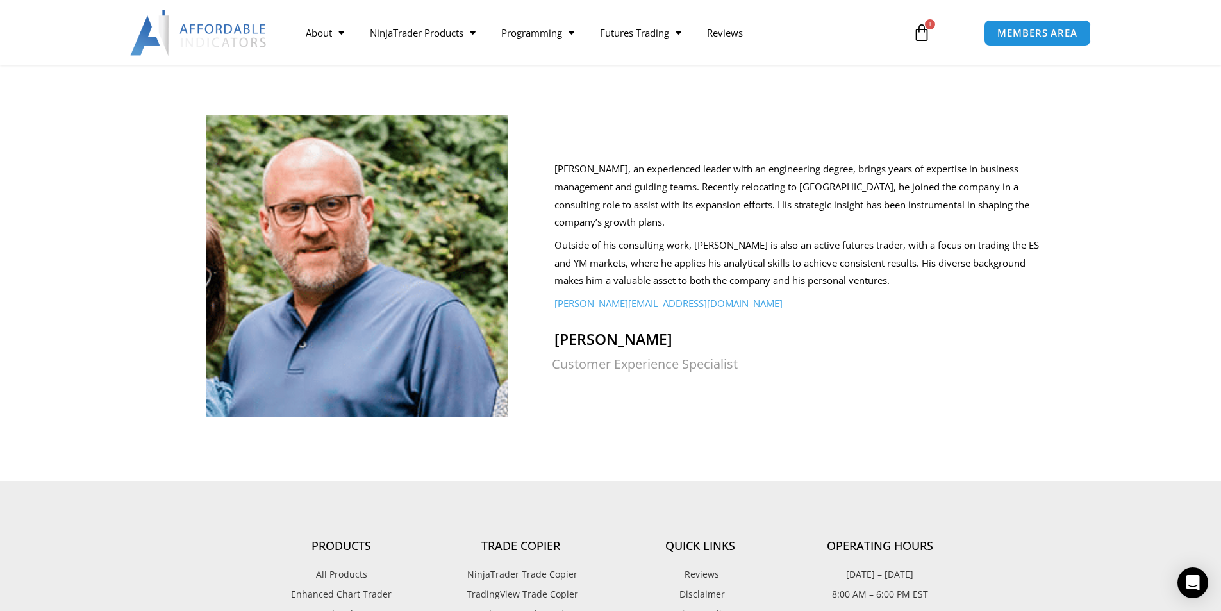
drag, startPoint x: 824, startPoint y: 256, endPoint x: 856, endPoint y: 252, distance: 32.3
click at [824, 256] on div "Larry, an experienced leader with an engineering degree, brings years of expert…" at bounding box center [798, 236] width 488 height 153
drag, startPoint x: 899, startPoint y: 260, endPoint x: 888, endPoint y: 266, distance: 12.6
click at [898, 295] on p "larry@affordableindicators.com" at bounding box center [798, 304] width 488 height 18
click at [886, 295] on p "larry@affordableindicators.com" at bounding box center [798, 304] width 488 height 18
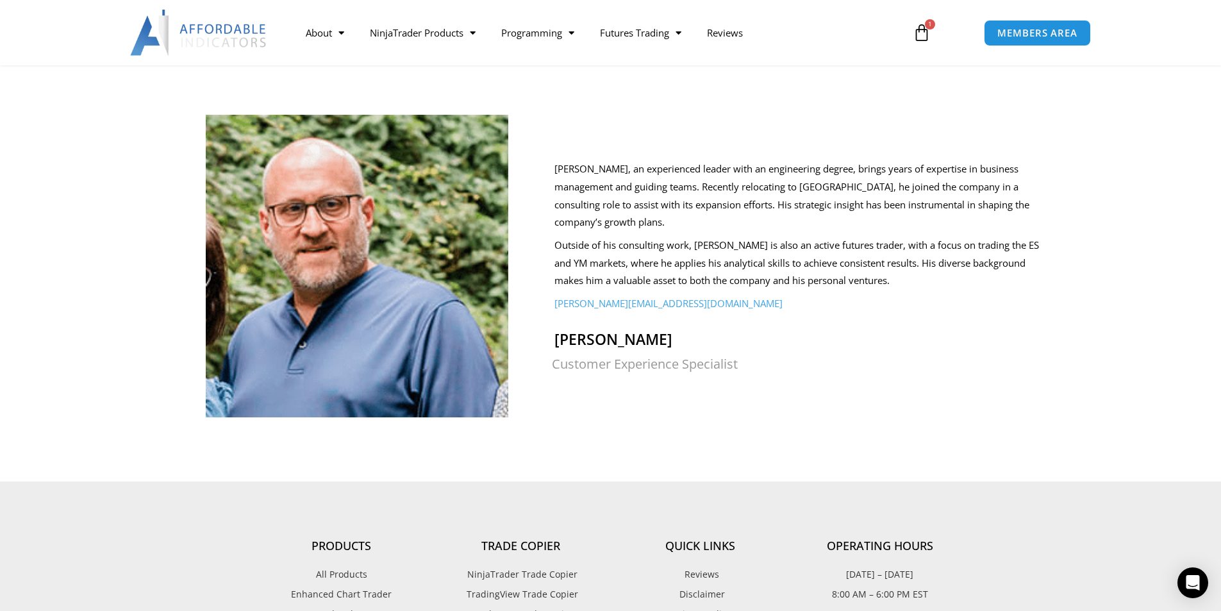
click at [890, 258] on div "Larry, an experienced leader with an engineering degree, brings years of expert…" at bounding box center [798, 236] width 488 height 153
drag, startPoint x: 885, startPoint y: 312, endPoint x: 799, endPoint y: 319, distance: 86.2
click at [790, 330] on h2 "Larry Wyse" at bounding box center [798, 339] width 488 height 19
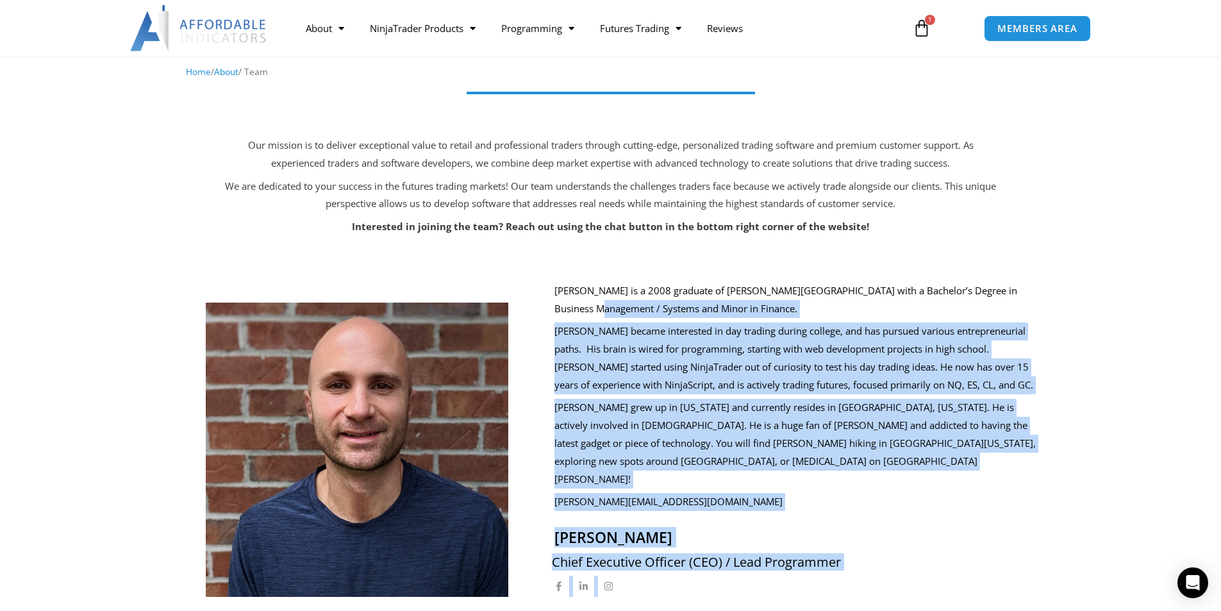
scroll to position [128, 0]
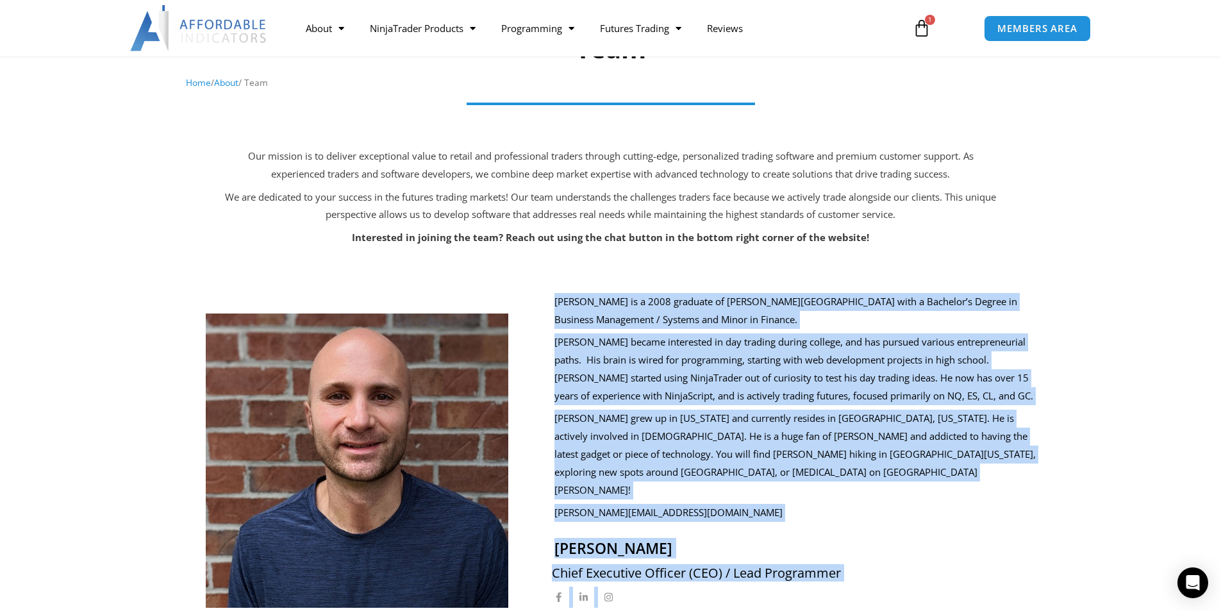
drag, startPoint x: 807, startPoint y: 329, endPoint x: 547, endPoint y: 305, distance: 261.4
copy div "Joel Ryan Wyse is a 2008 graduate of Taylor University with a Bachelor’s Degree…"
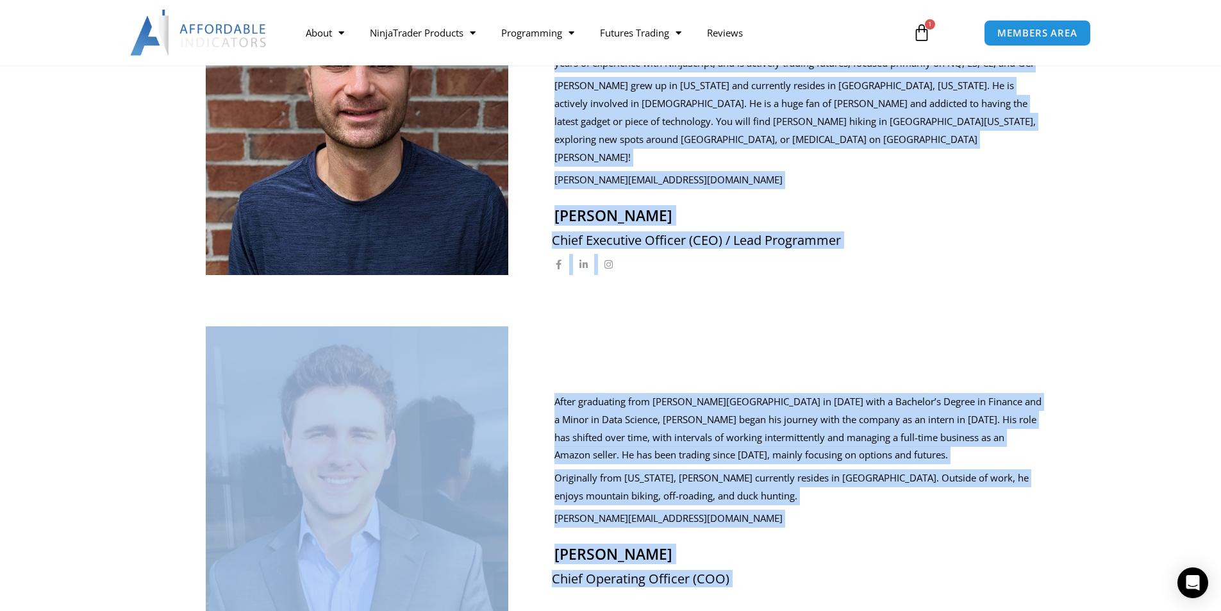
scroll to position [705, 0]
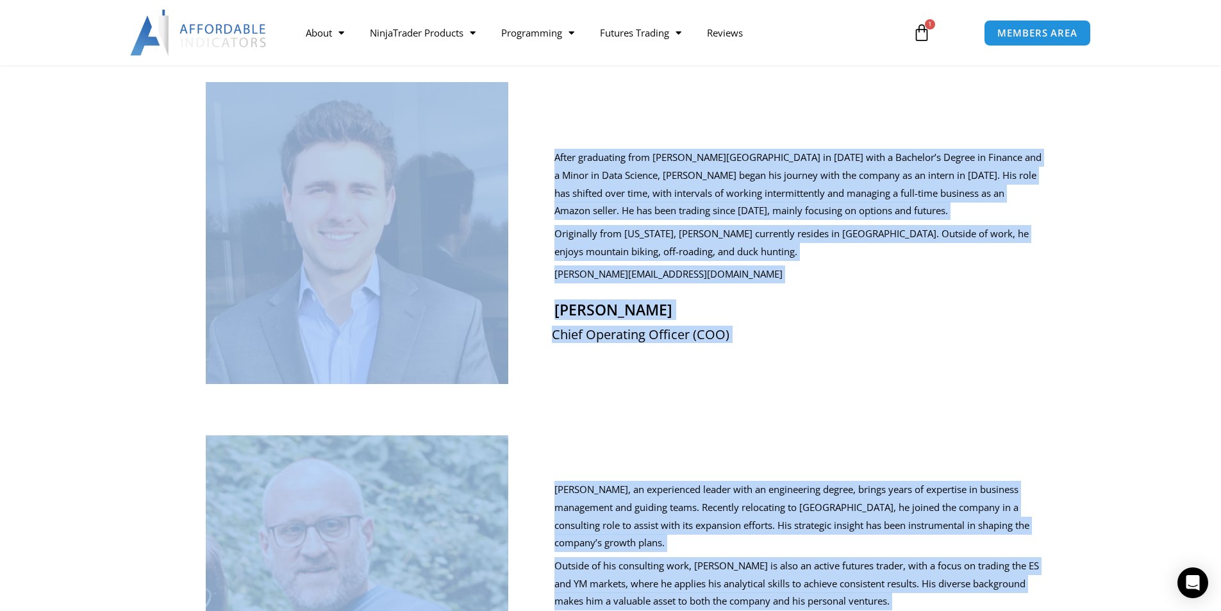
click at [839, 256] on div "After graduating from Taylor University in 2021 with a Bachelor’s Degree in Fin…" at bounding box center [788, 246] width 507 height 276
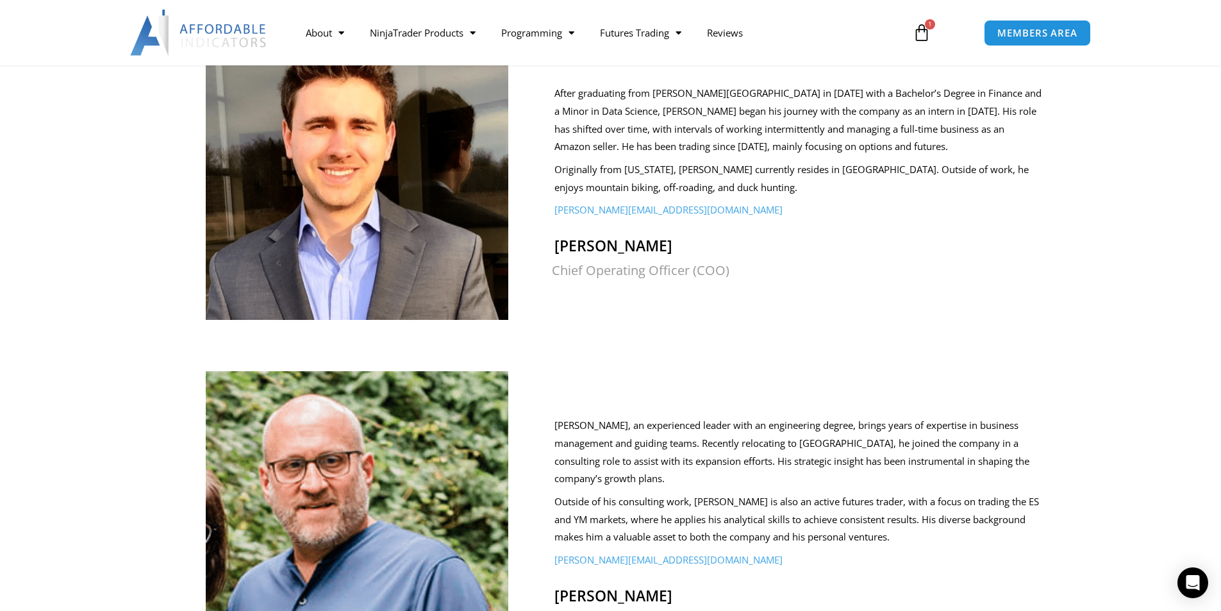
scroll to position [833, 0]
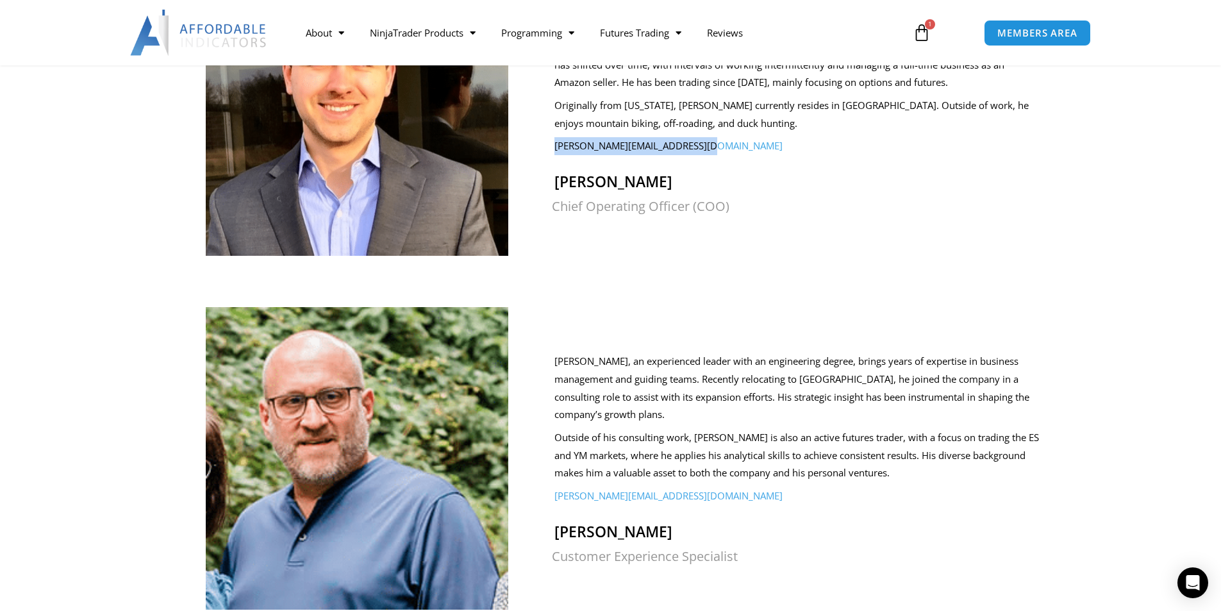
drag, startPoint x: 701, startPoint y: 113, endPoint x: 557, endPoint y: 112, distance: 144.2
click at [557, 137] on p "david@affordableindicators.com" at bounding box center [798, 146] width 488 height 18
copy link "david@affordableindicators.com"
drag, startPoint x: 559, startPoint y: 463, endPoint x: 722, endPoint y: 454, distance: 163.1
click at [722, 454] on div "Larry, an experienced leader with an engineering degree, brings years of expert…" at bounding box center [788, 471] width 507 height 277
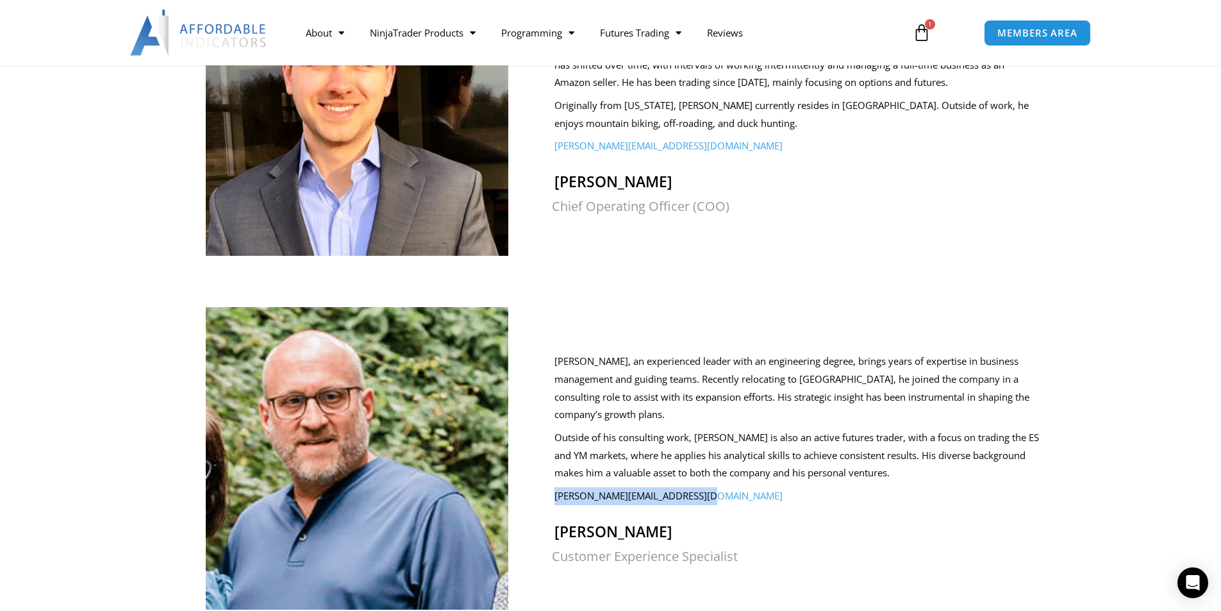
copy link "larry@affordableindicators.com"
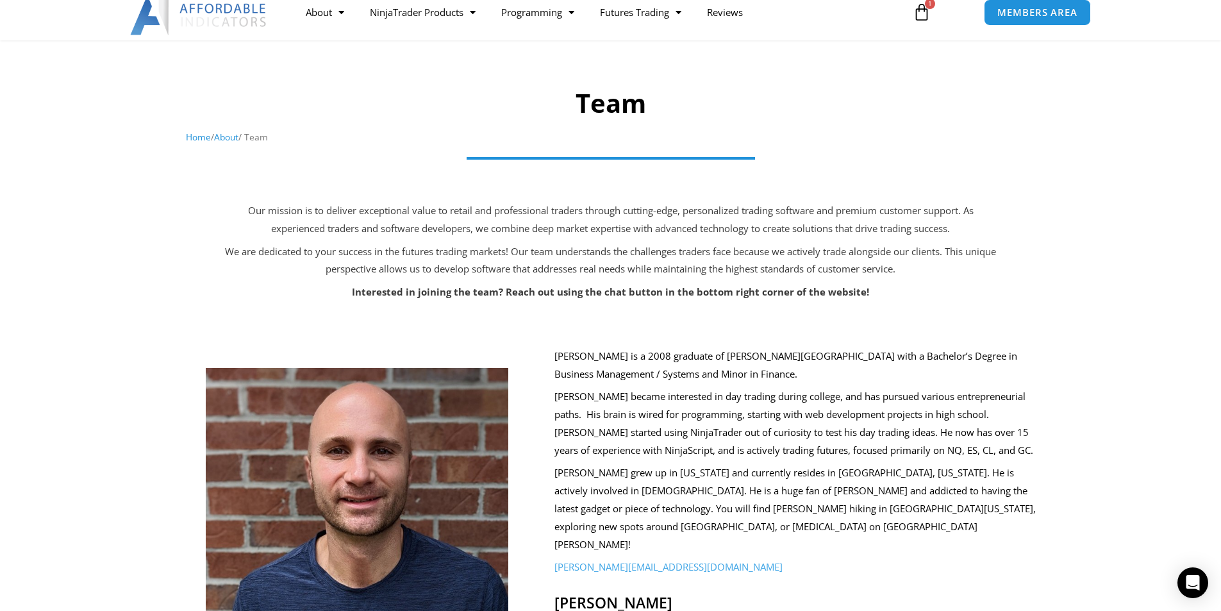
scroll to position [0, 0]
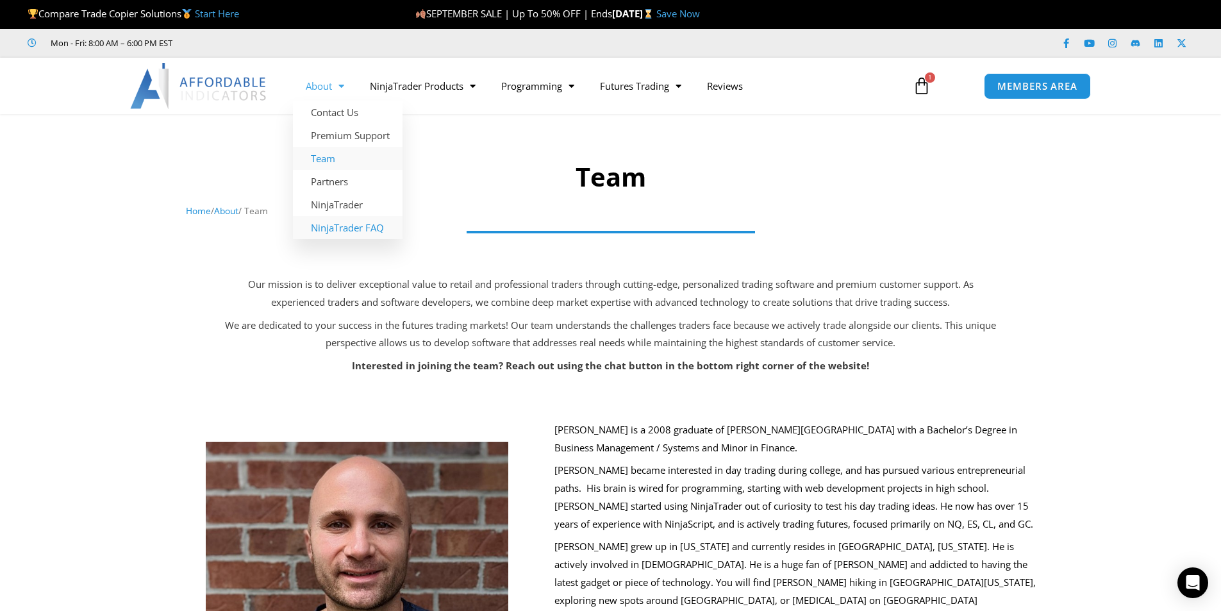
click at [345, 228] on link "NinjaTrader FAQ" at bounding box center [348, 227] width 110 height 23
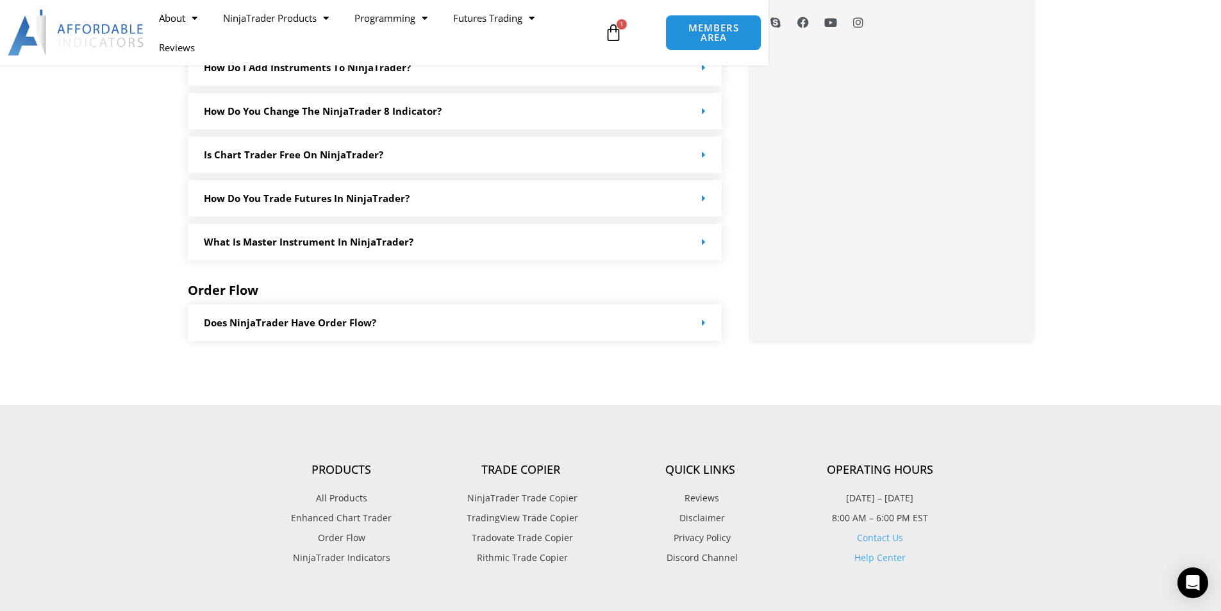
scroll to position [1024, 0]
